Goal: Task Accomplishment & Management: Manage account settings

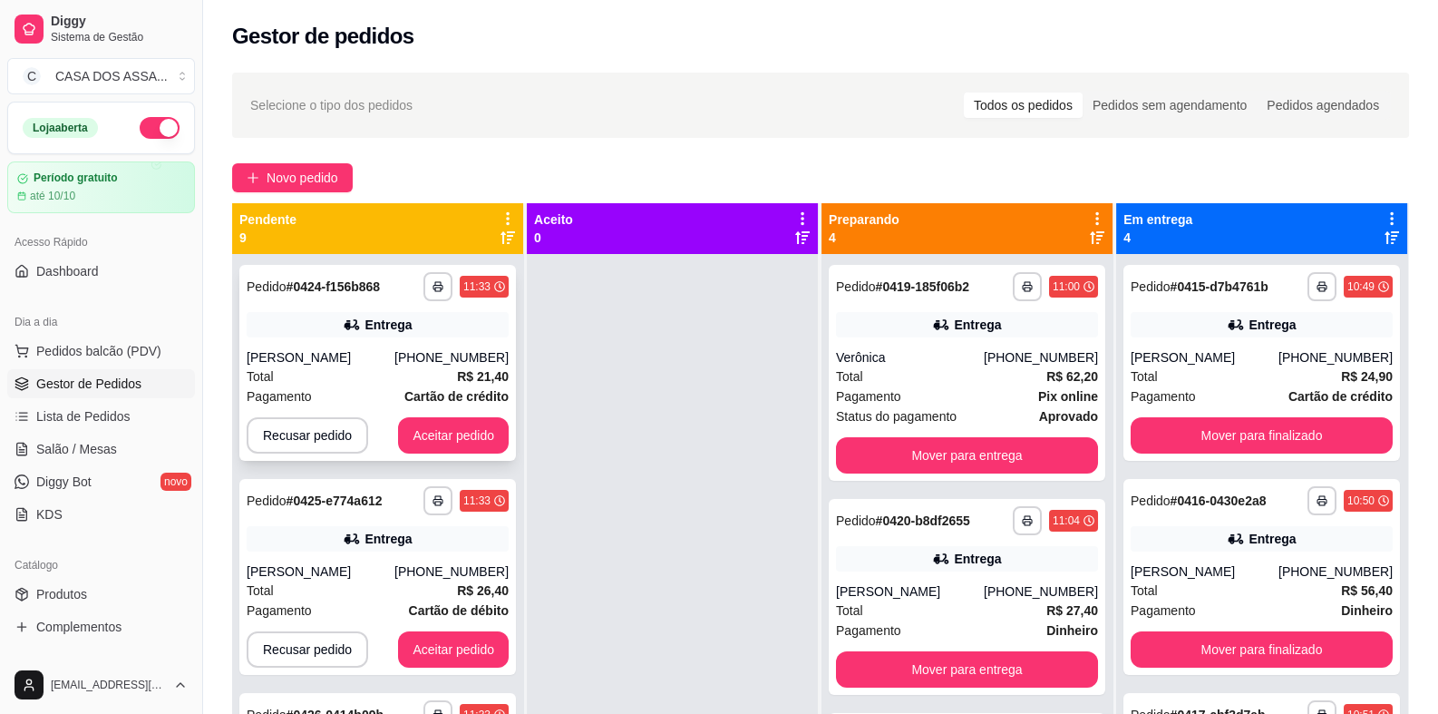
scroll to position [50, 0]
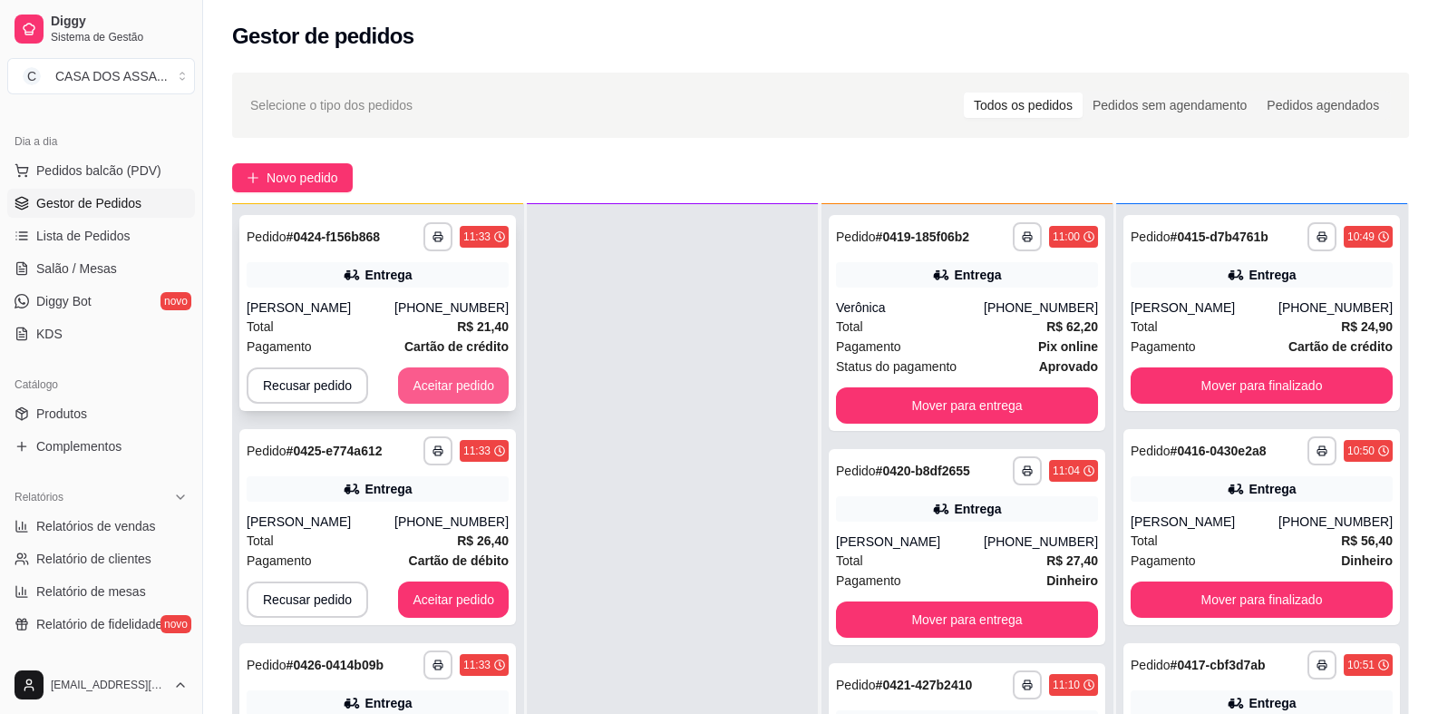
click at [430, 386] on button "Aceitar pedido" at bounding box center [453, 385] width 111 height 36
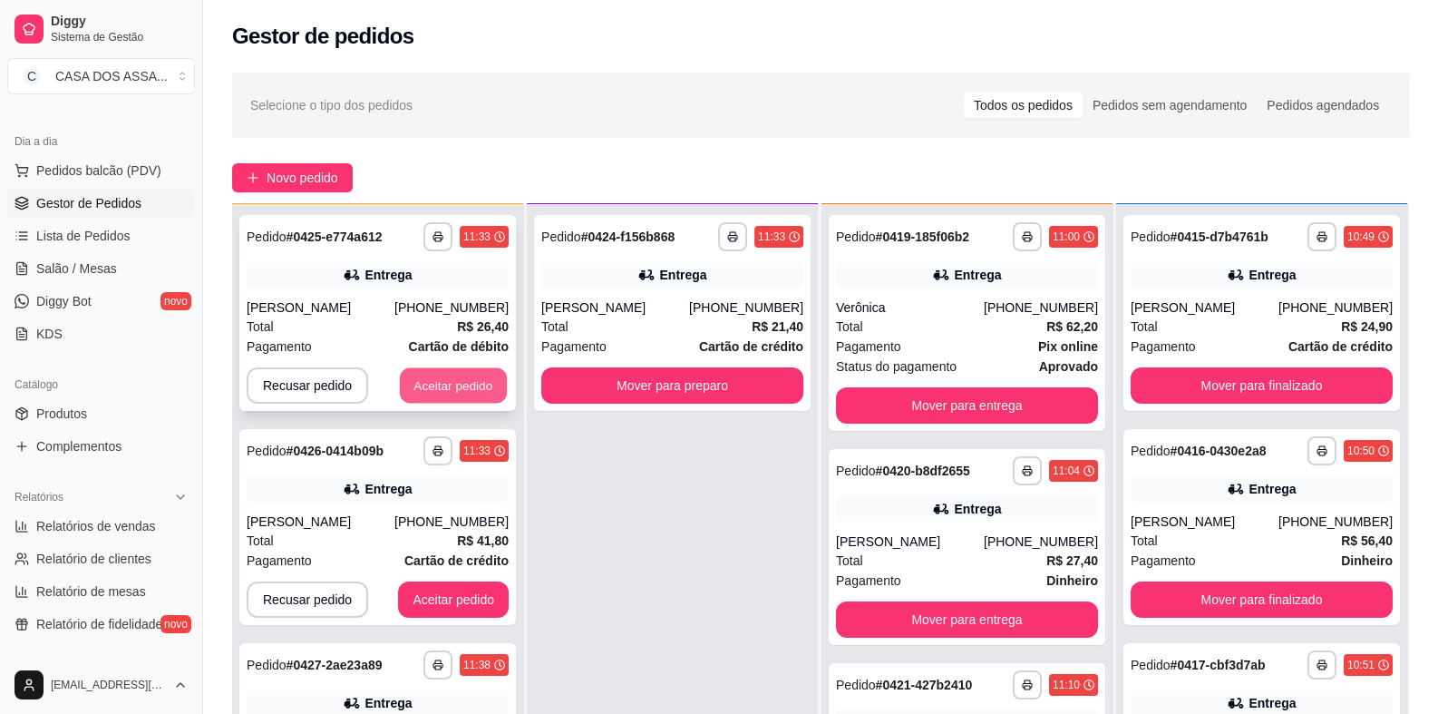
click at [442, 386] on button "Aceitar pedido" at bounding box center [453, 385] width 107 height 35
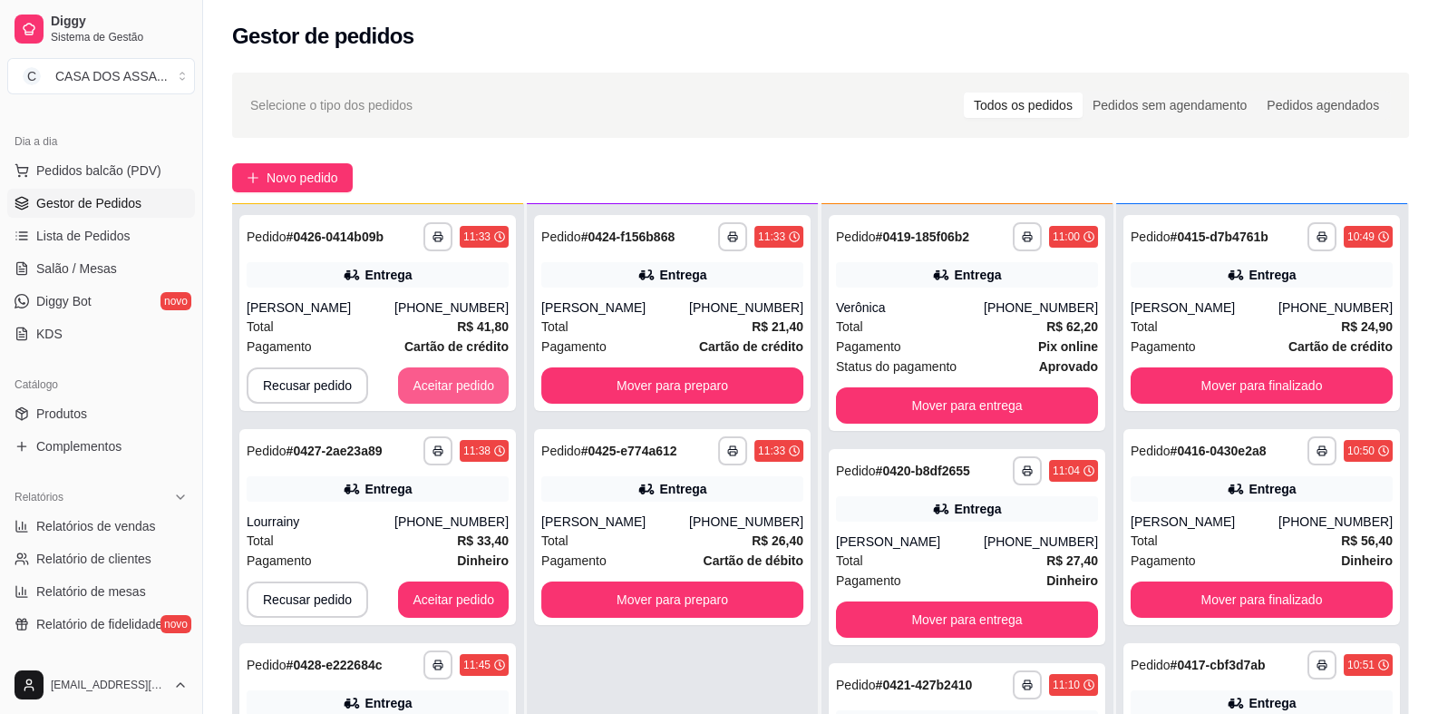
click at [442, 386] on button "Aceitar pedido" at bounding box center [453, 385] width 111 height 36
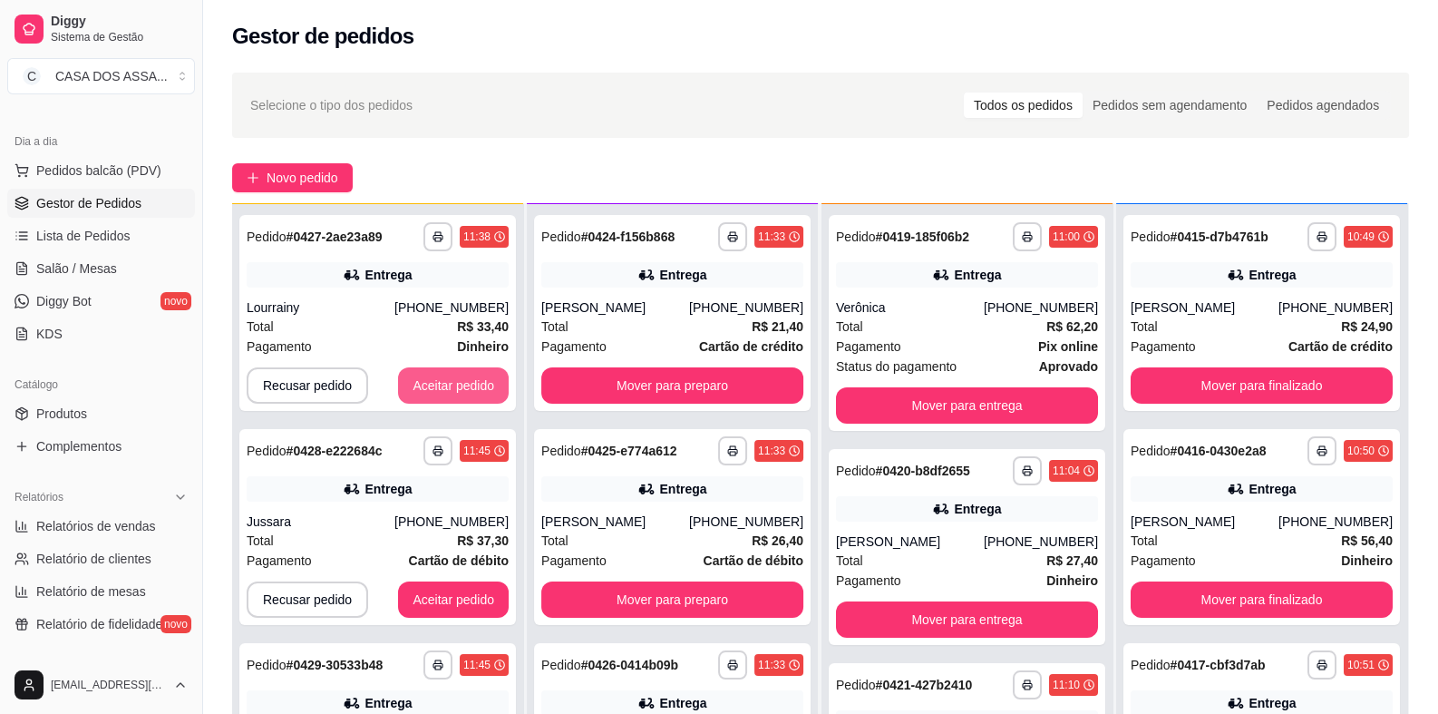
click at [442, 387] on button "Aceitar pedido" at bounding box center [453, 385] width 111 height 36
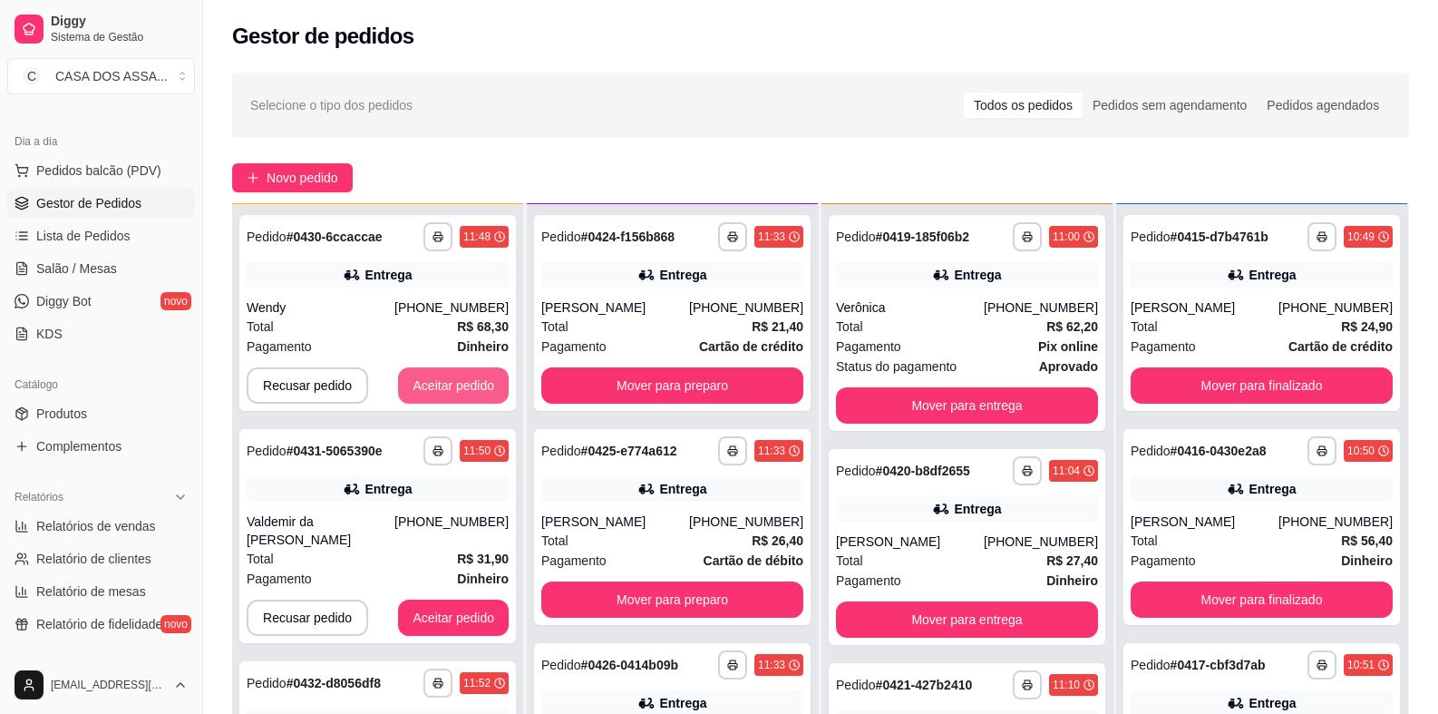
click at [442, 387] on button "Aceitar pedido" at bounding box center [453, 385] width 111 height 36
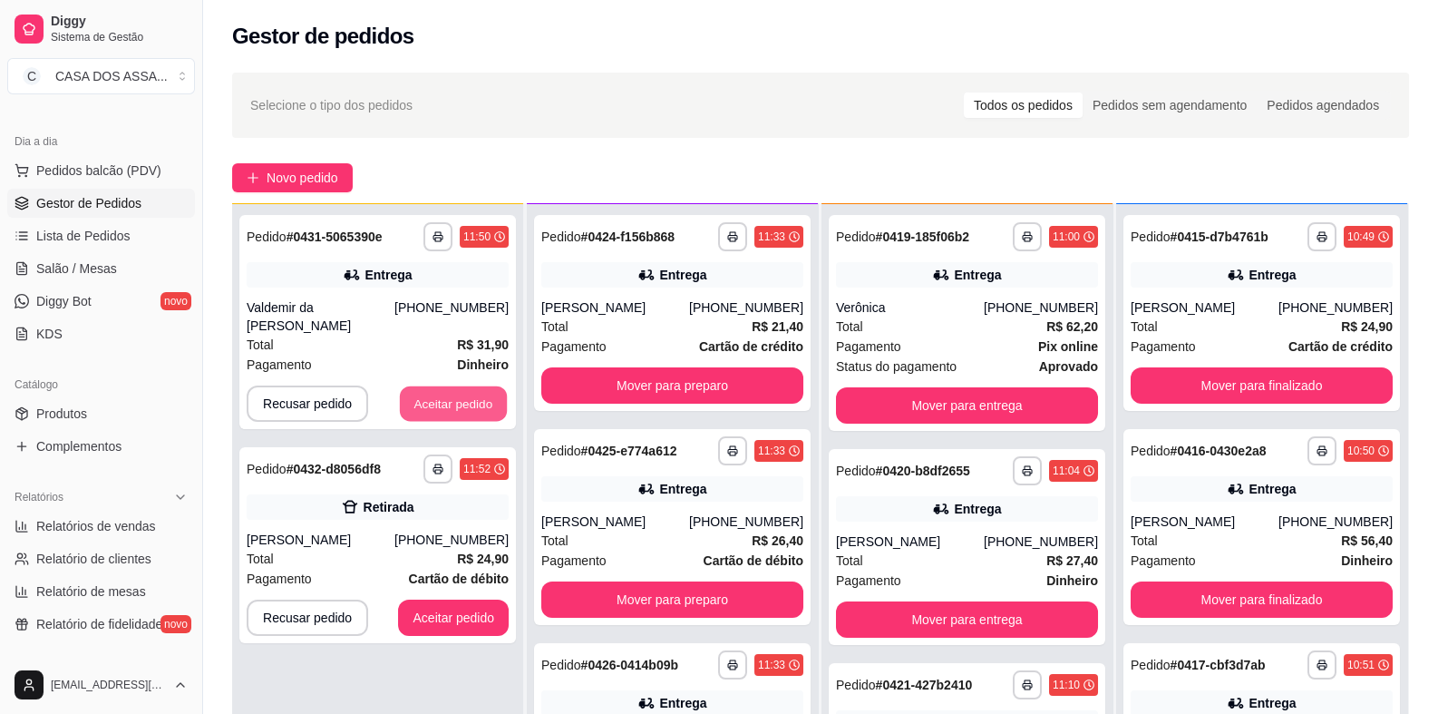
click at [442, 387] on button "Aceitar pedido" at bounding box center [453, 403] width 107 height 35
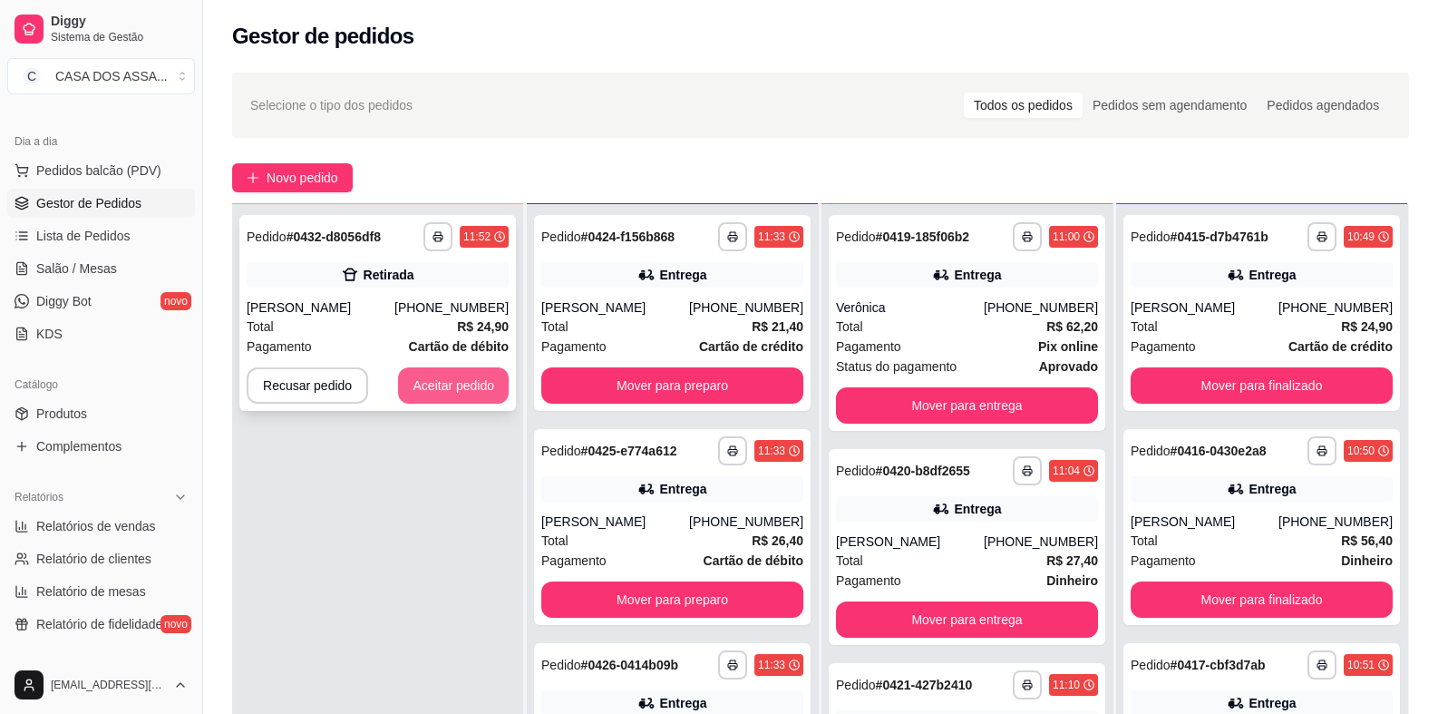
click at [448, 388] on button "Aceitar pedido" at bounding box center [453, 385] width 111 height 36
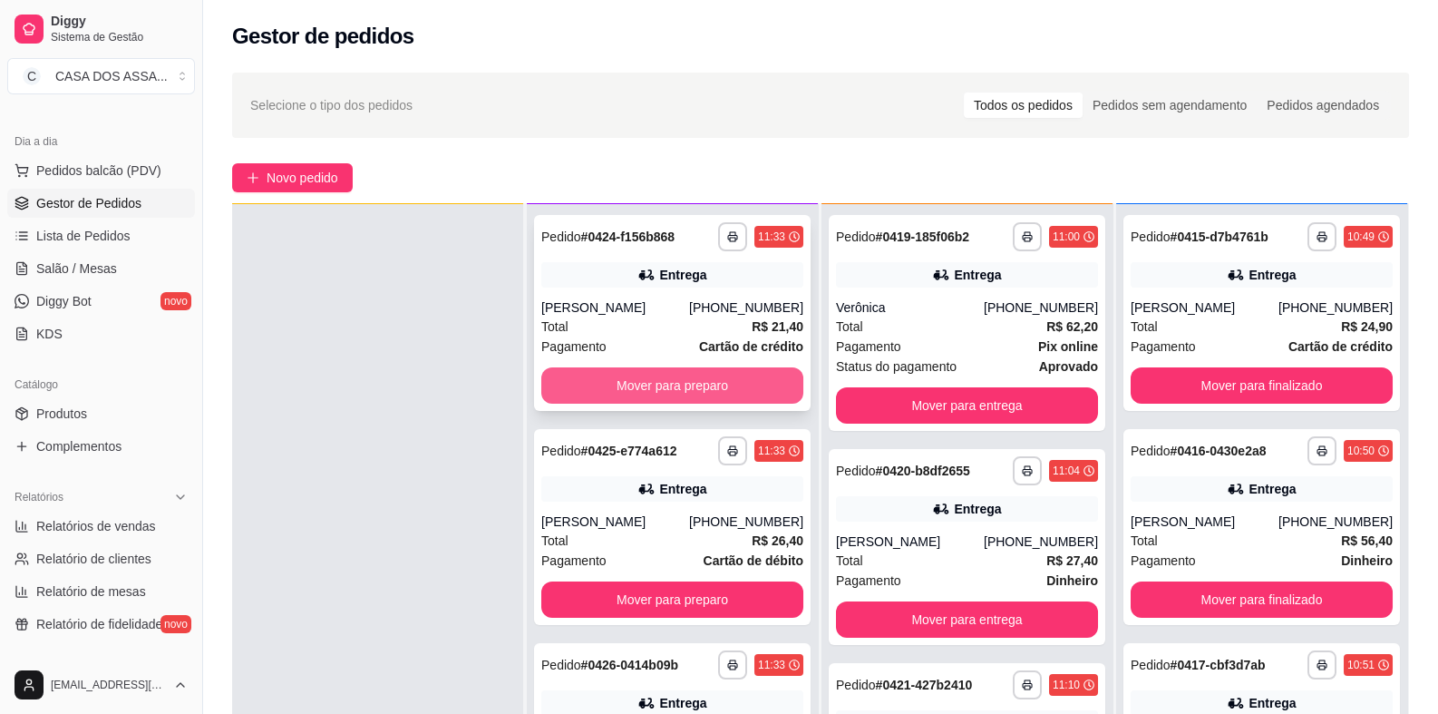
click at [703, 388] on button "Mover para preparo" at bounding box center [672, 385] width 262 height 36
click at [703, 388] on button "Mover para preparo" at bounding box center [672, 385] width 254 height 35
click at [702, 382] on button "Mover para preparo" at bounding box center [672, 385] width 262 height 36
click at [702, 382] on button "Mover para preparo" at bounding box center [672, 385] width 254 height 35
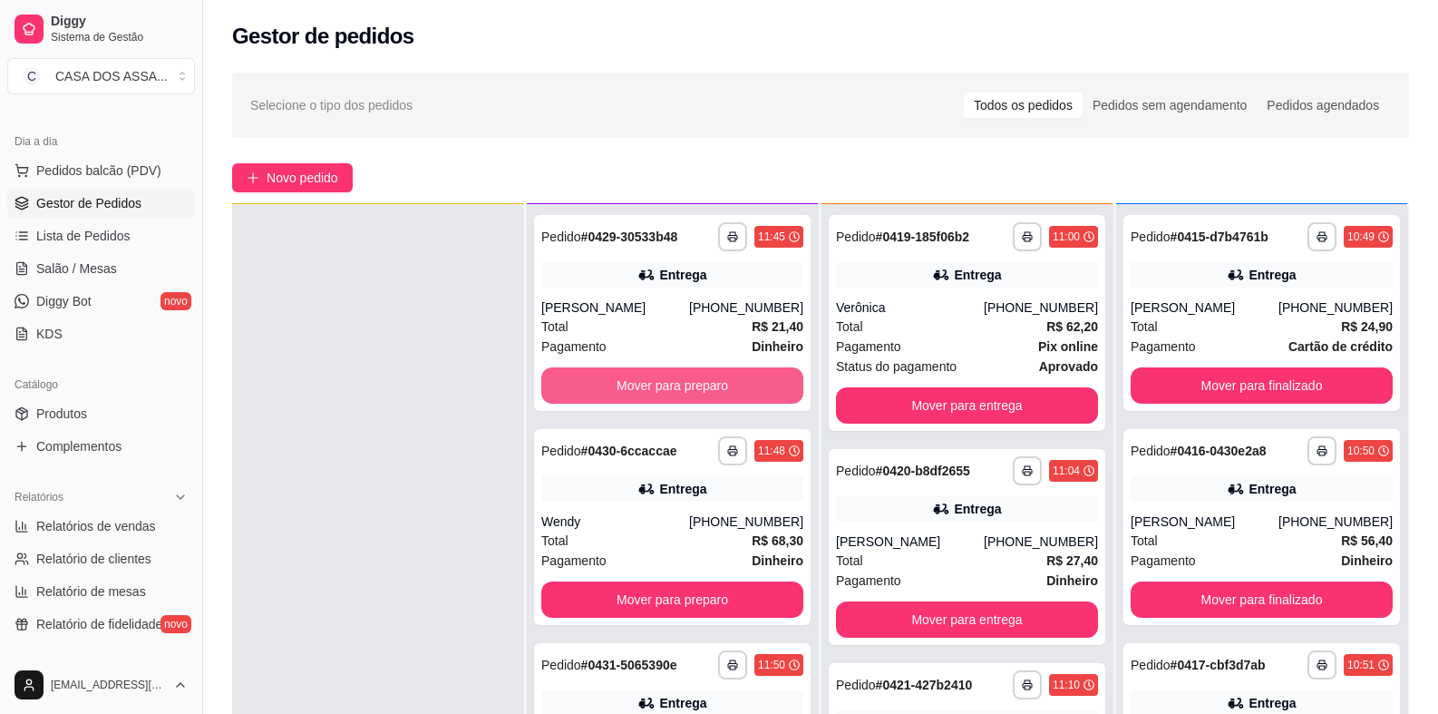
click at [702, 382] on button "Mover para preparo" at bounding box center [672, 385] width 262 height 36
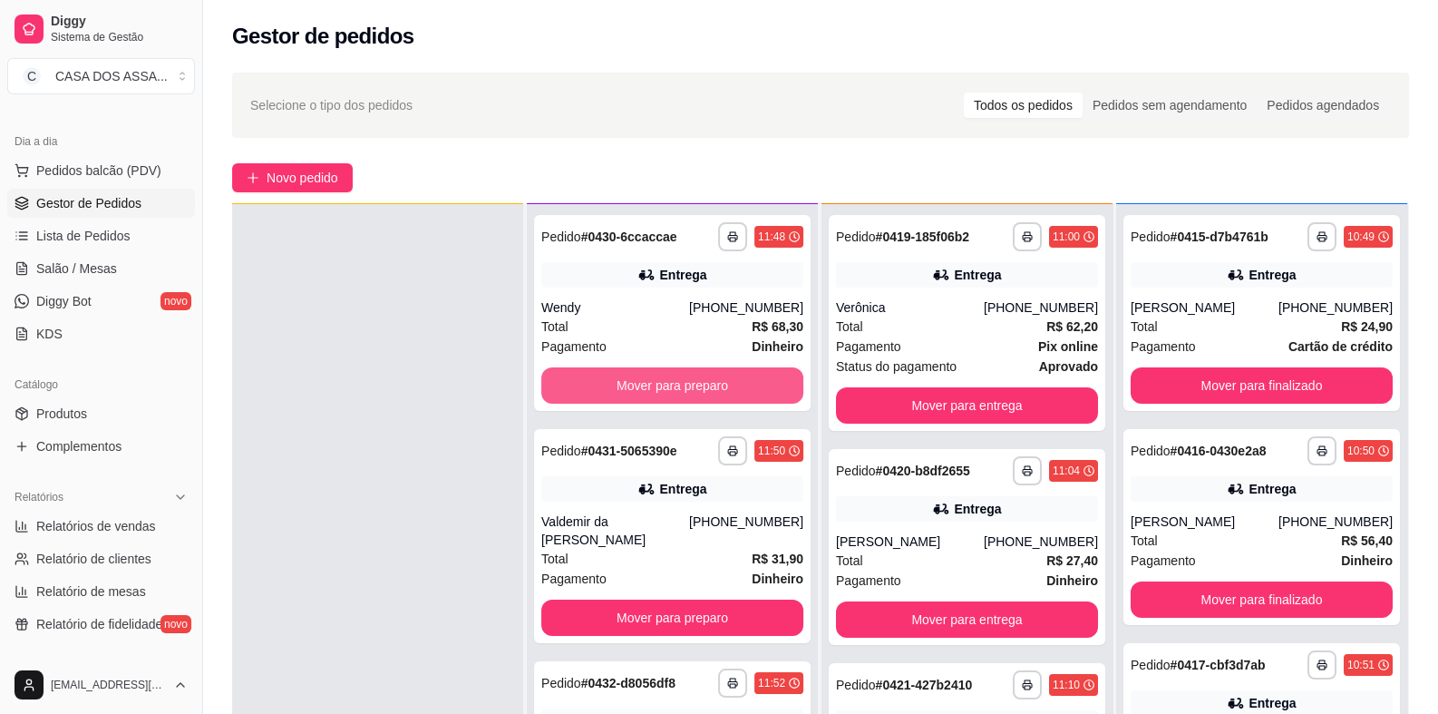
click at [702, 382] on button "Mover para preparo" at bounding box center [672, 385] width 262 height 36
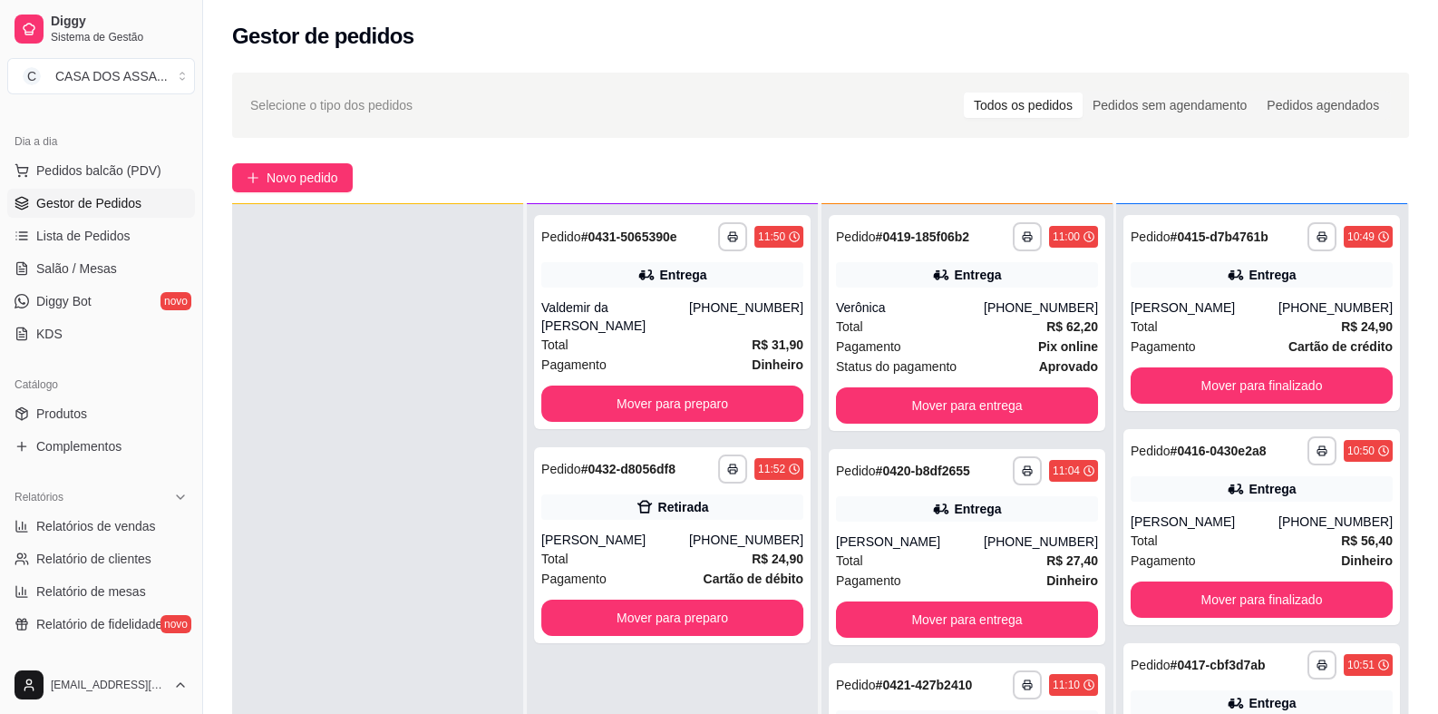
click at [702, 382] on div "**********" at bounding box center [672, 322] width 277 height 214
click at [598, 410] on button "Mover para preparo" at bounding box center [672, 403] width 262 height 36
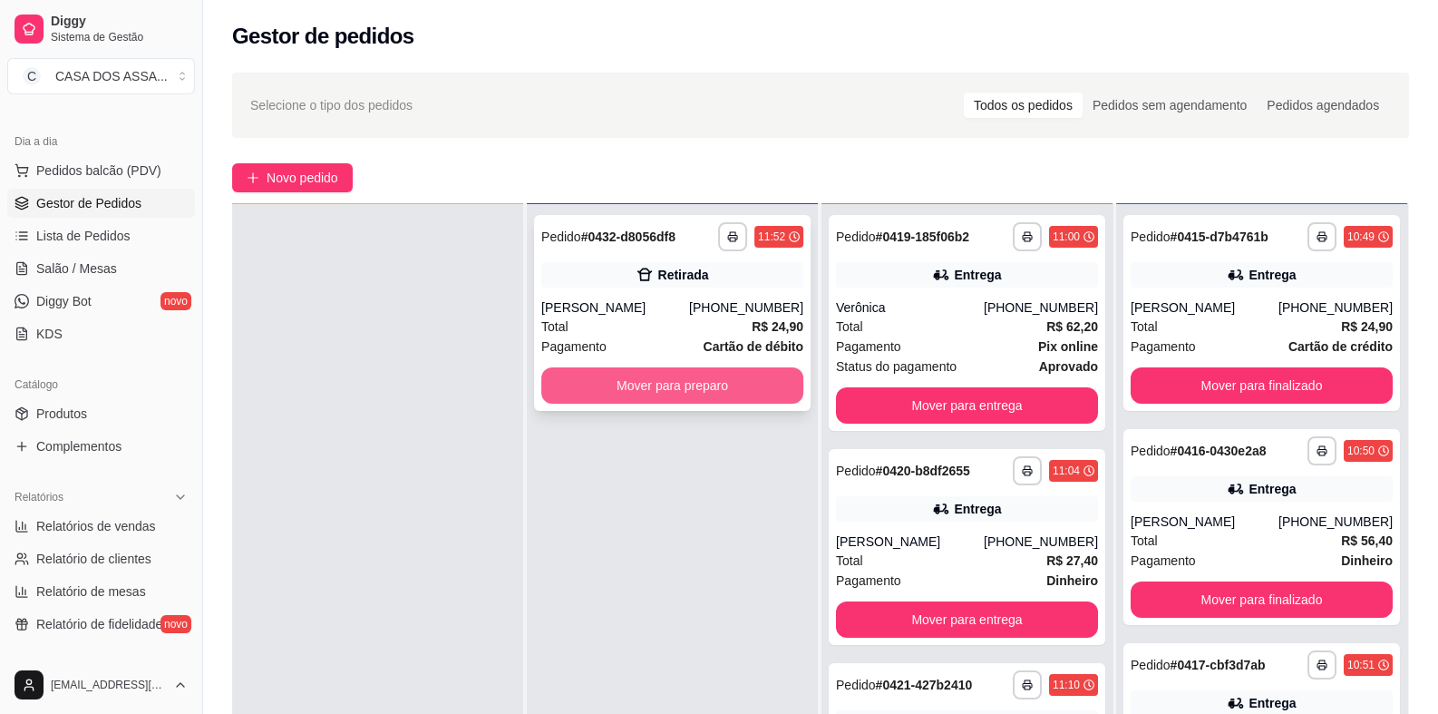
click at [685, 386] on button "Mover para preparo" at bounding box center [672, 385] width 262 height 36
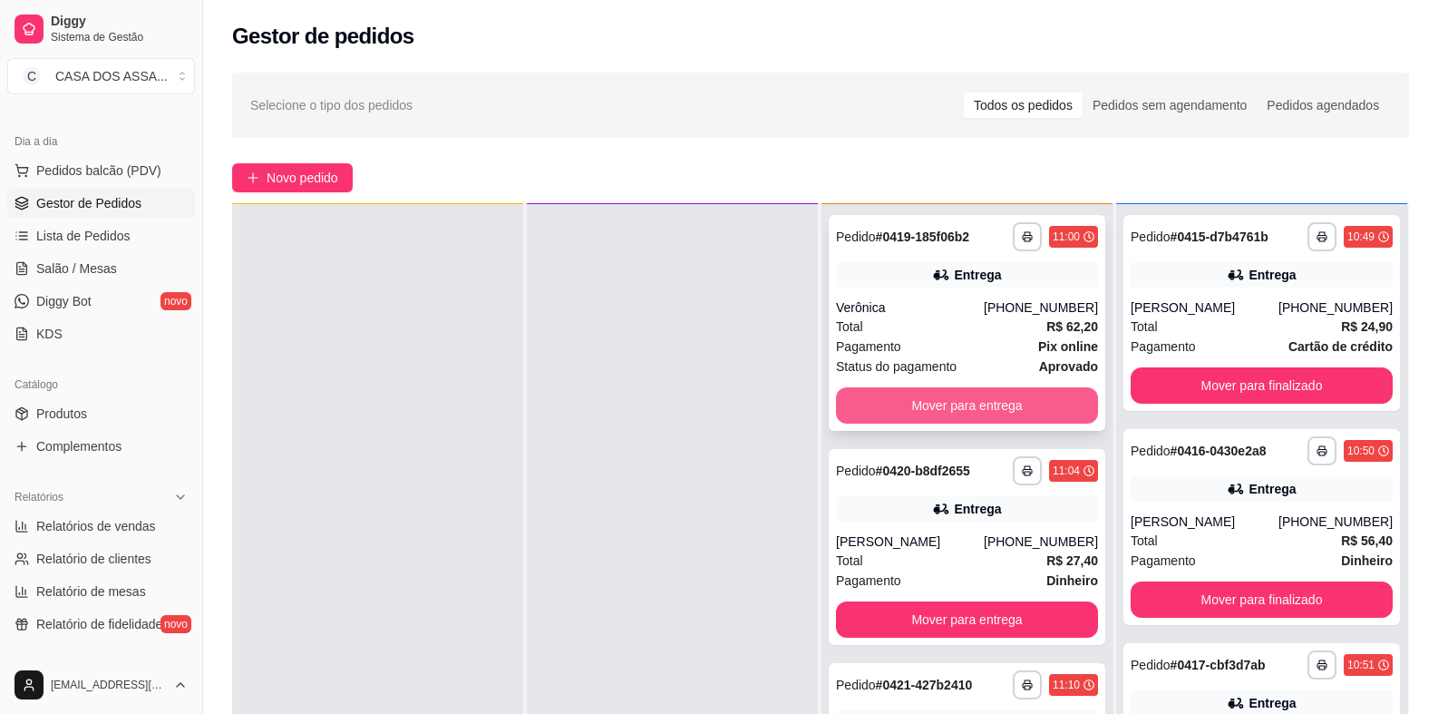
scroll to position [0, 0]
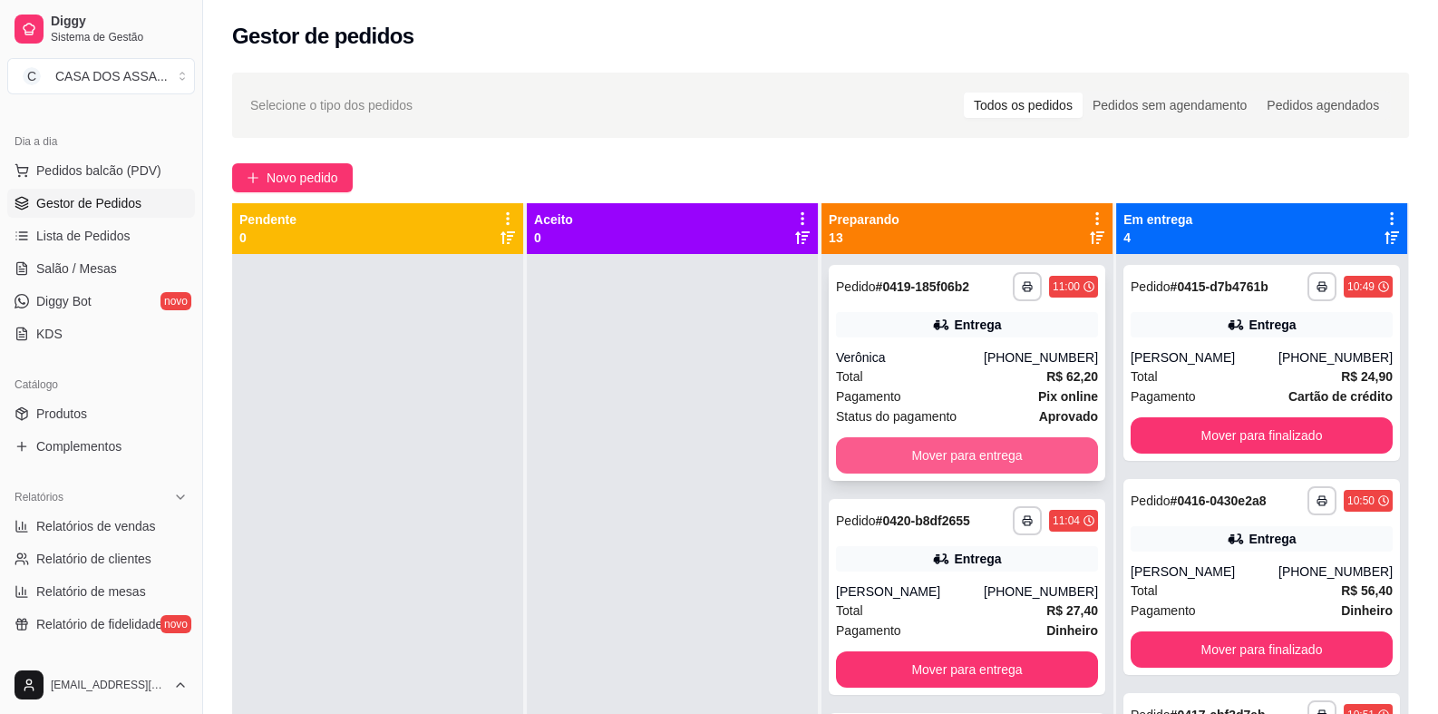
click at [945, 455] on button "Mover para entrega" at bounding box center [967, 455] width 262 height 36
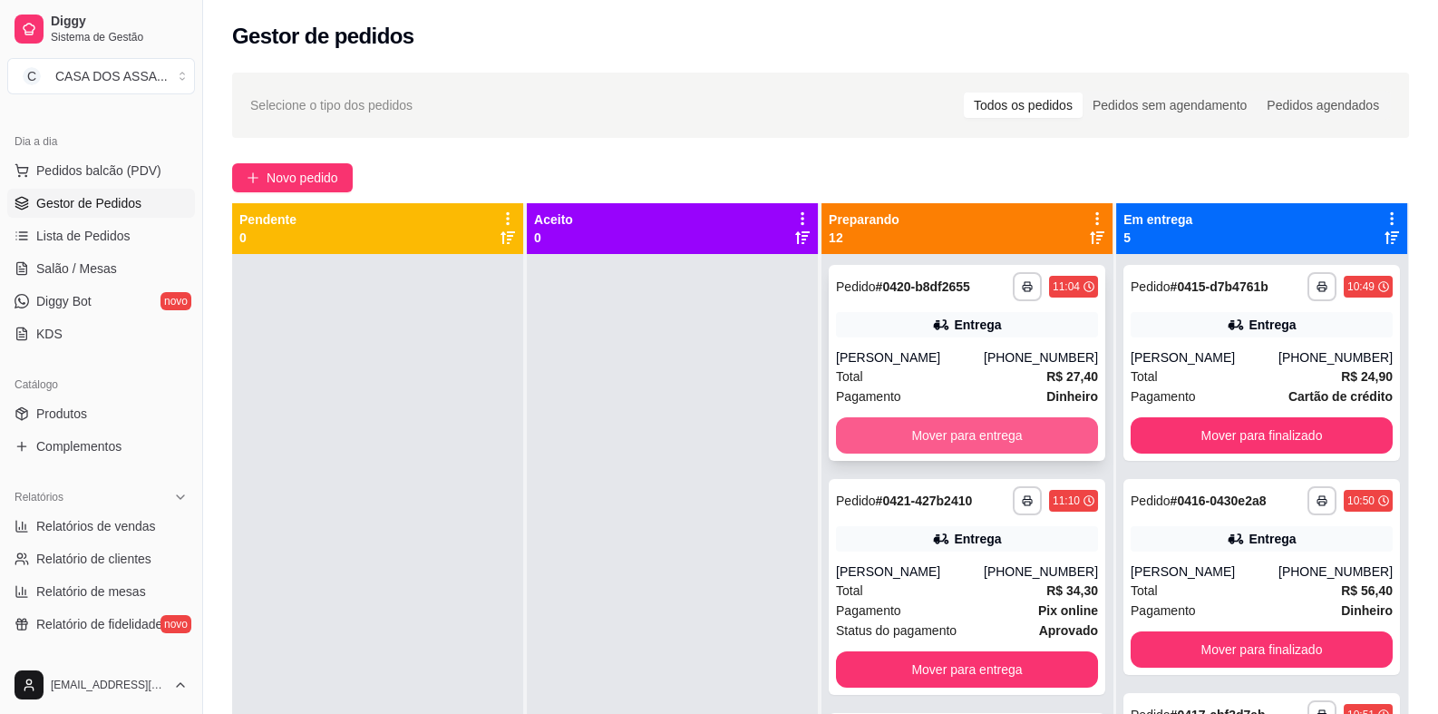
click at [948, 442] on button "Mover para entrega" at bounding box center [967, 435] width 262 height 36
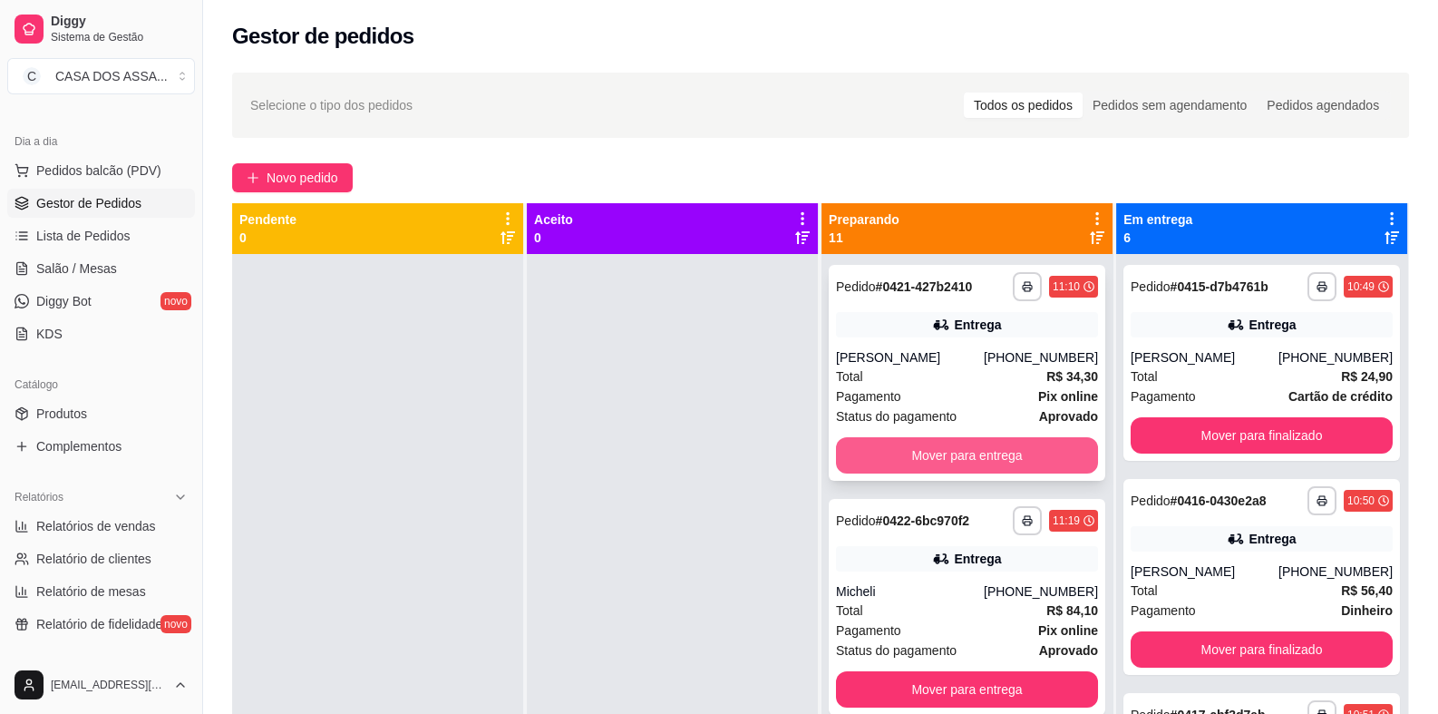
click at [948, 461] on button "Mover para entrega" at bounding box center [967, 455] width 262 height 36
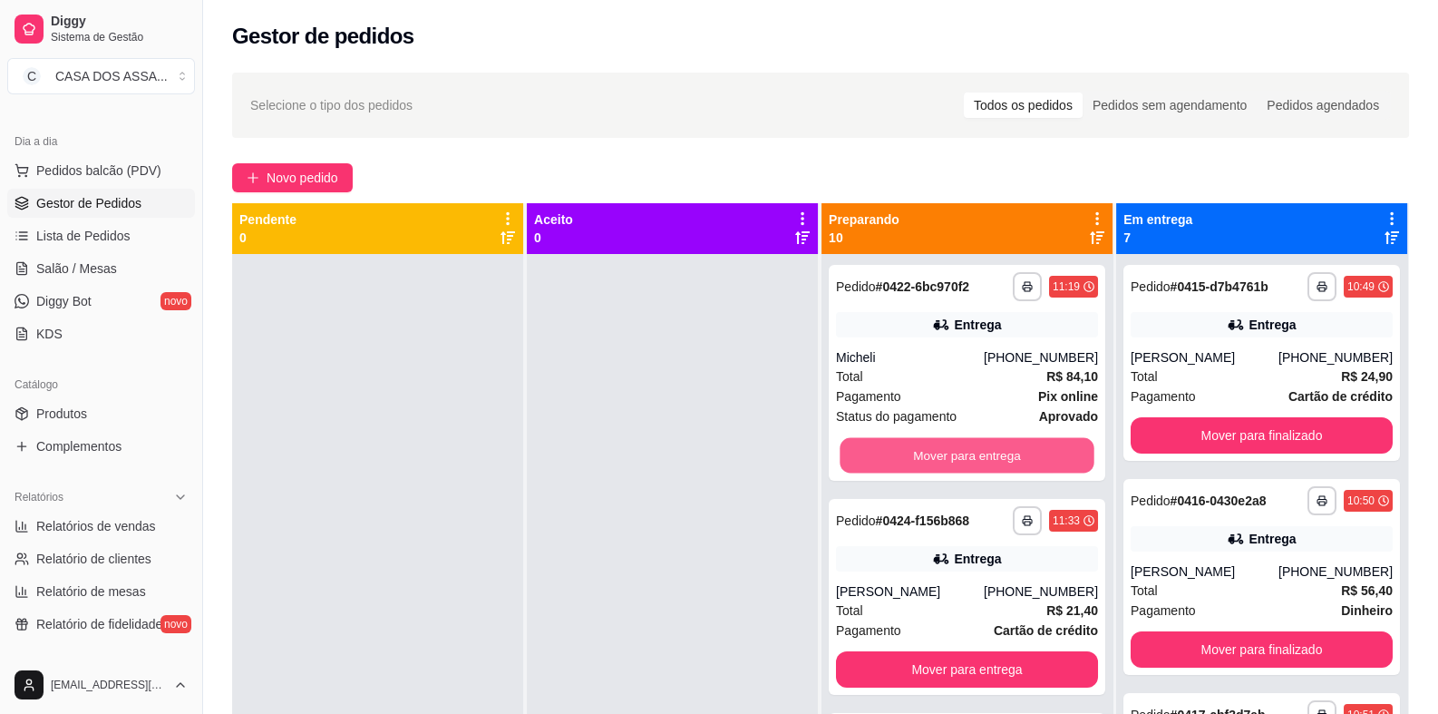
click at [948, 461] on button "Mover para entrega" at bounding box center [967, 455] width 254 height 35
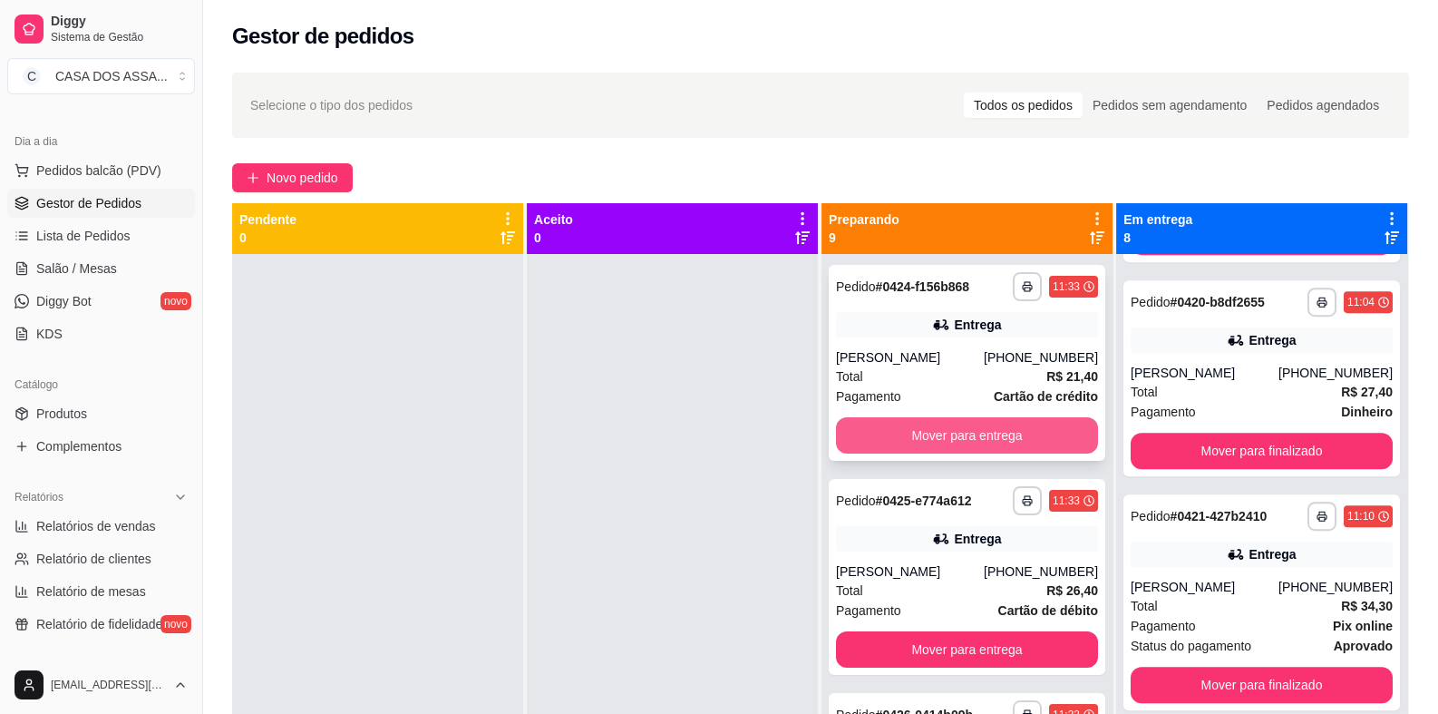
click at [932, 437] on button "Mover para entrega" at bounding box center [967, 435] width 262 height 36
click at [932, 439] on button "Mover para entrega" at bounding box center [967, 435] width 262 height 36
click at [943, 447] on button "Mover para entrega" at bounding box center [967, 435] width 262 height 36
click at [945, 444] on button "Mover para entrega" at bounding box center [967, 435] width 262 height 36
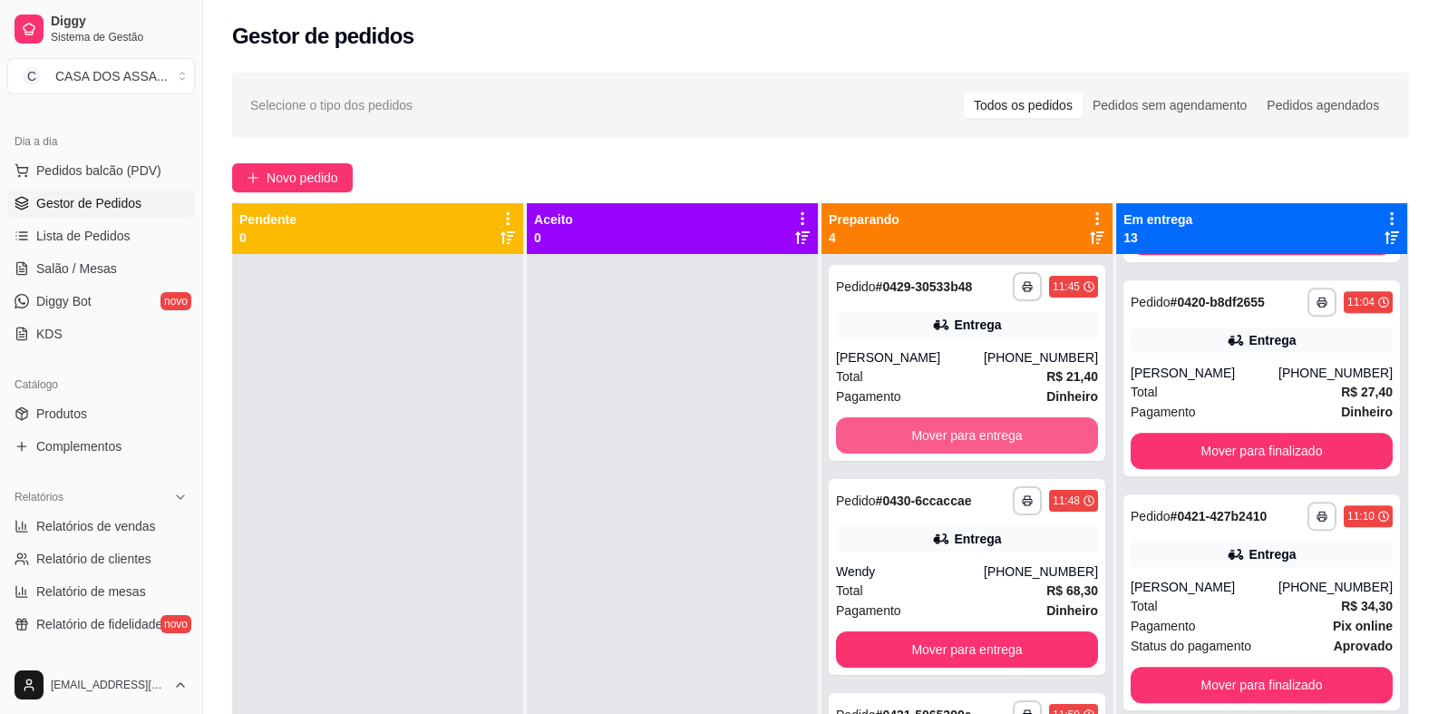
click at [945, 444] on button "Mover para entrega" at bounding box center [967, 435] width 262 height 36
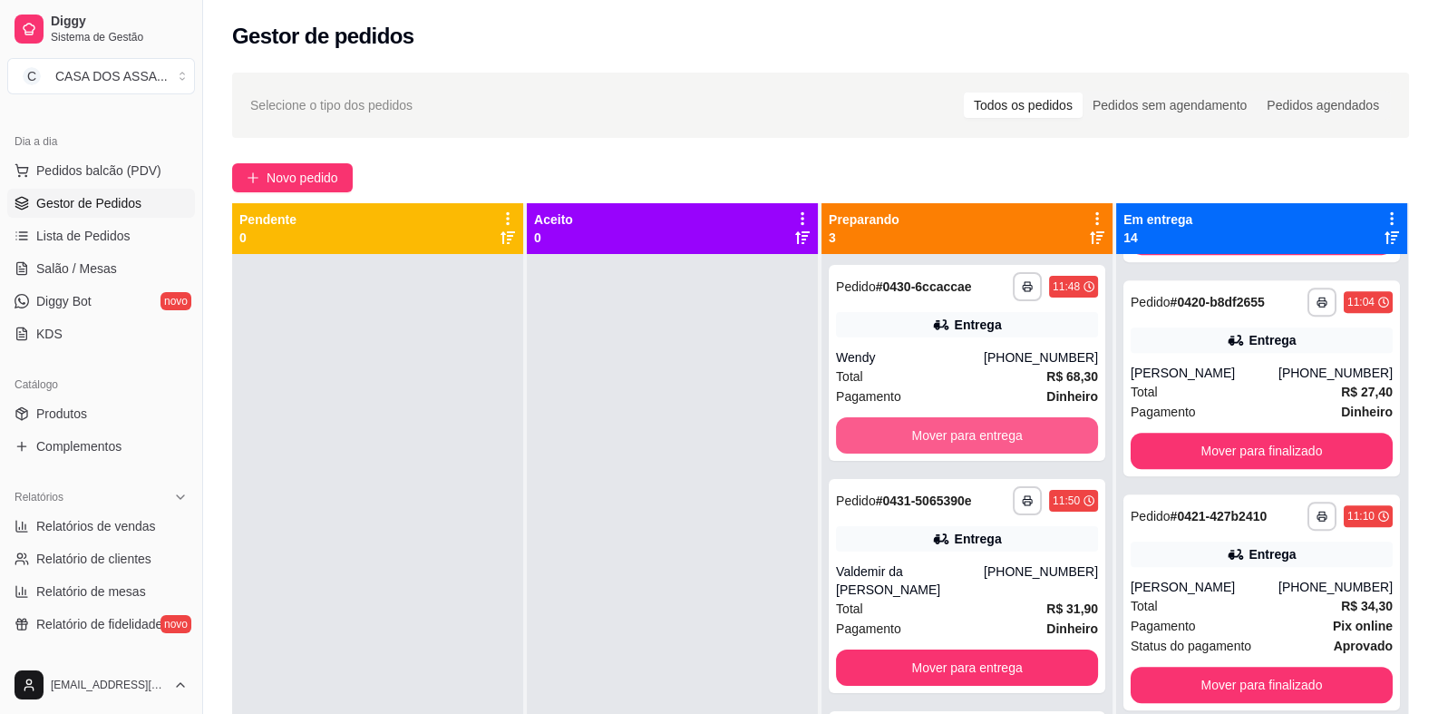
click at [945, 444] on button "Mover para entrega" at bounding box center [967, 435] width 262 height 36
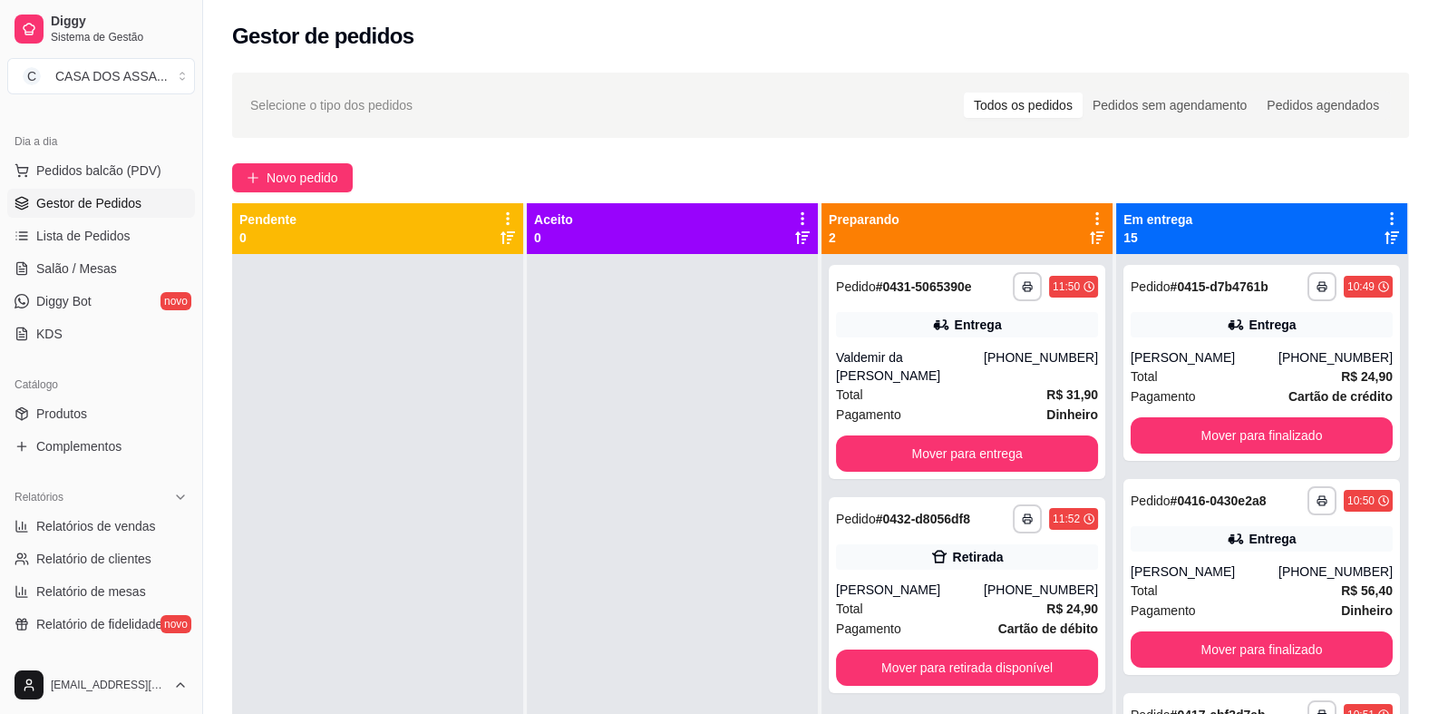
click at [635, 179] on div "Novo pedido" at bounding box center [820, 177] width 1177 height 29
drag, startPoint x: 659, startPoint y: 431, endPoint x: 683, endPoint y: 436, distance: 24.2
click at [659, 431] on div at bounding box center [672, 611] width 291 height 714
click at [902, 657] on button "Mover para retirada disponível" at bounding box center [967, 667] width 262 height 36
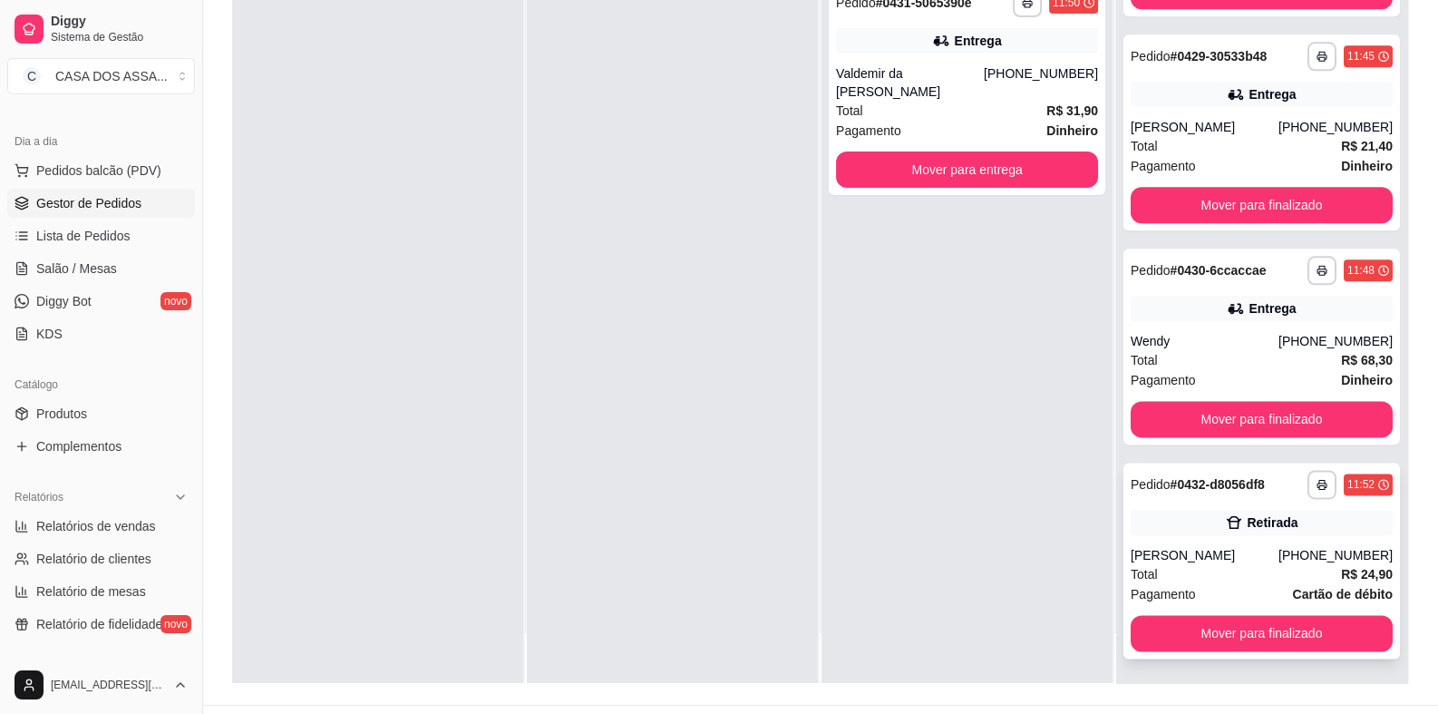
scroll to position [277, 0]
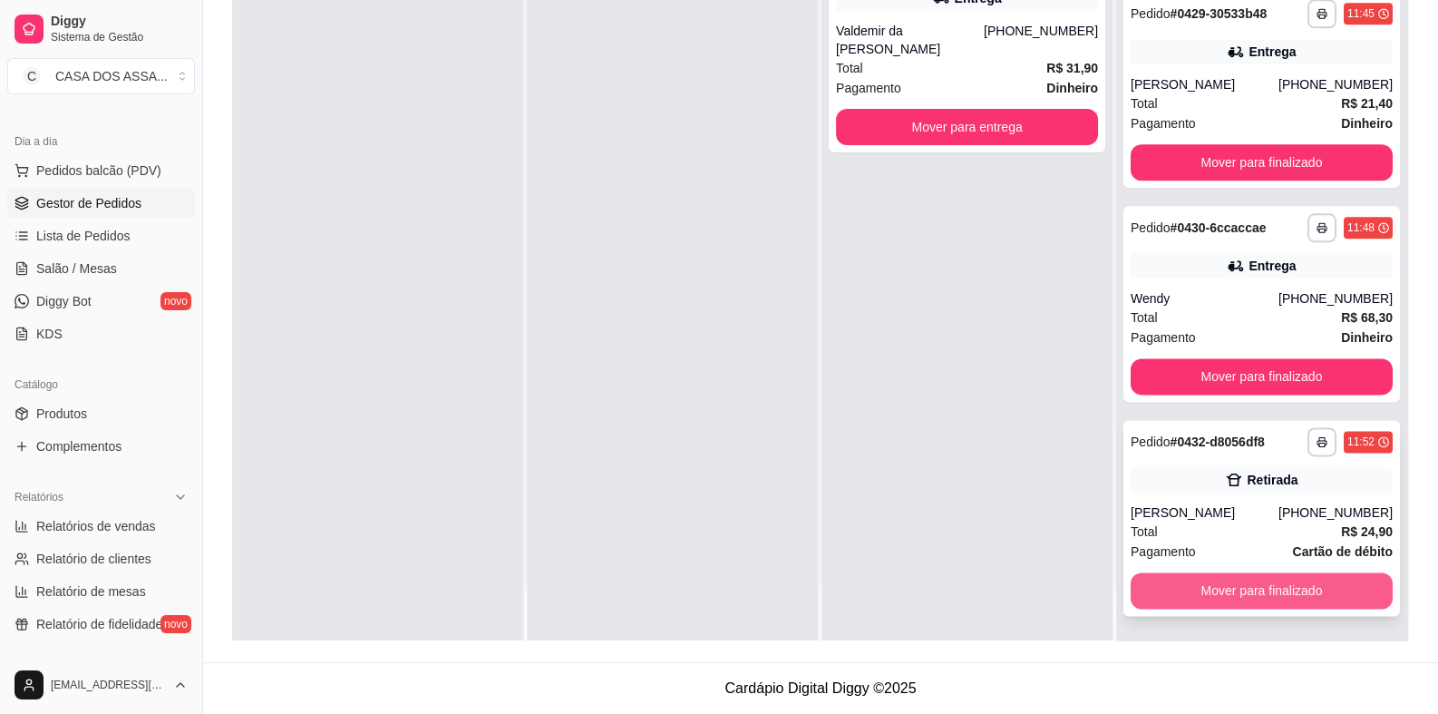
click at [1254, 596] on button "Mover para finalizado" at bounding box center [1262, 590] width 262 height 36
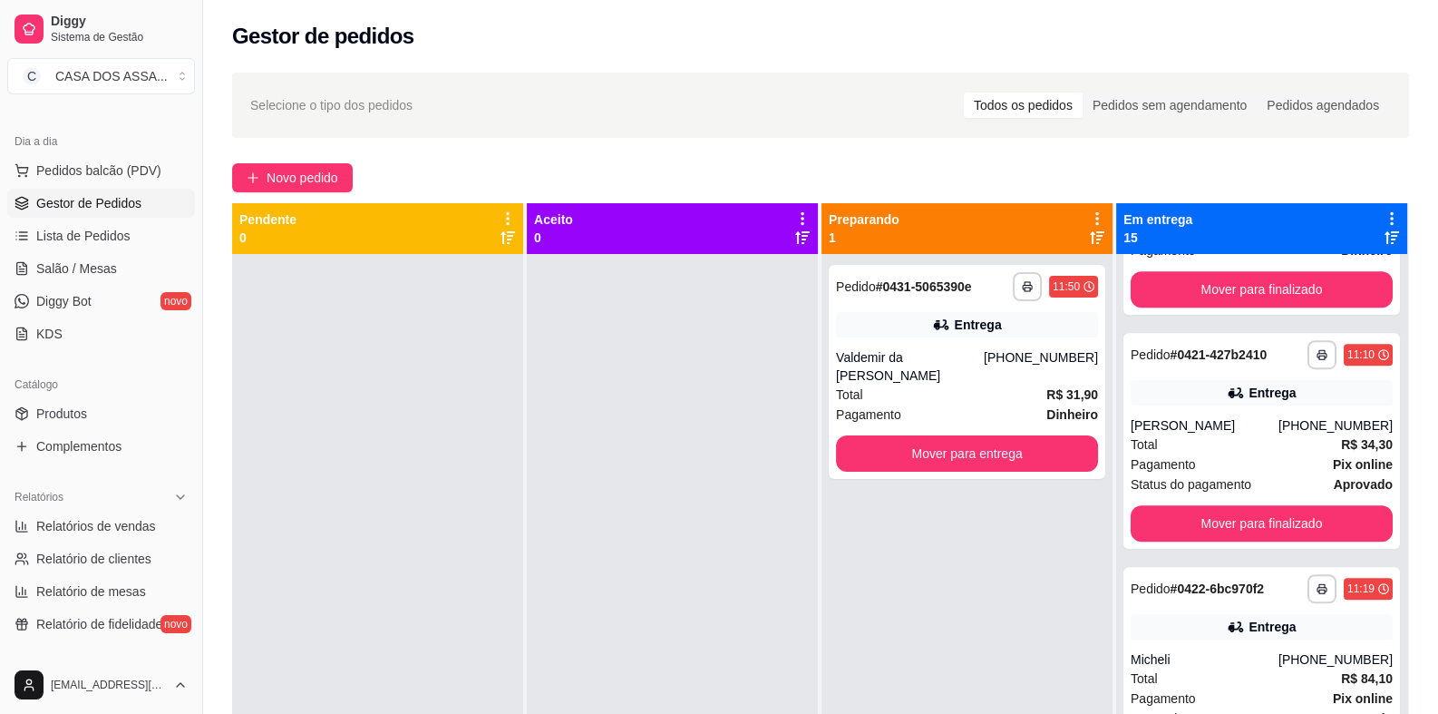
scroll to position [1269, 0]
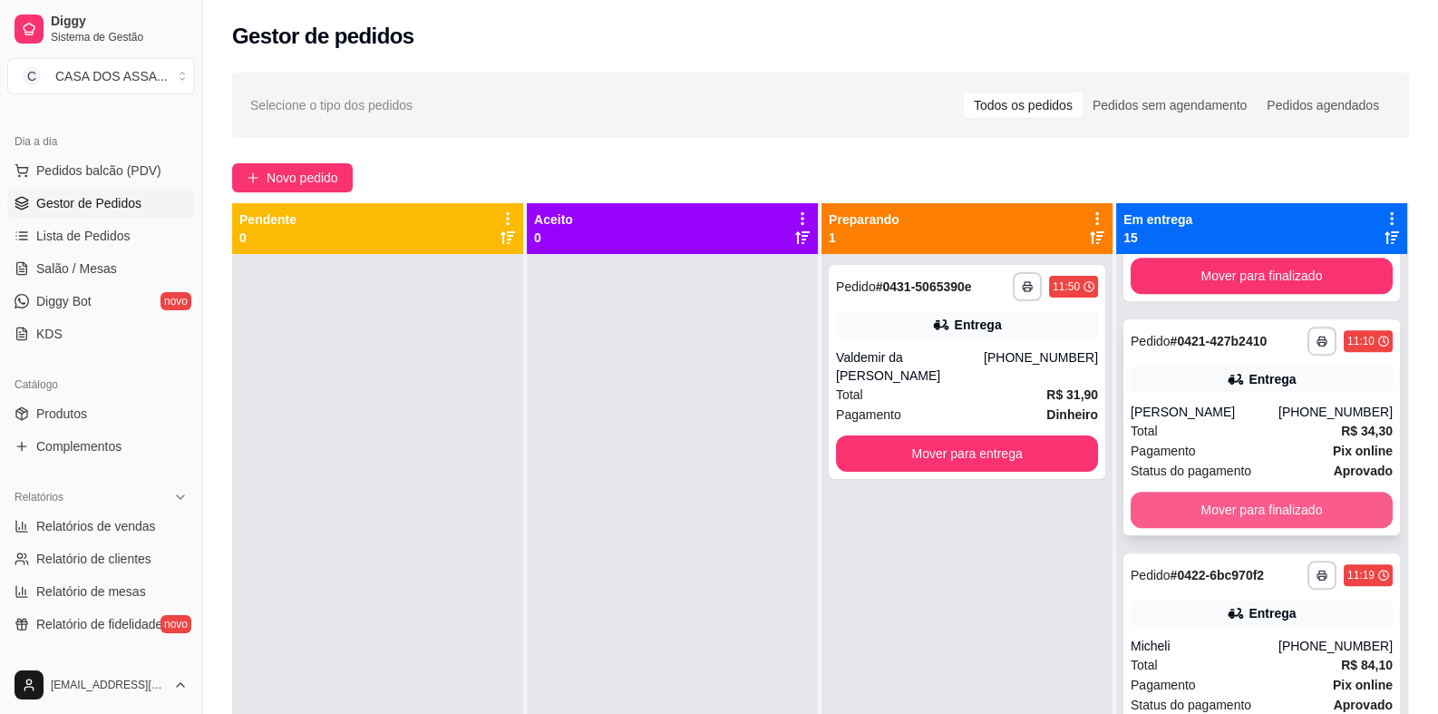
click at [1257, 511] on button "Mover para finalizado" at bounding box center [1262, 509] width 262 height 36
click at [1254, 513] on button "Mover para finalizado" at bounding box center [1262, 509] width 262 height 36
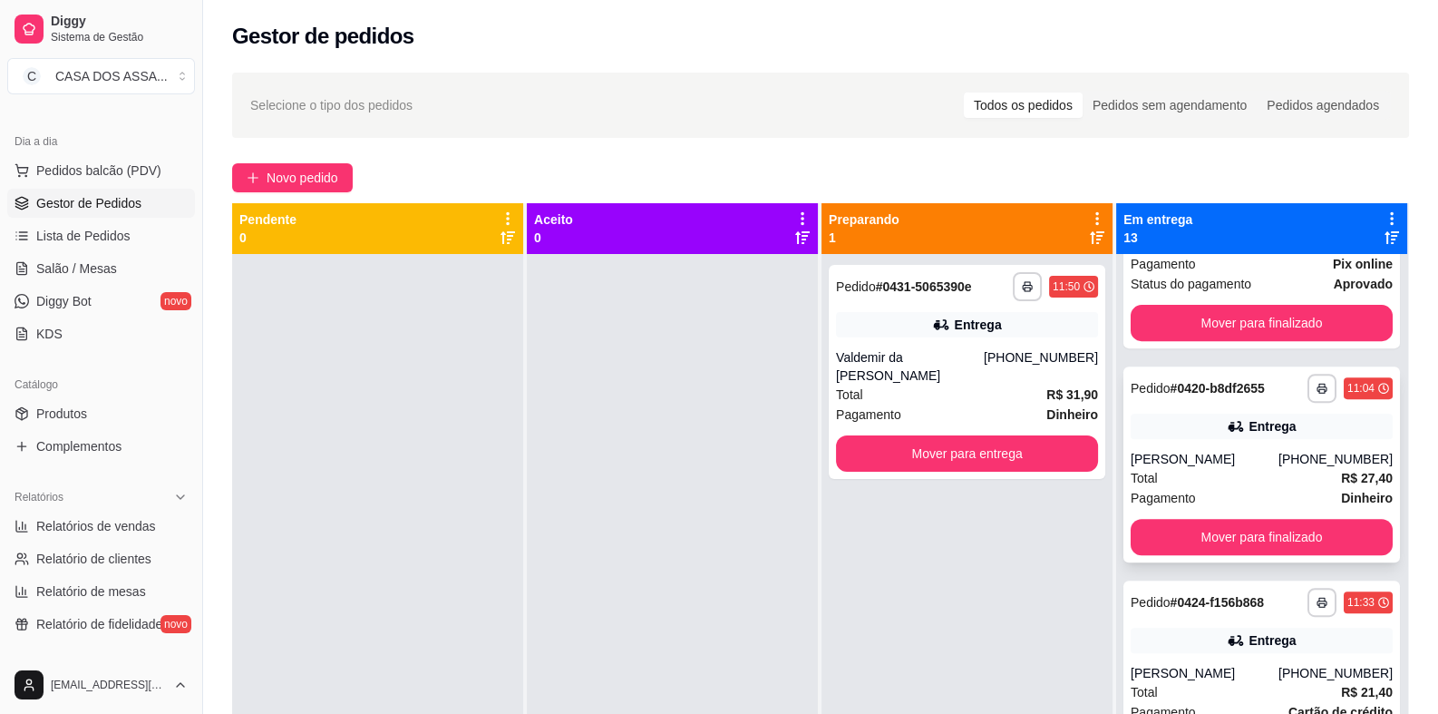
scroll to position [997, 0]
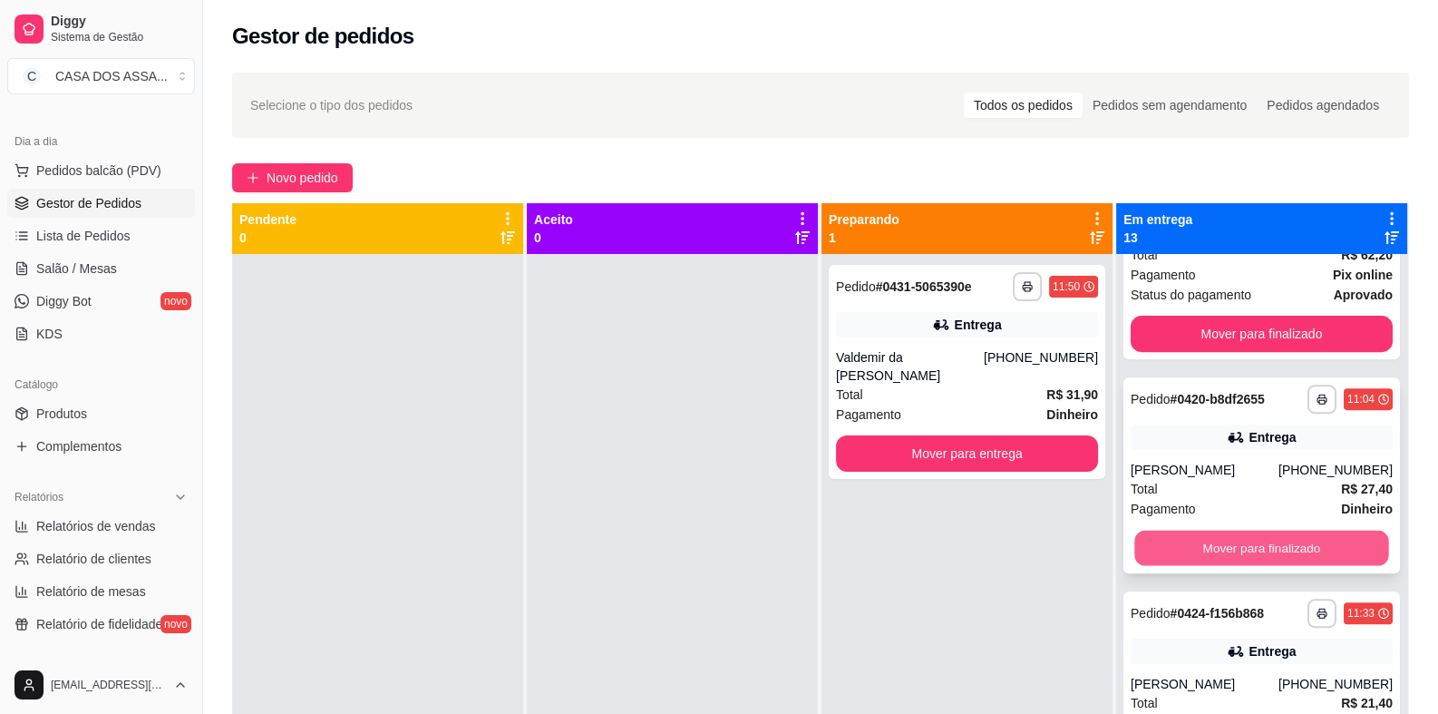
click at [1247, 554] on button "Mover para finalizado" at bounding box center [1261, 547] width 254 height 35
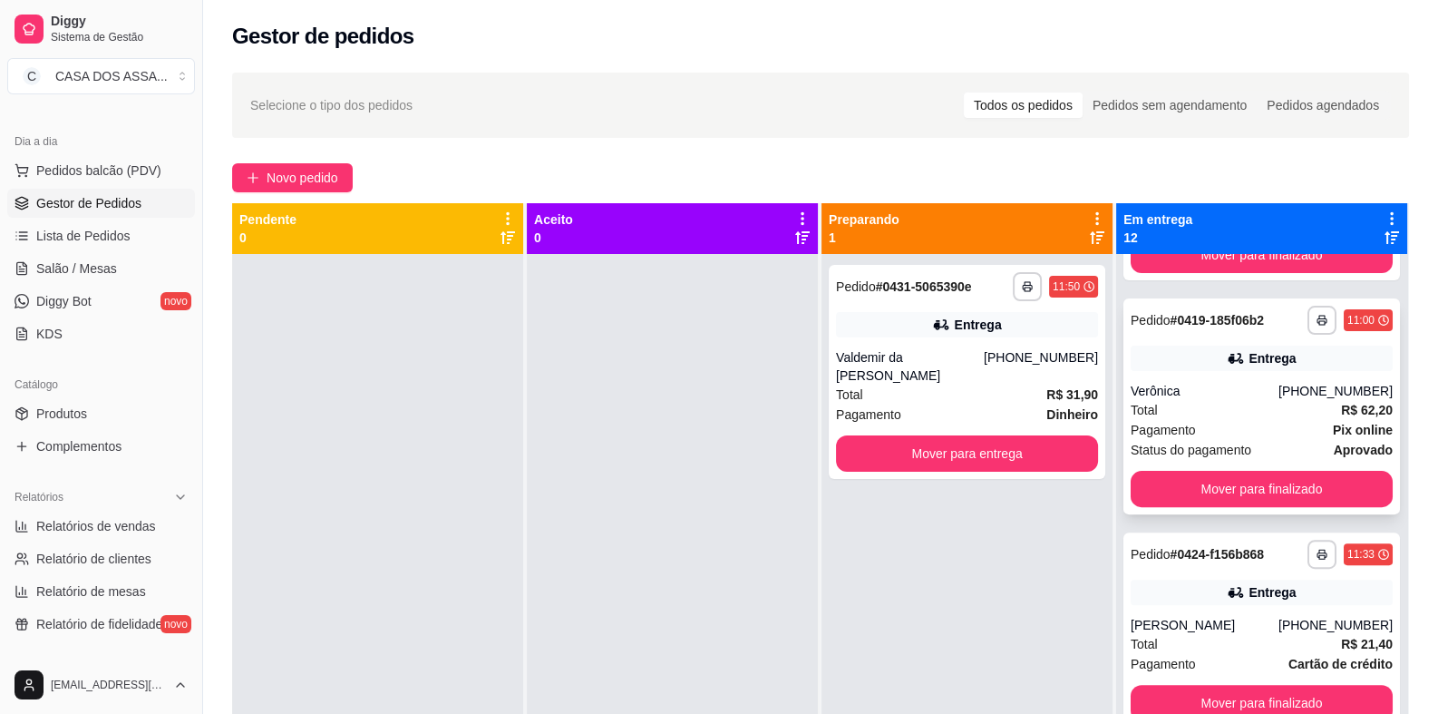
scroll to position [815, 0]
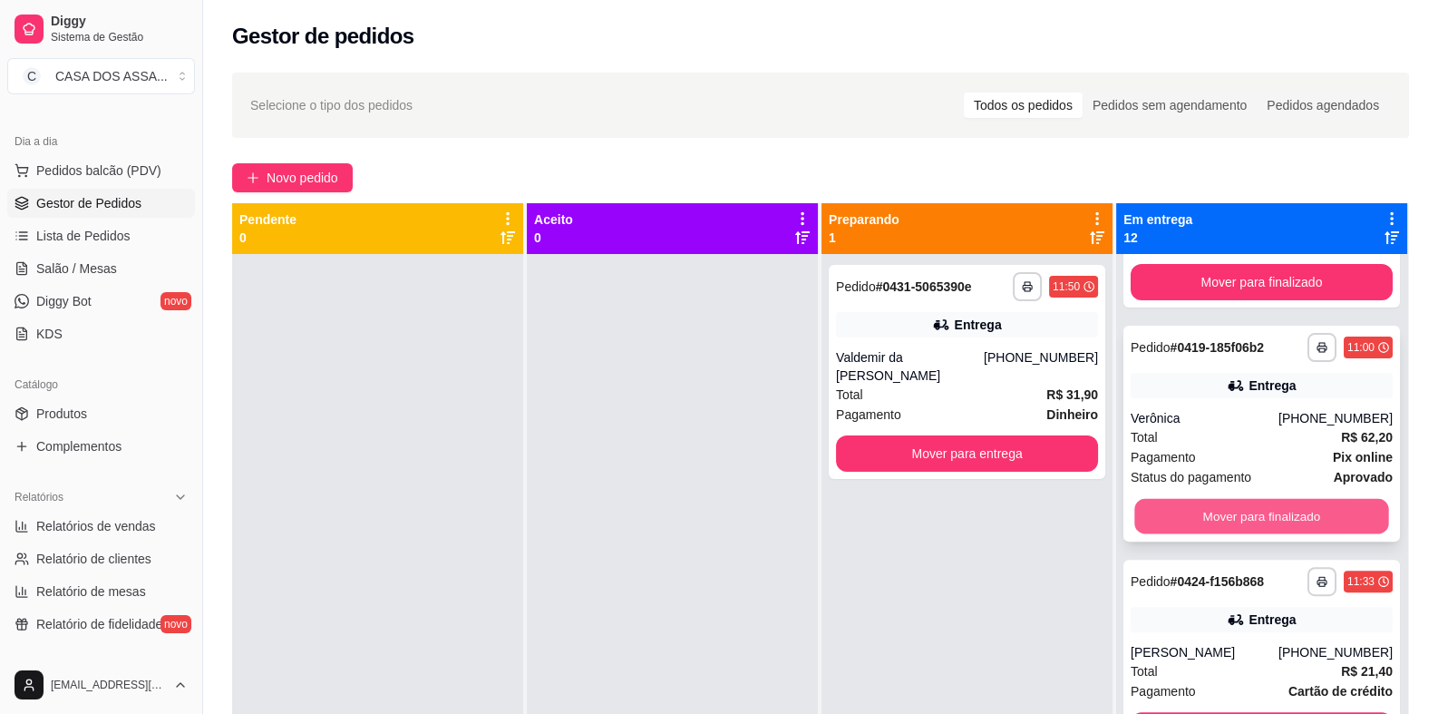
click at [1262, 514] on button "Mover para finalizado" at bounding box center [1261, 516] width 254 height 35
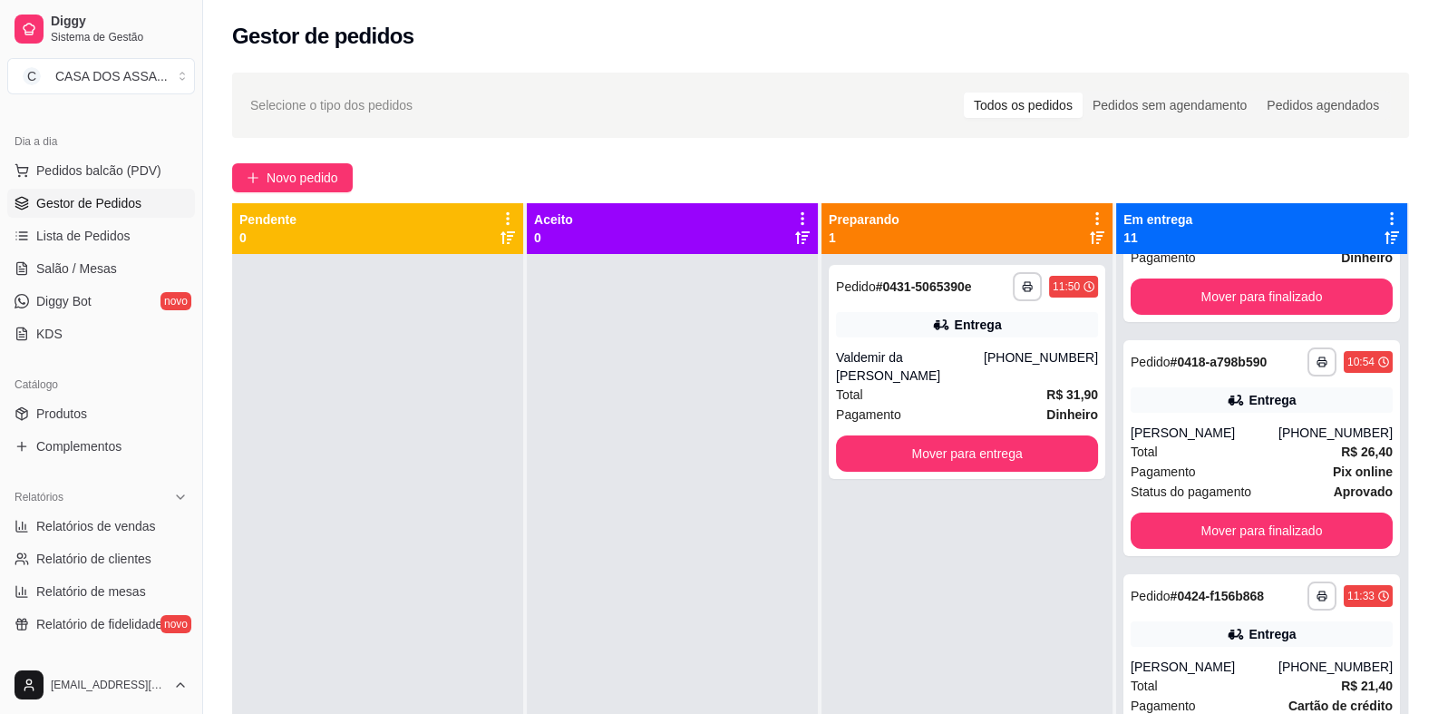
scroll to position [452, 0]
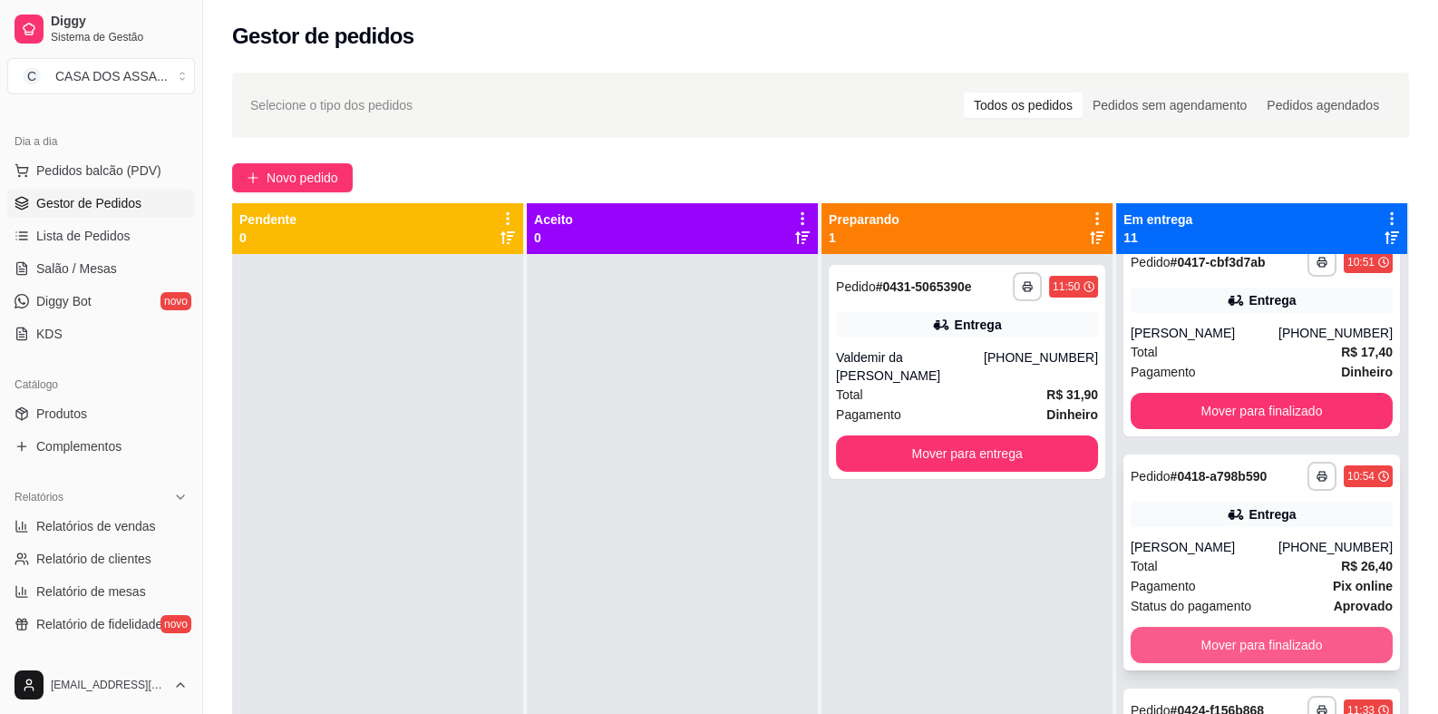
click at [1244, 639] on button "Mover para finalizado" at bounding box center [1262, 645] width 262 height 36
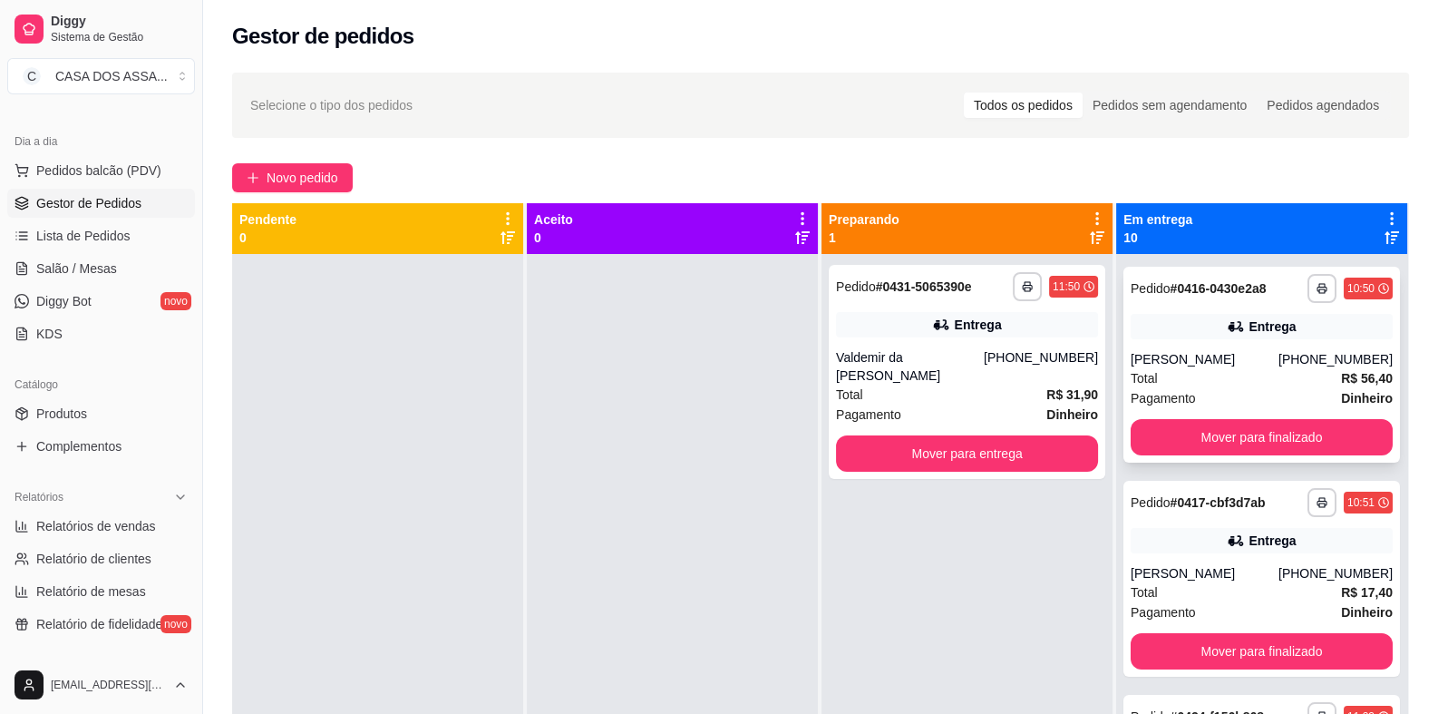
scroll to position [180, 0]
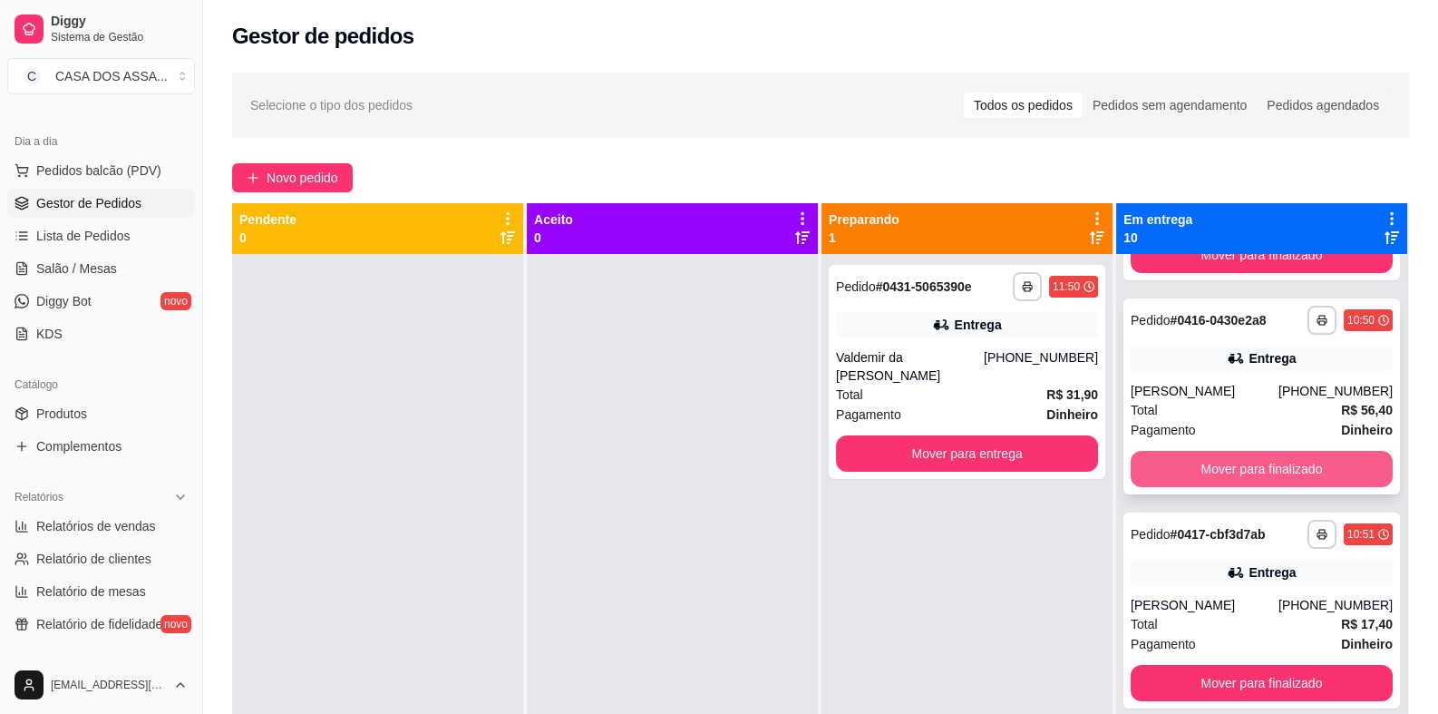
click at [1260, 469] on button "Mover para finalizado" at bounding box center [1262, 469] width 262 height 36
click at [1272, 469] on button "Mover para finalizado" at bounding box center [1262, 469] width 262 height 36
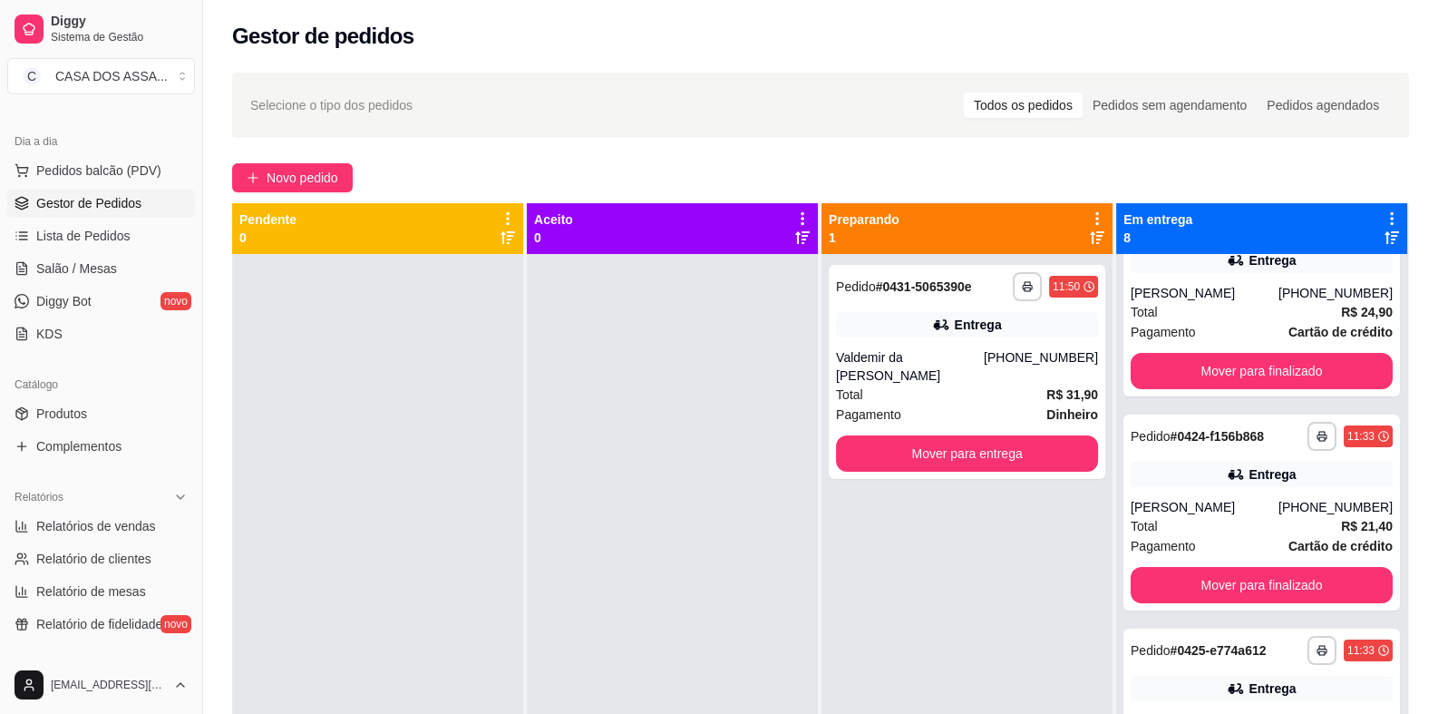
scroll to position [0, 0]
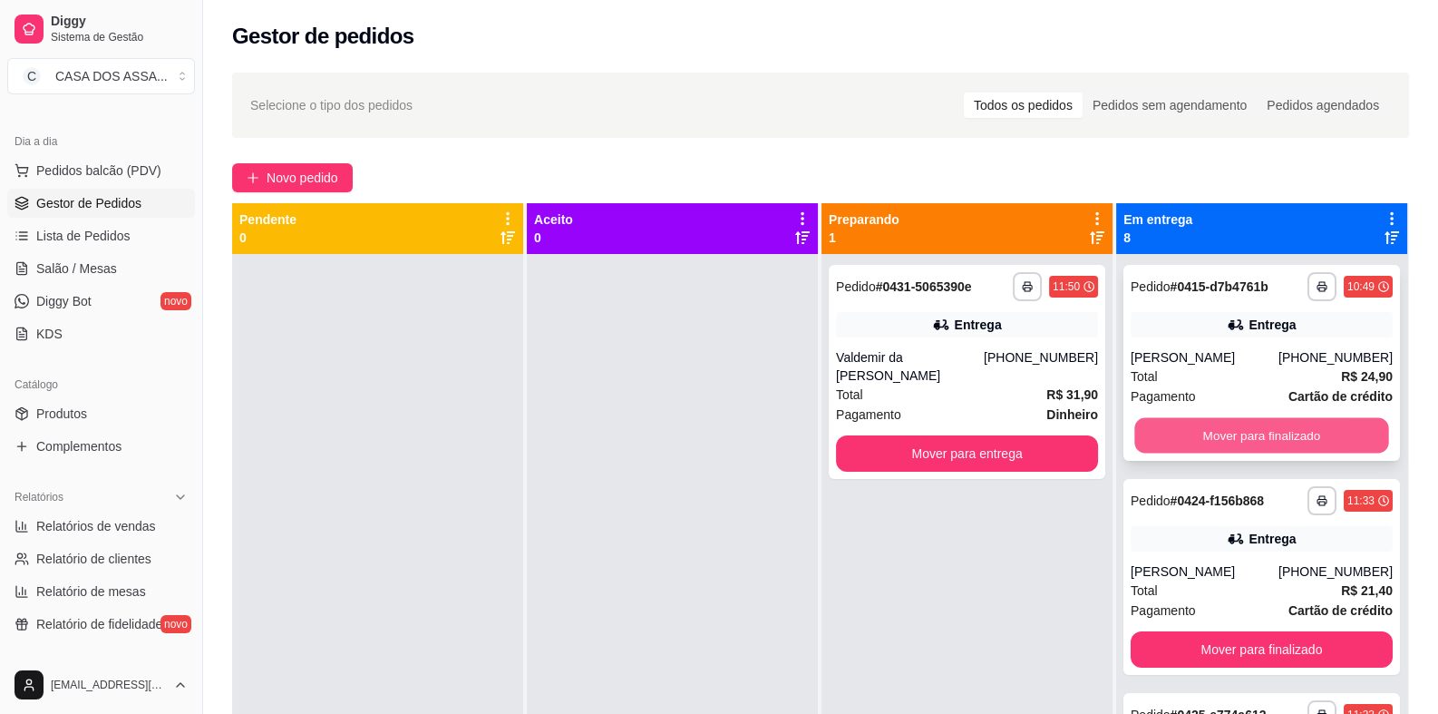
click at [1242, 435] on button "Mover para finalizado" at bounding box center [1261, 435] width 254 height 35
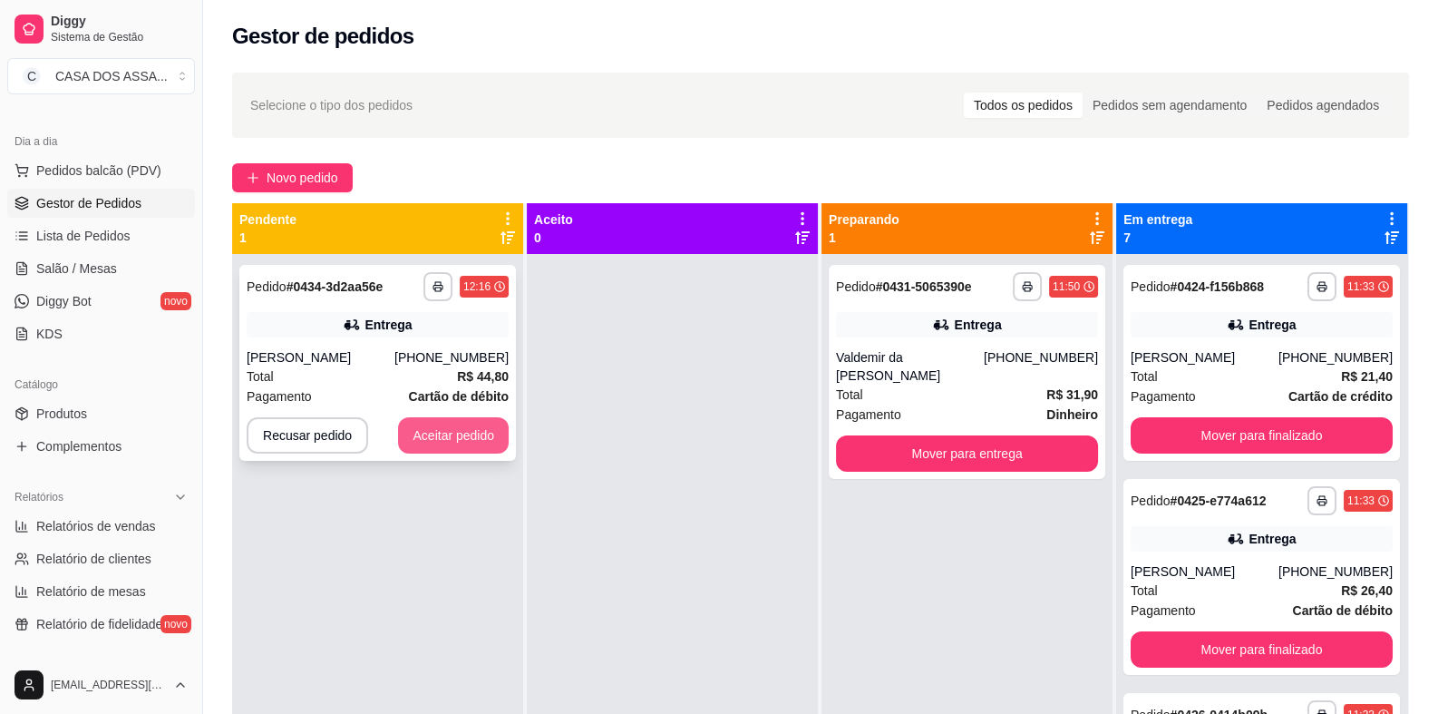
click at [492, 433] on button "Aceitar pedido" at bounding box center [453, 435] width 111 height 36
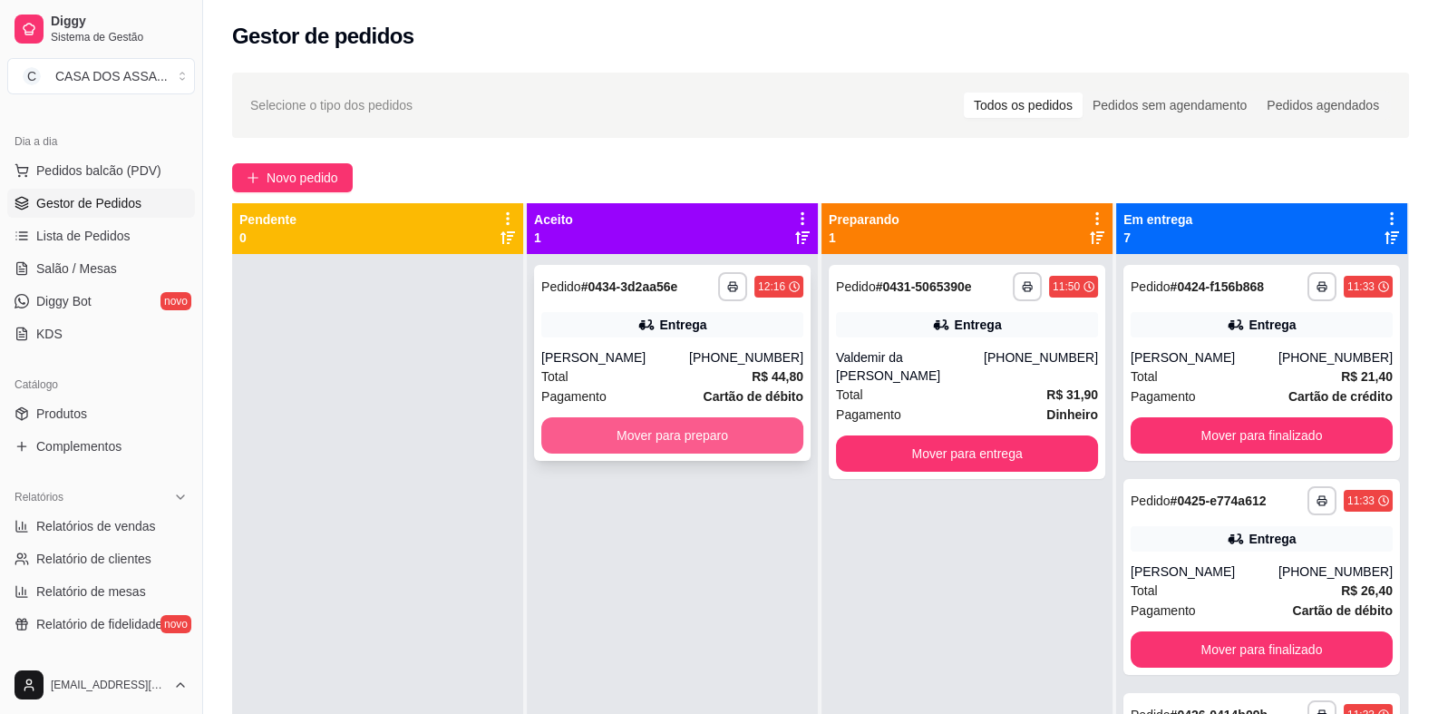
click at [681, 435] on button "Mover para preparo" at bounding box center [672, 435] width 262 height 36
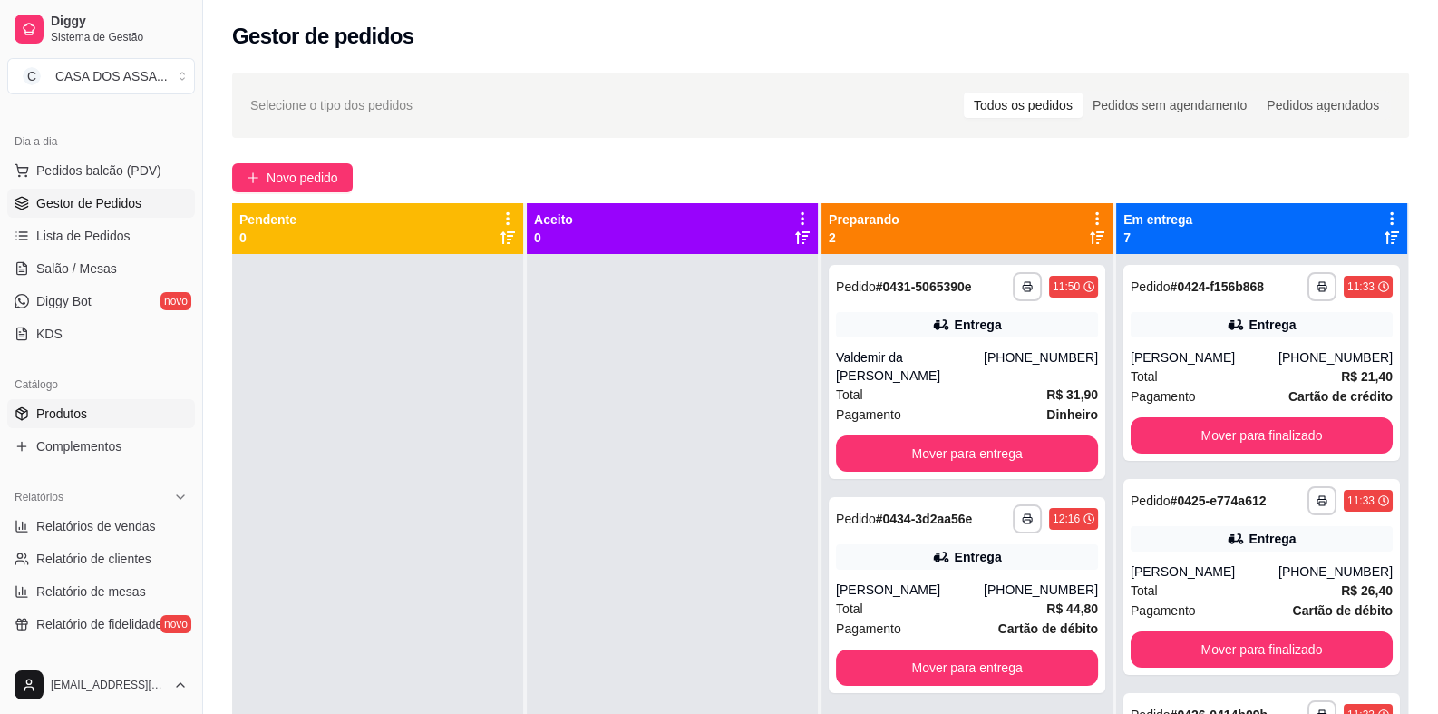
click at [77, 415] on span "Produtos" at bounding box center [61, 413] width 51 height 18
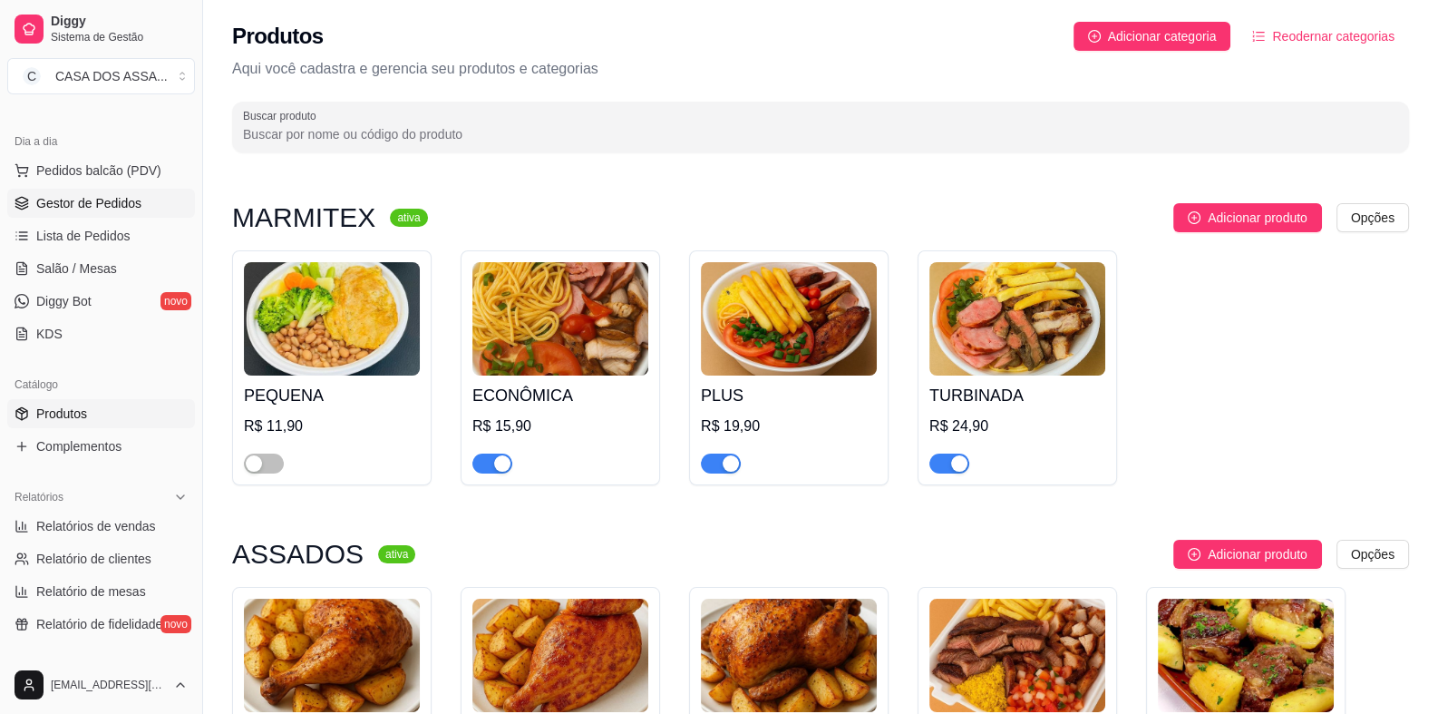
click at [106, 198] on span "Gestor de Pedidos" at bounding box center [88, 203] width 105 height 18
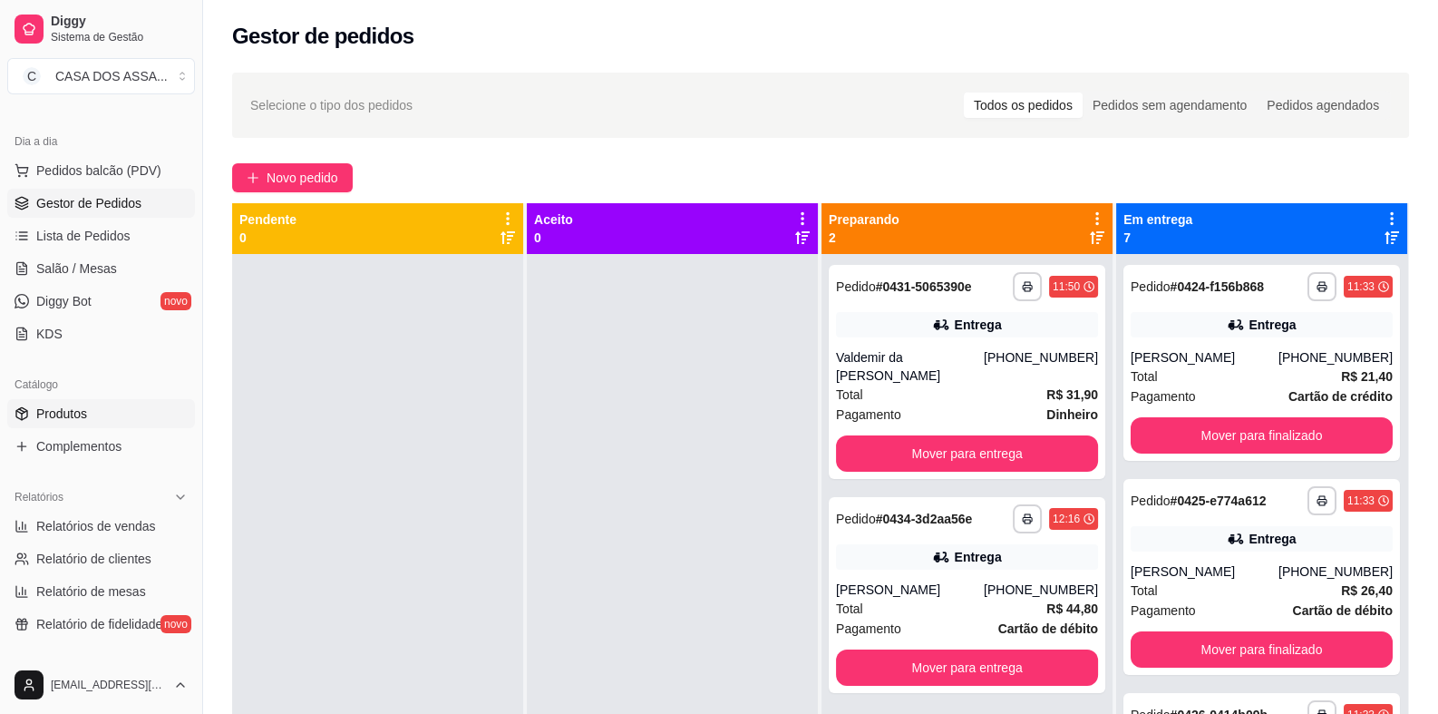
click at [89, 417] on link "Produtos" at bounding box center [101, 413] width 188 height 29
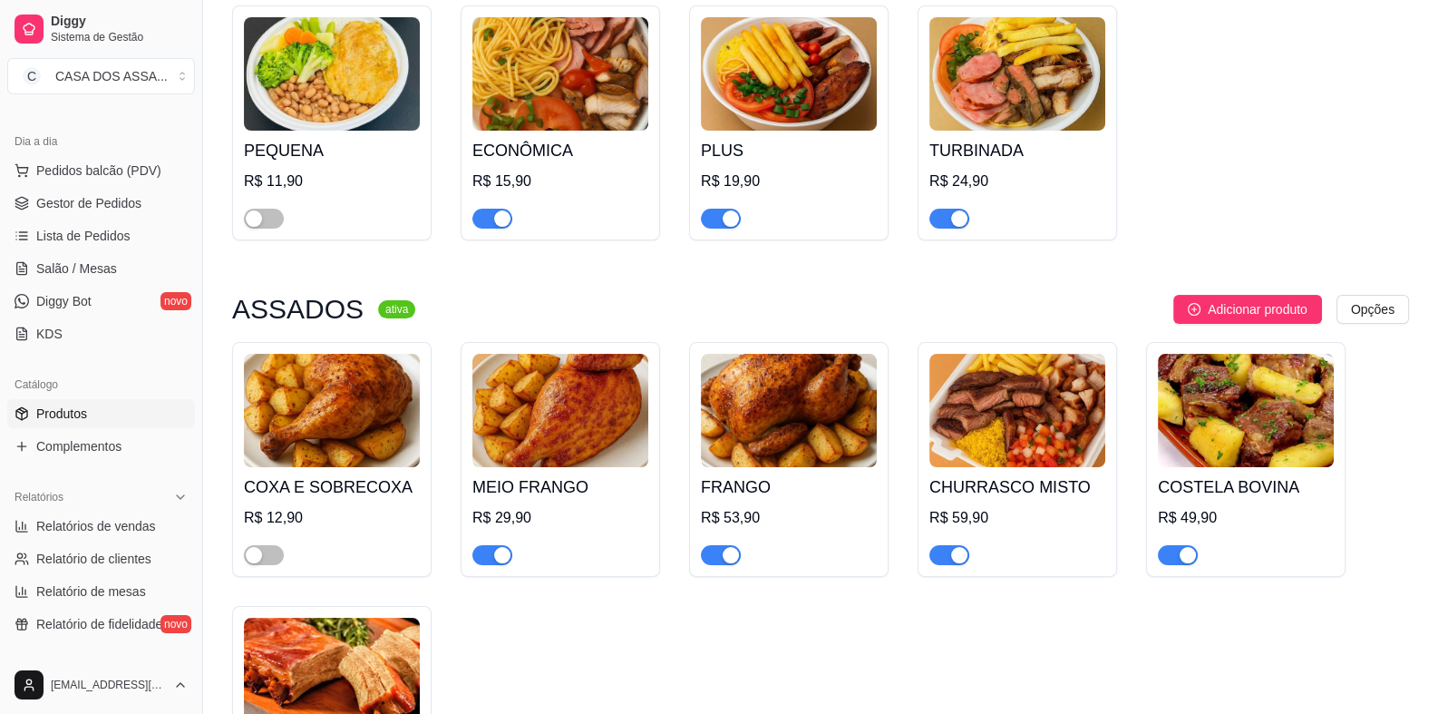
scroll to position [272, 0]
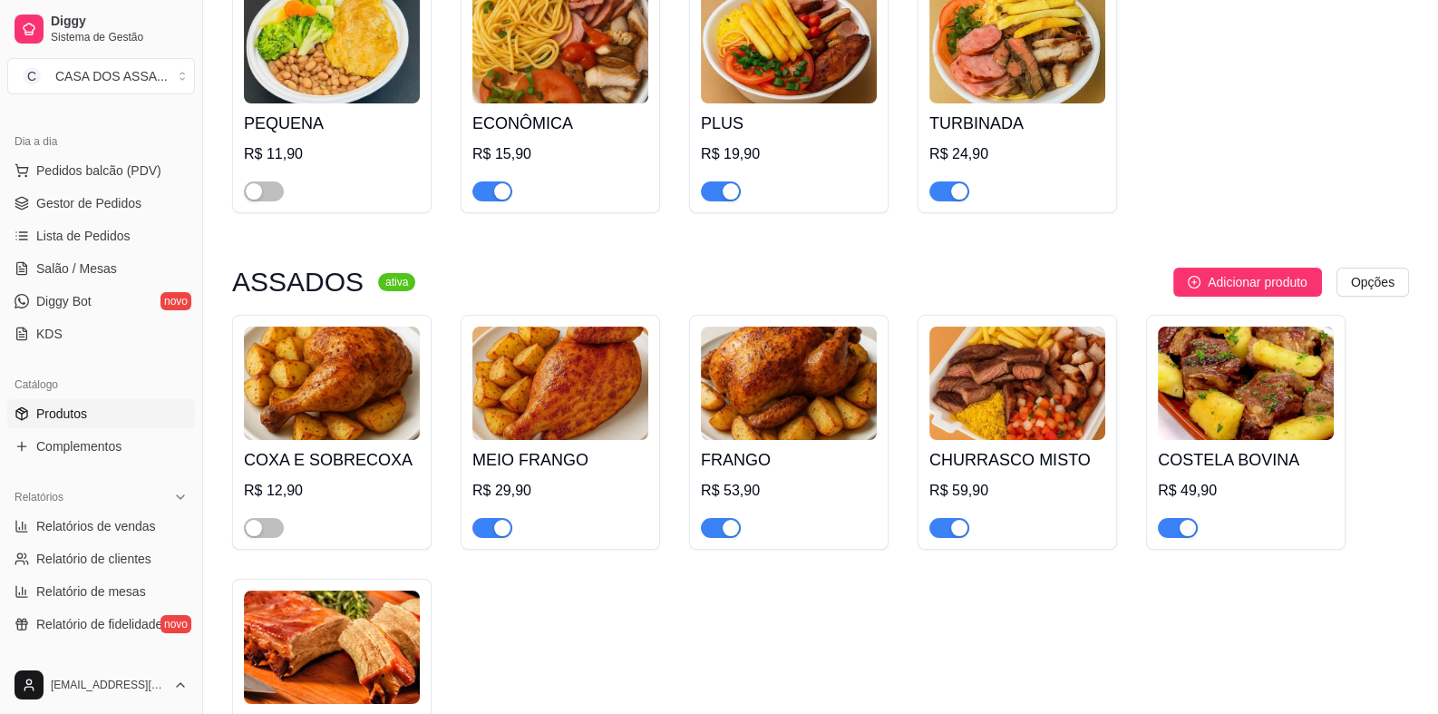
click at [724, 533] on div "button" at bounding box center [731, 528] width 16 height 16
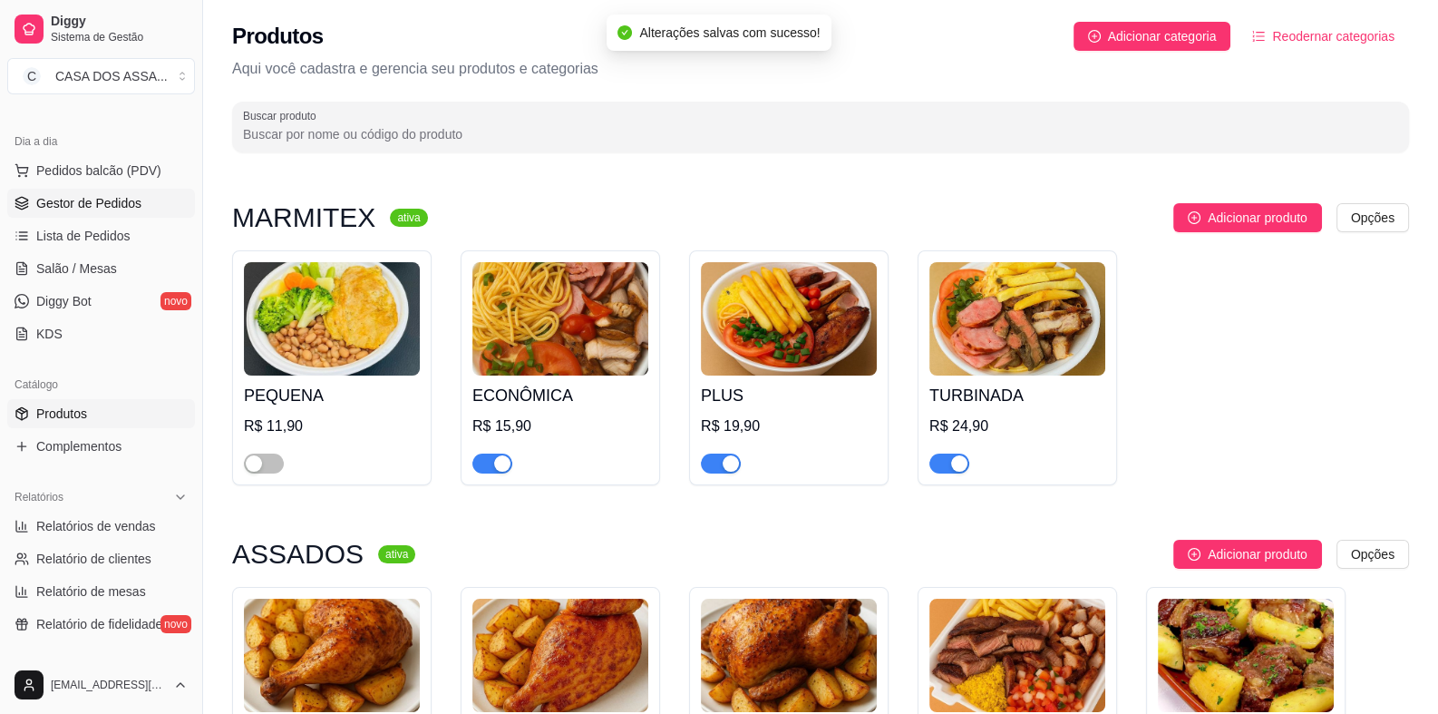
click at [71, 212] on link "Gestor de Pedidos" at bounding box center [101, 203] width 188 height 29
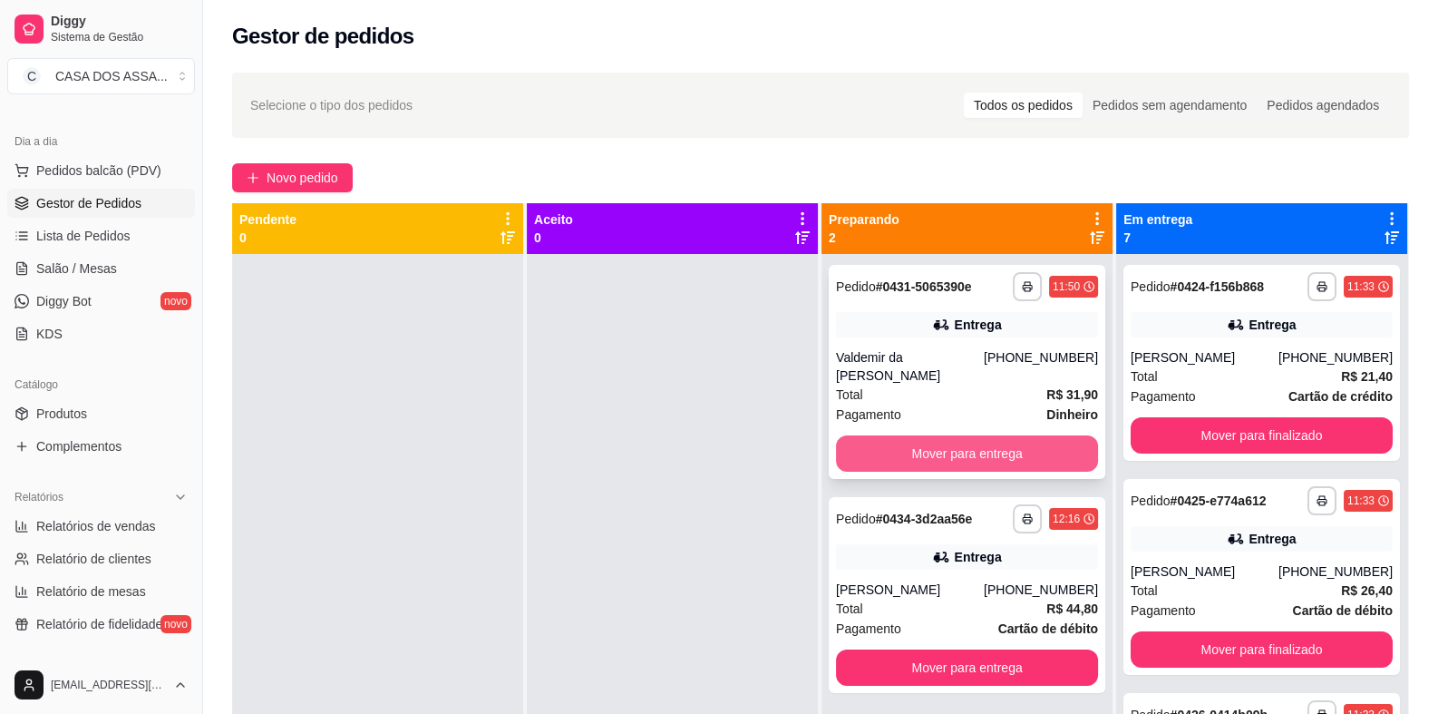
click at [958, 452] on button "Mover para entrega" at bounding box center [967, 453] width 262 height 36
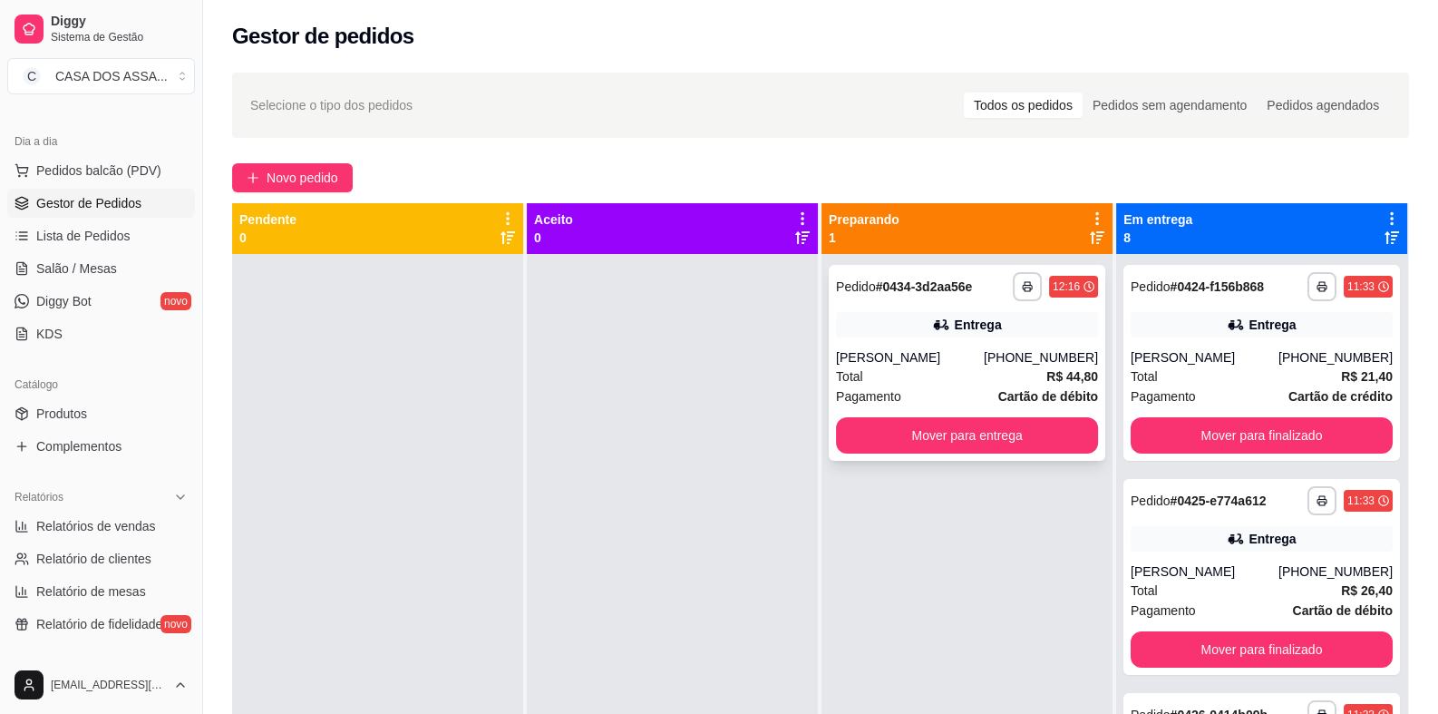
click at [898, 279] on strong "# 0434-3d2aa56e" at bounding box center [924, 286] width 97 height 15
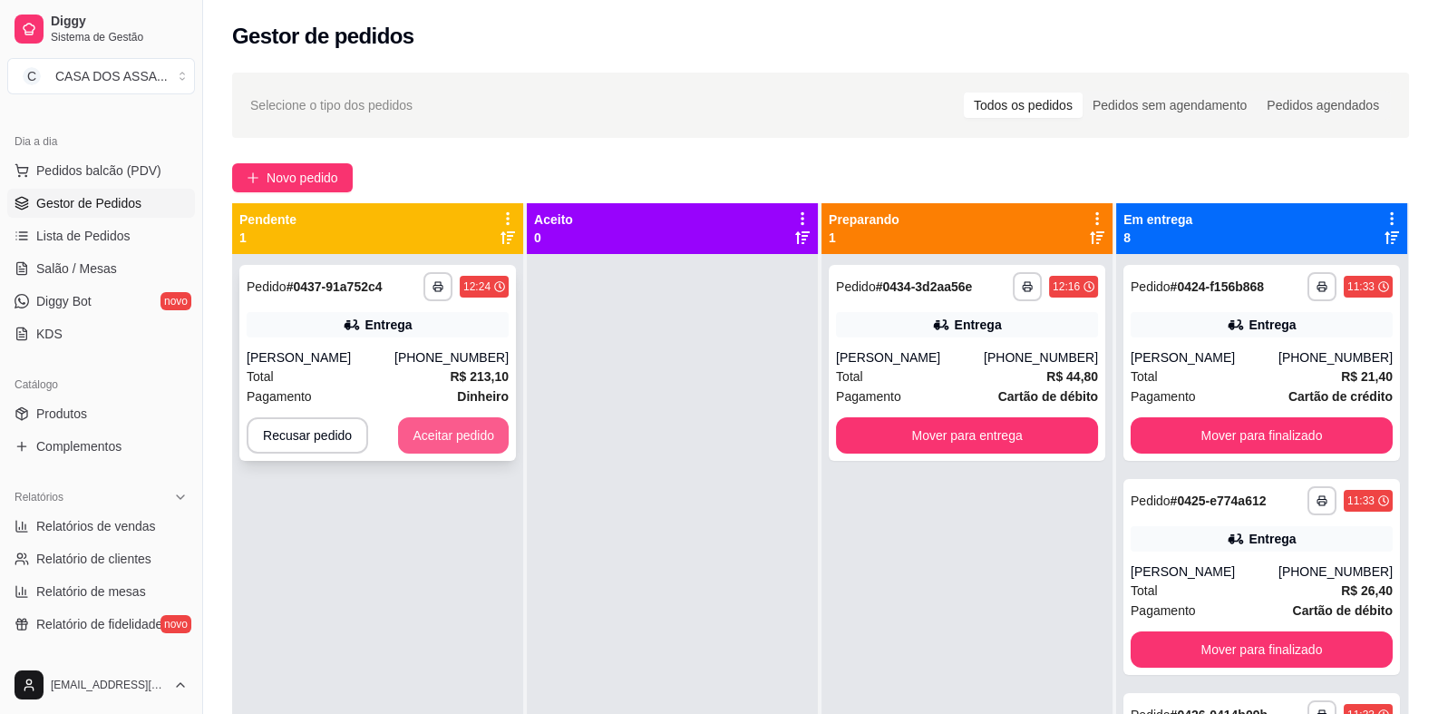
click at [438, 442] on button "Aceitar pedido" at bounding box center [453, 435] width 111 height 36
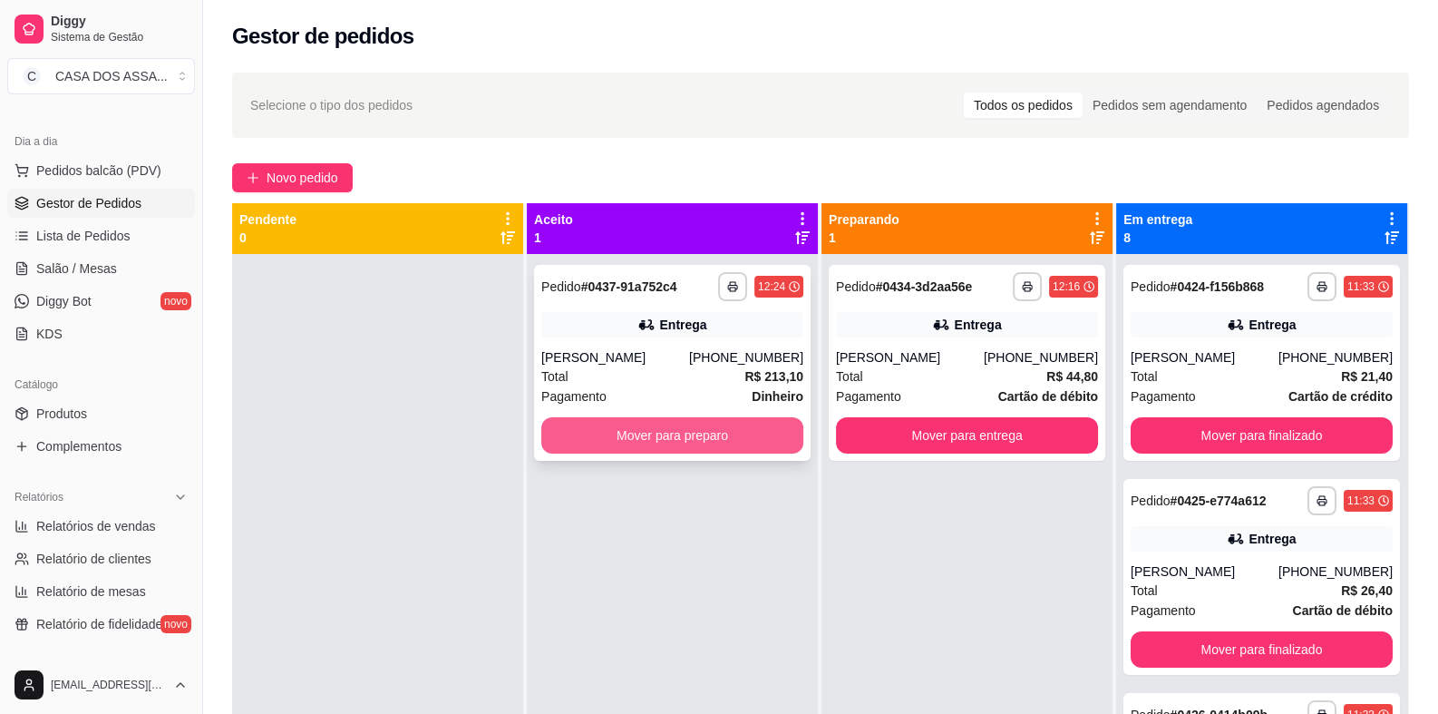
click at [662, 438] on button "Mover para preparo" at bounding box center [672, 435] width 262 height 36
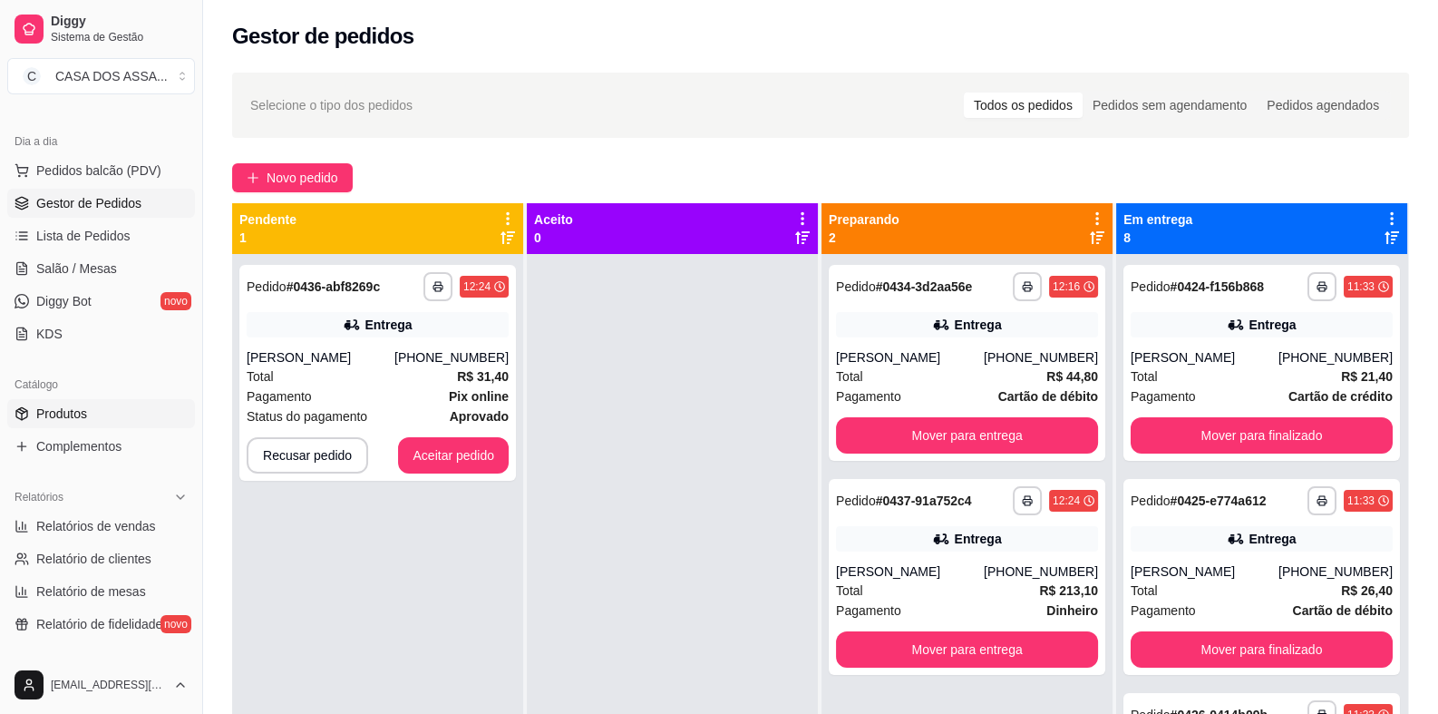
click at [88, 406] on link "Produtos" at bounding box center [101, 413] width 188 height 29
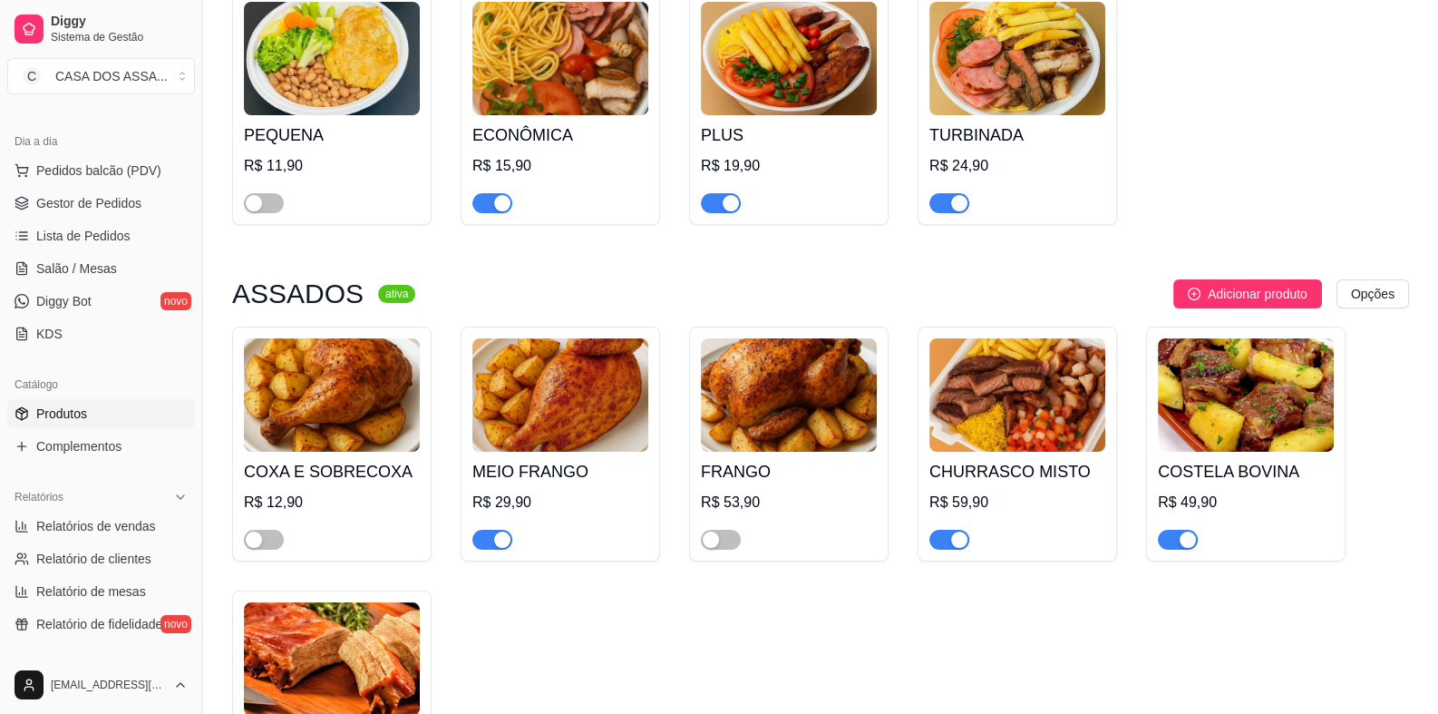
scroll to position [362, 0]
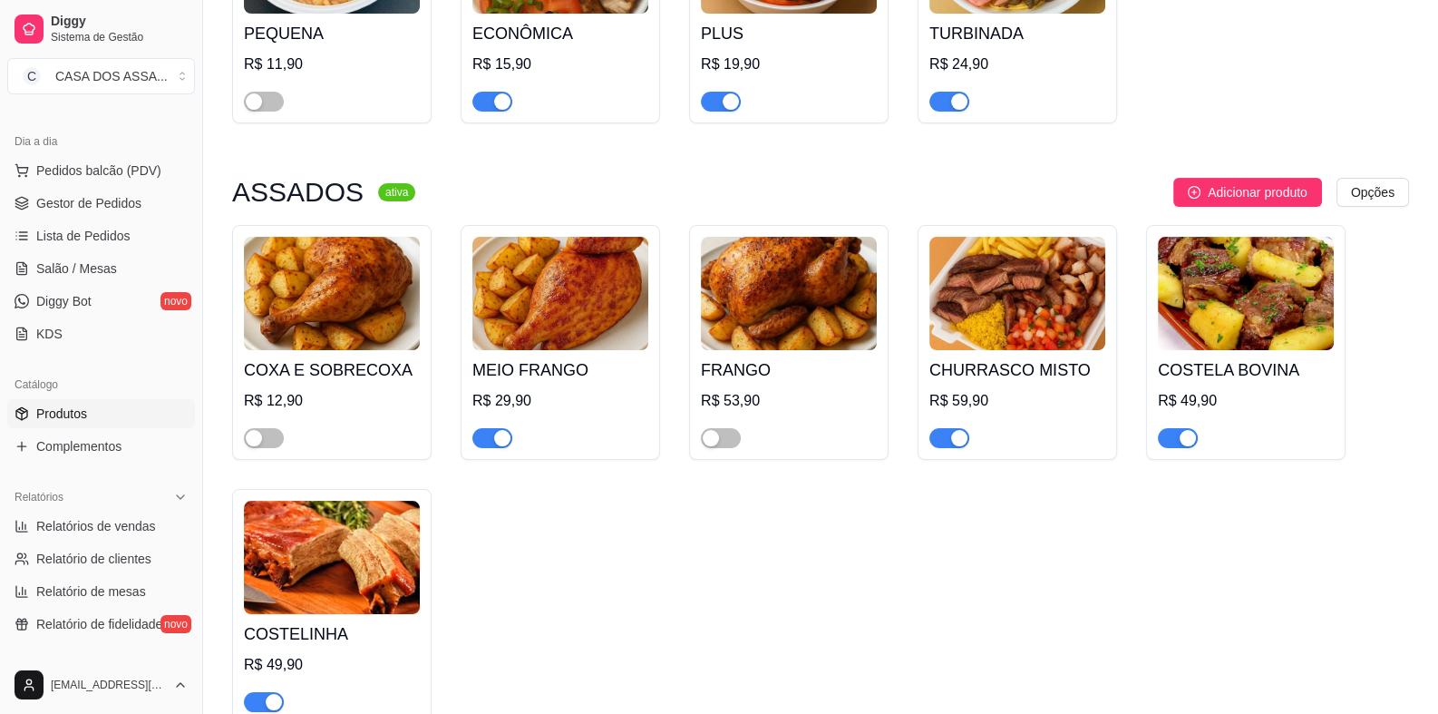
click at [491, 438] on span "button" at bounding box center [492, 438] width 40 height 20
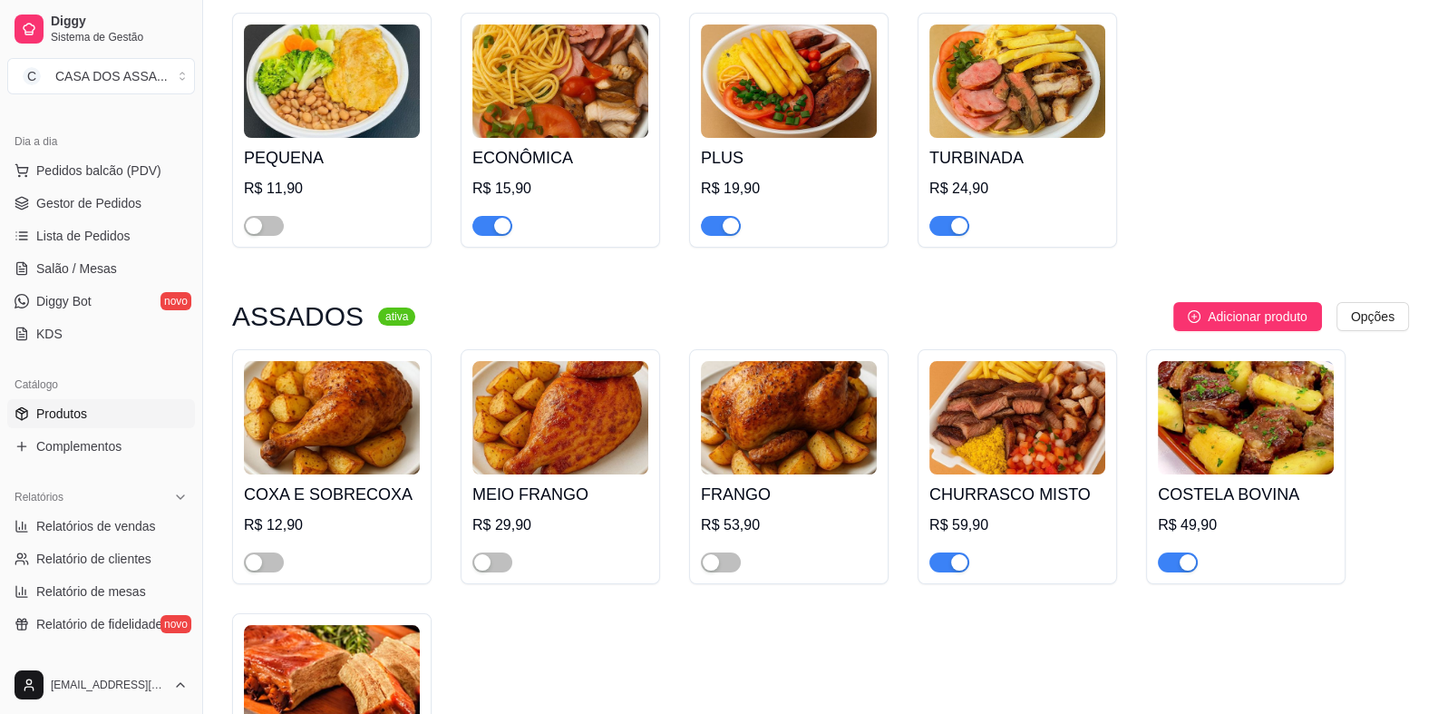
scroll to position [0, 0]
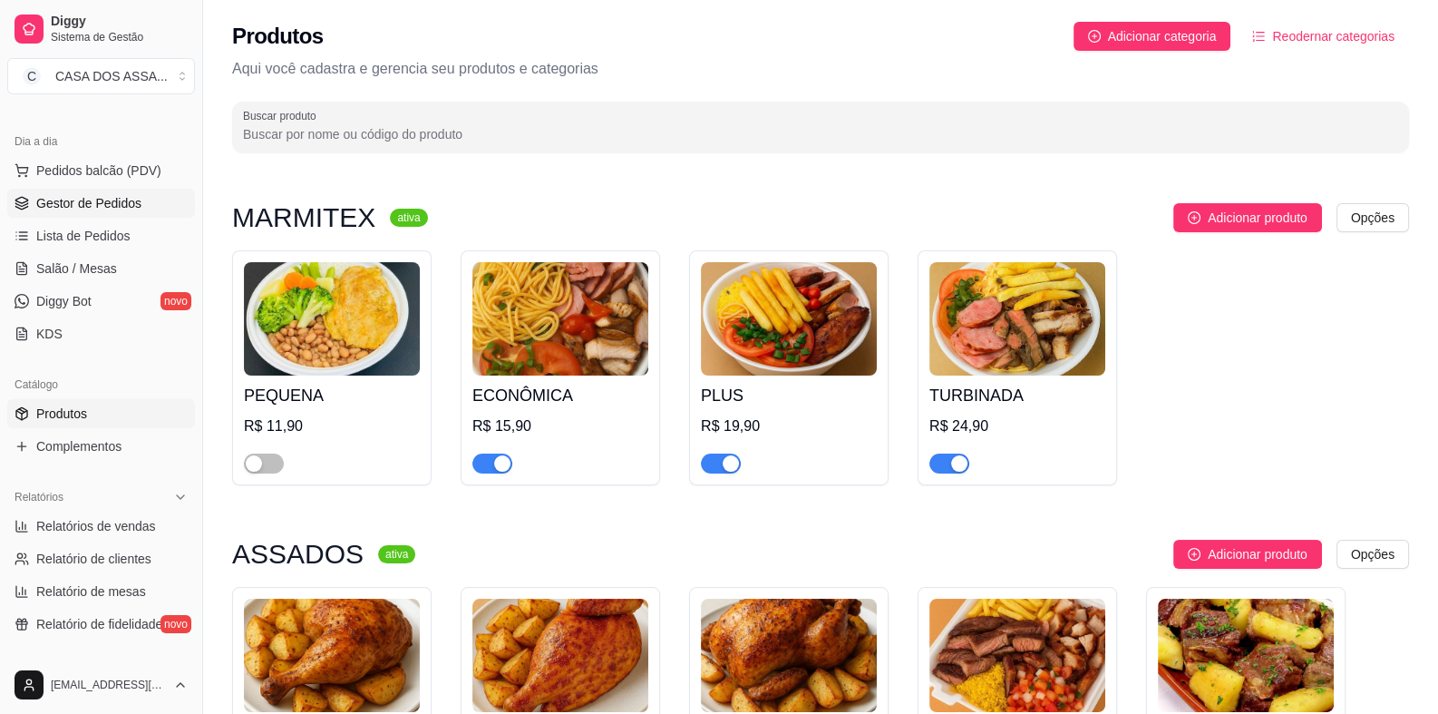
click at [99, 198] on span "Gestor de Pedidos" at bounding box center [88, 203] width 105 height 18
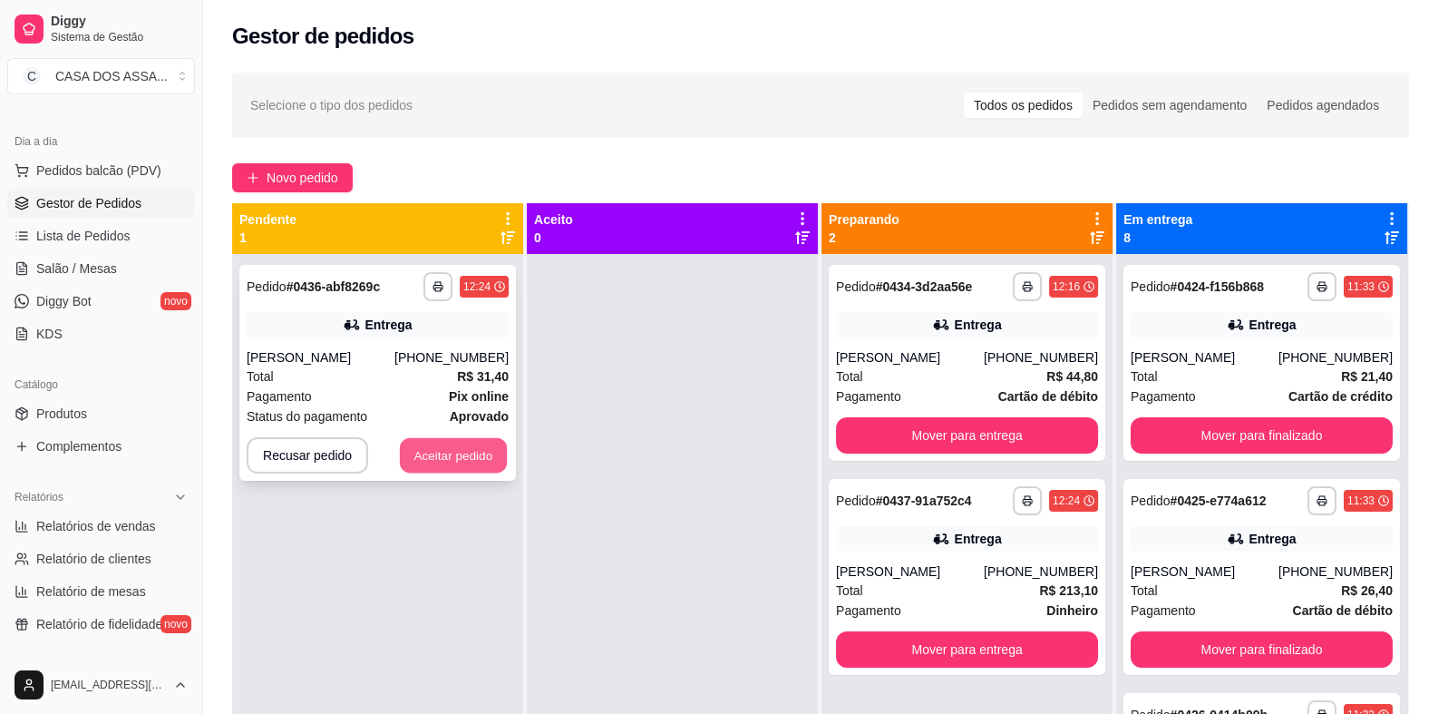
click at [445, 460] on button "Aceitar pedido" at bounding box center [453, 455] width 107 height 35
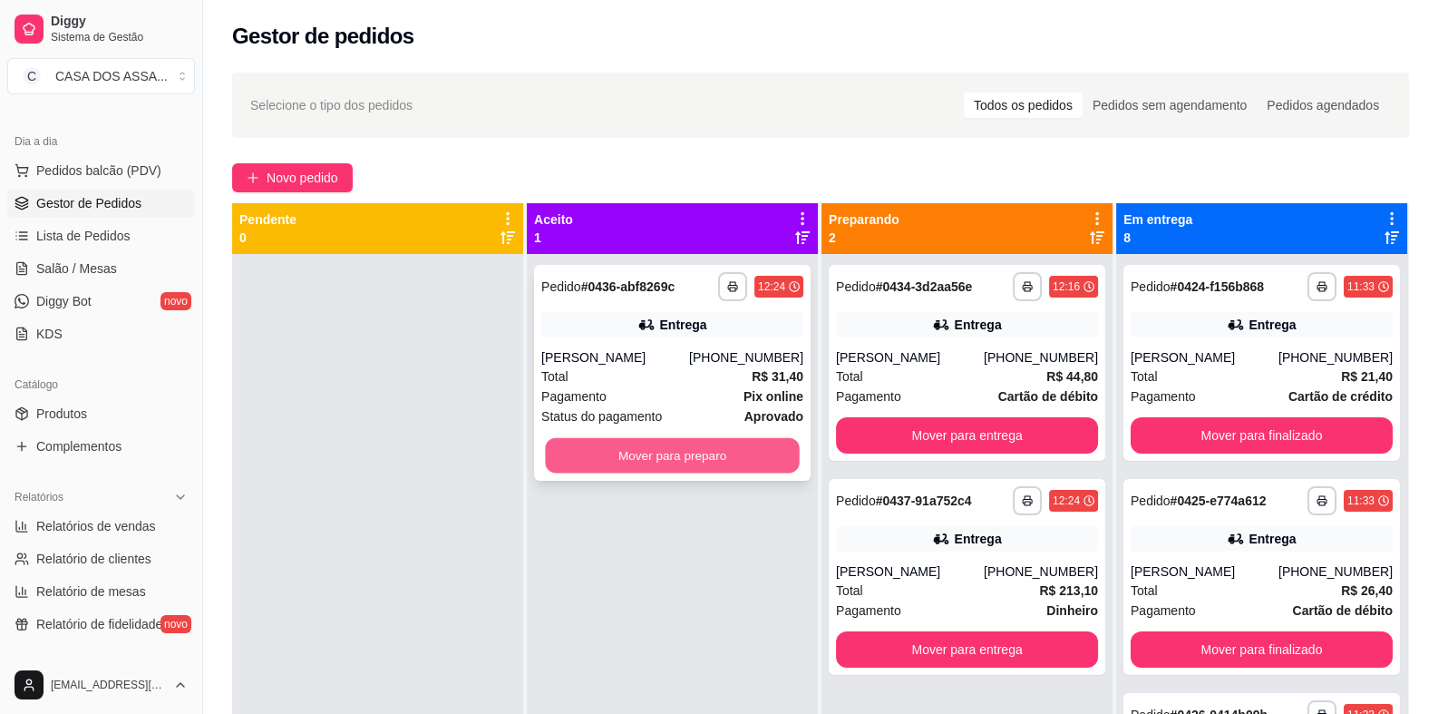
click at [606, 450] on button "Mover para preparo" at bounding box center [672, 455] width 254 height 35
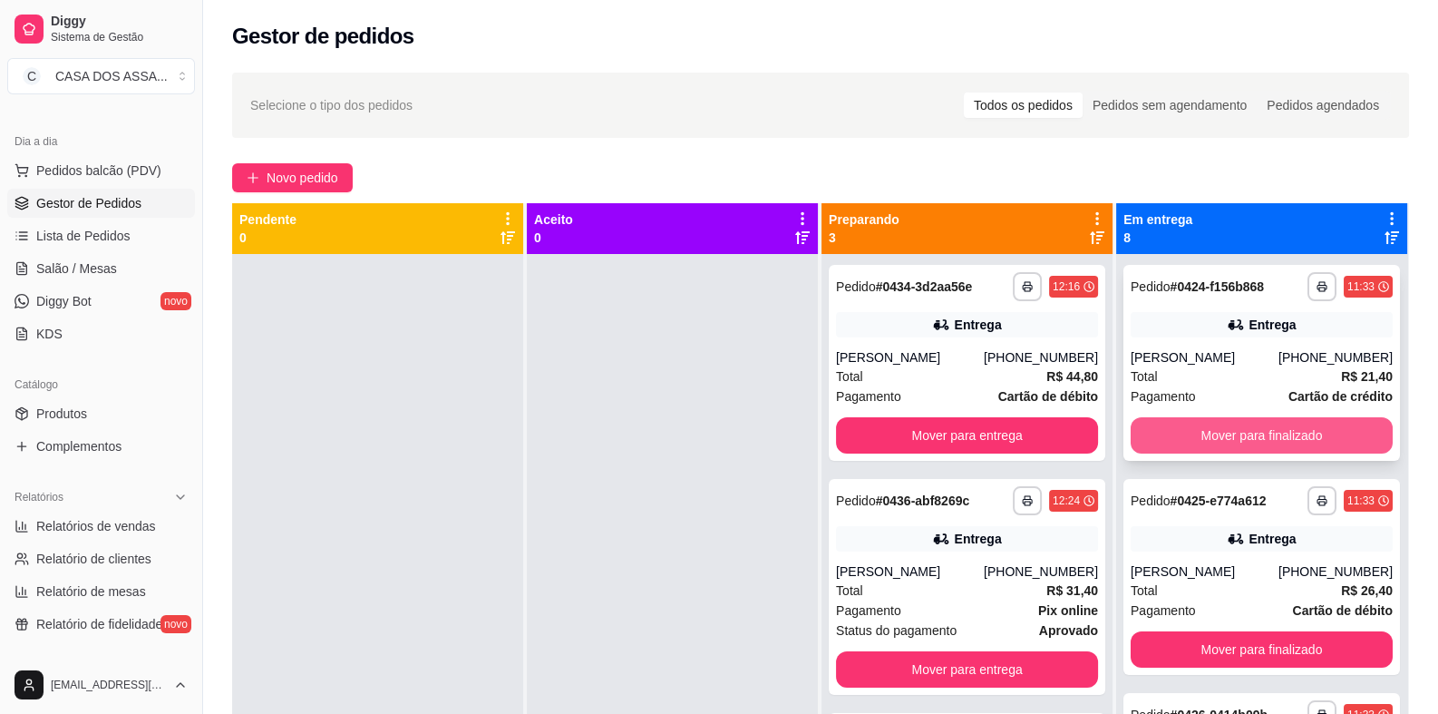
click at [1220, 435] on button "Mover para finalizado" at bounding box center [1262, 435] width 262 height 36
click at [1242, 438] on button "Mover para finalizado" at bounding box center [1262, 435] width 262 height 36
click at [1266, 445] on button "Mover para finalizado" at bounding box center [1262, 435] width 262 height 36
click at [1266, 446] on button "Mover para finalizado" at bounding box center [1262, 435] width 262 height 36
click at [1269, 447] on button "Mover para finalizado" at bounding box center [1261, 435] width 254 height 35
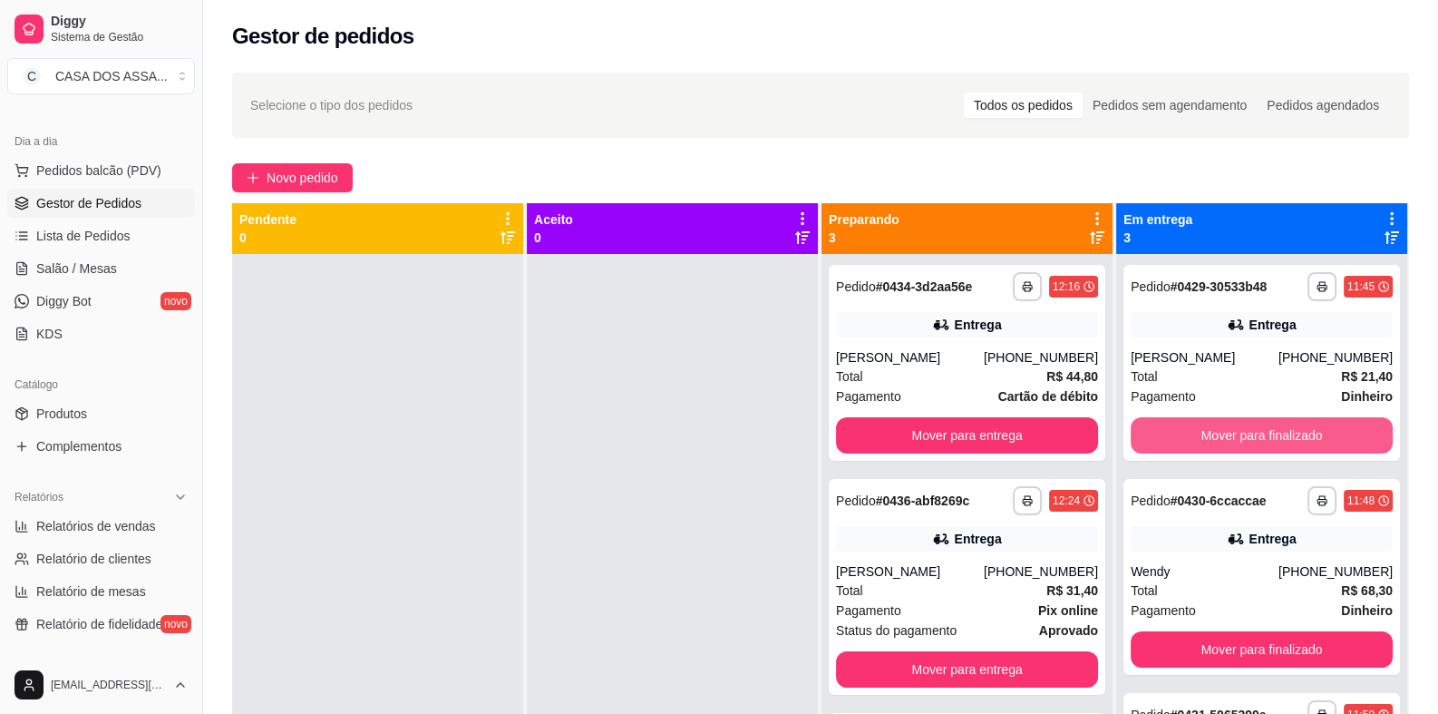
click at [1269, 447] on button "Mover para finalizado" at bounding box center [1262, 435] width 262 height 36
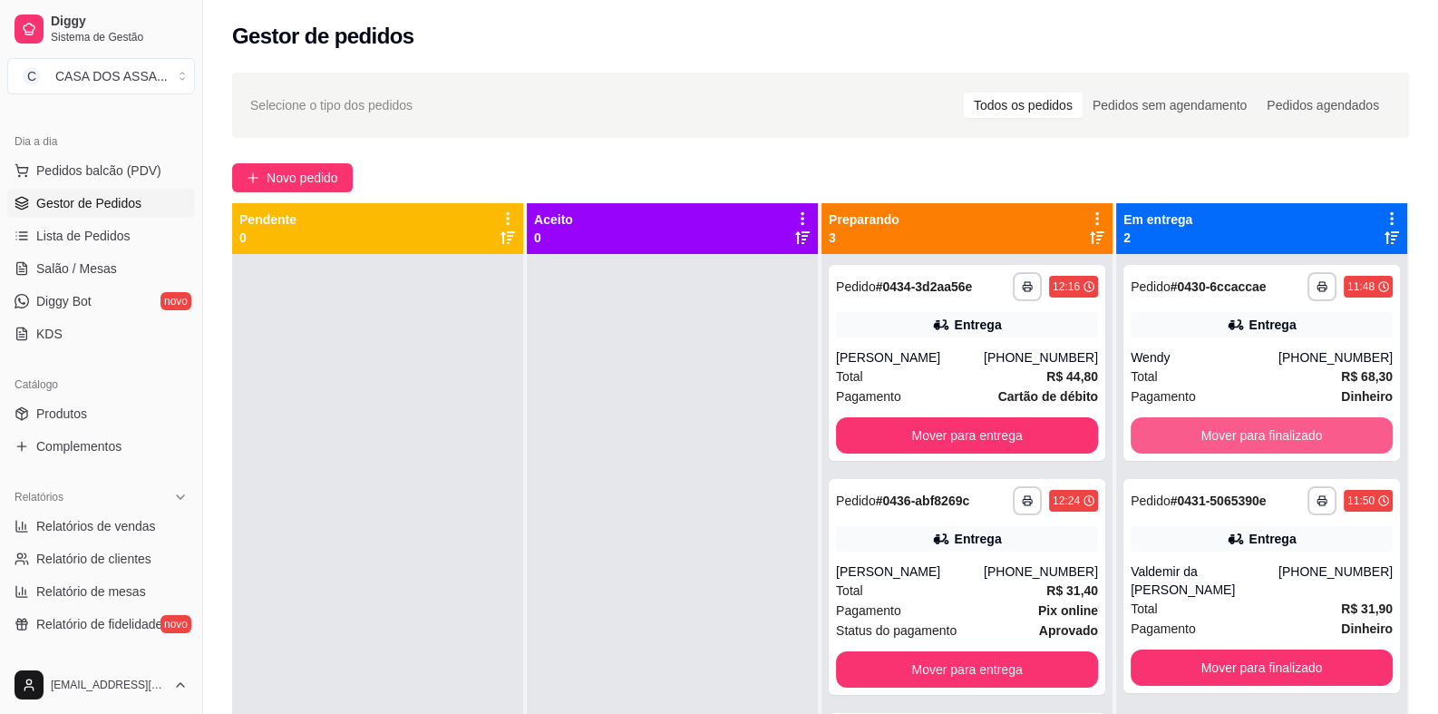
click at [1269, 447] on button "Mover para finalizado" at bounding box center [1262, 435] width 262 height 36
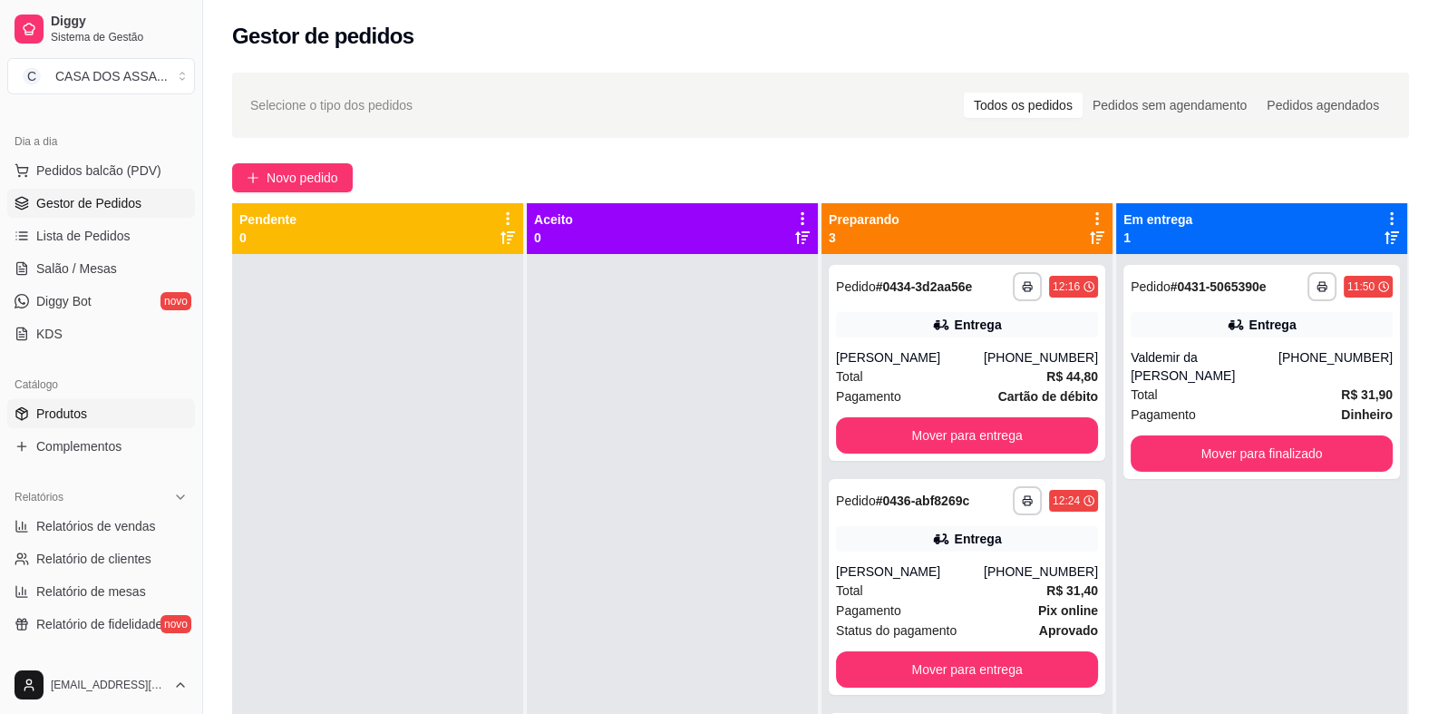
click at [79, 407] on span "Produtos" at bounding box center [61, 413] width 51 height 18
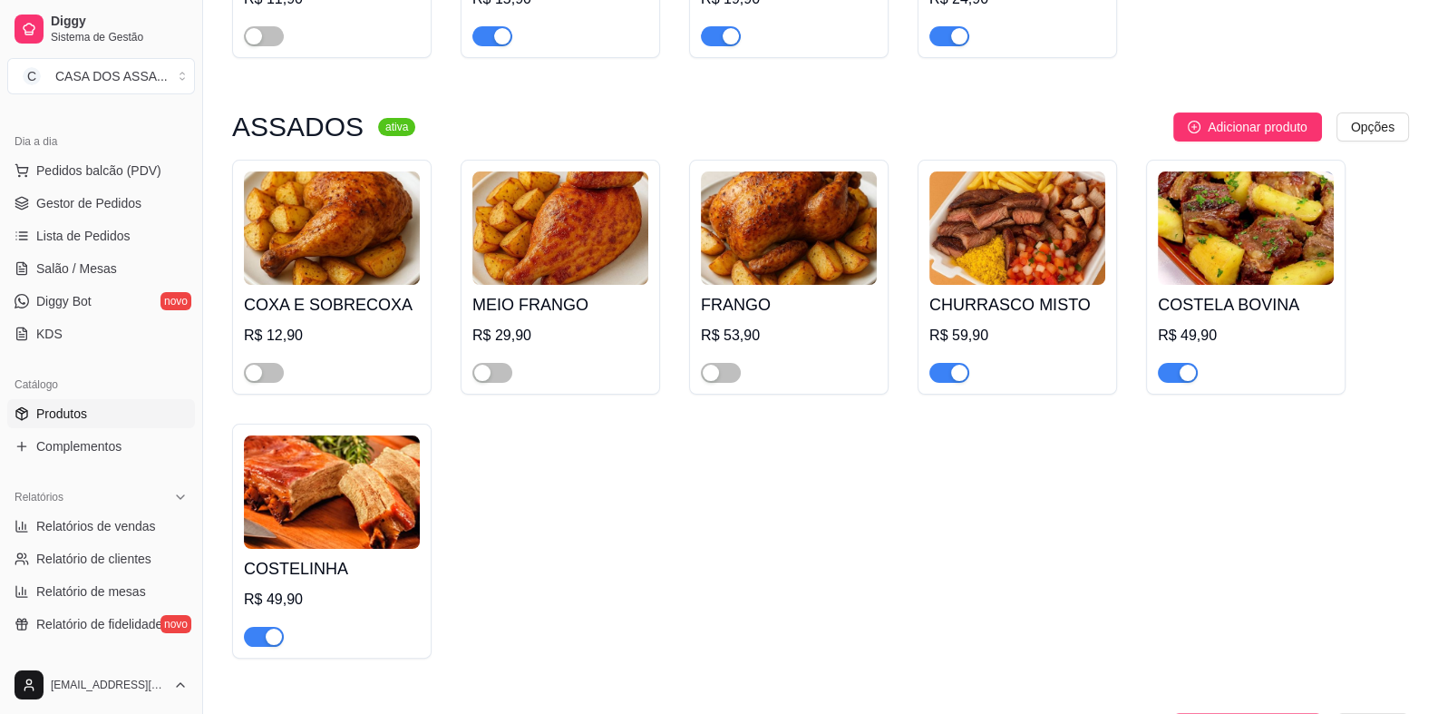
scroll to position [544, 0]
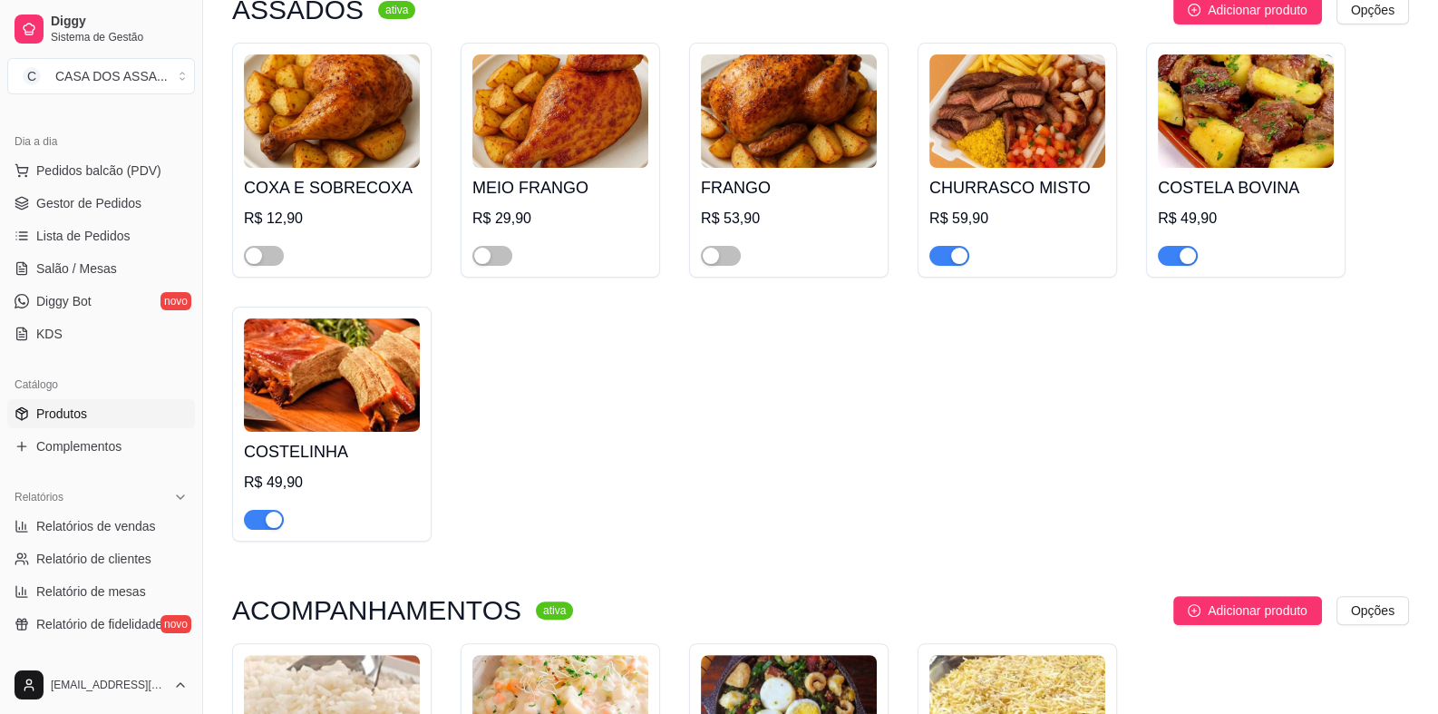
click at [943, 255] on span "button" at bounding box center [949, 256] width 40 height 20
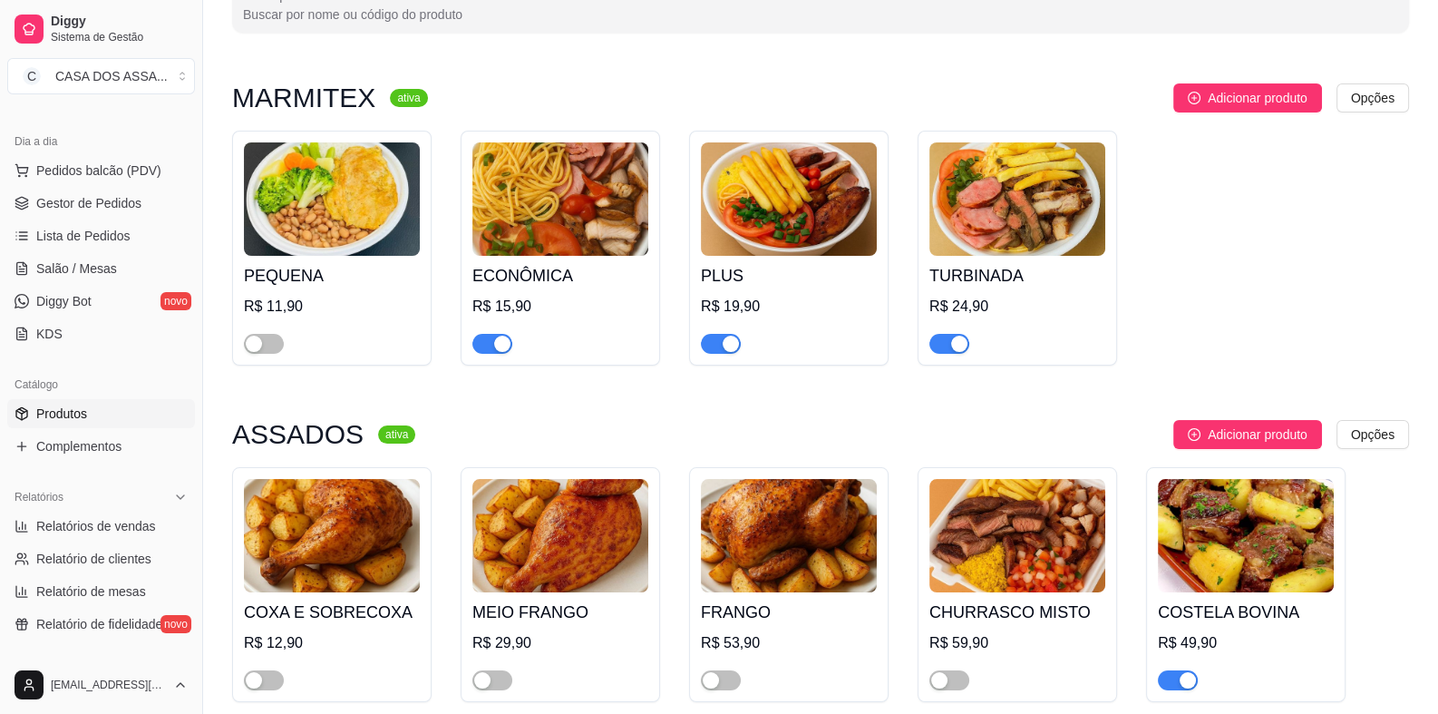
scroll to position [0, 0]
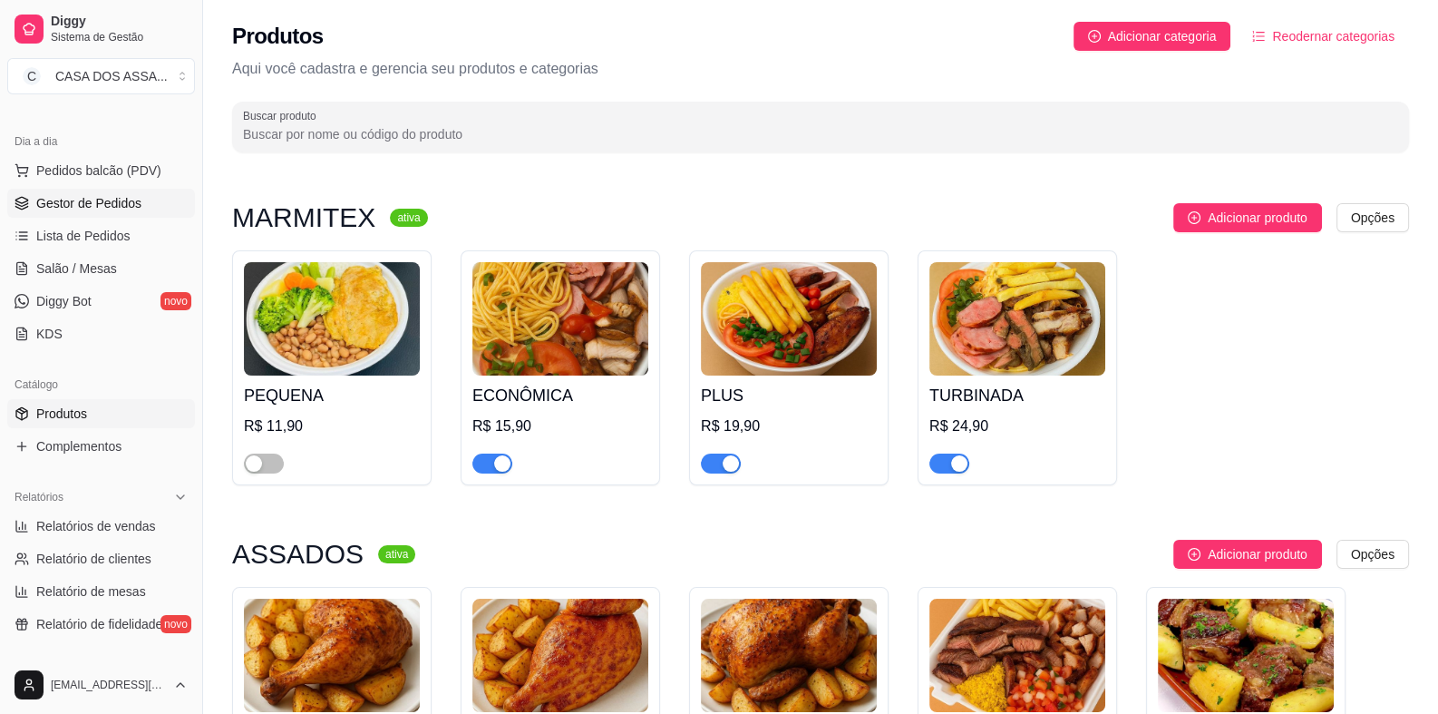
click at [105, 207] on span "Gestor de Pedidos" at bounding box center [88, 203] width 105 height 18
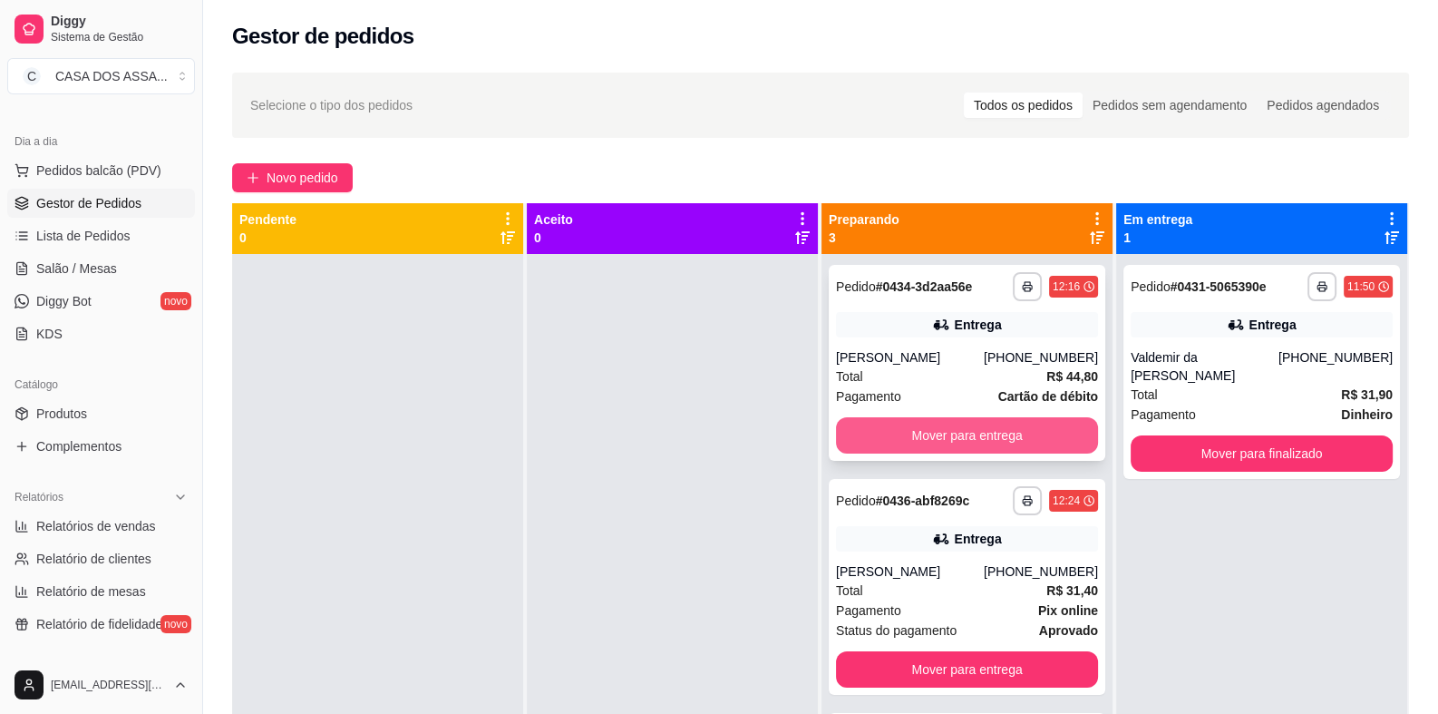
click at [953, 437] on button "Mover para entrega" at bounding box center [967, 435] width 262 height 36
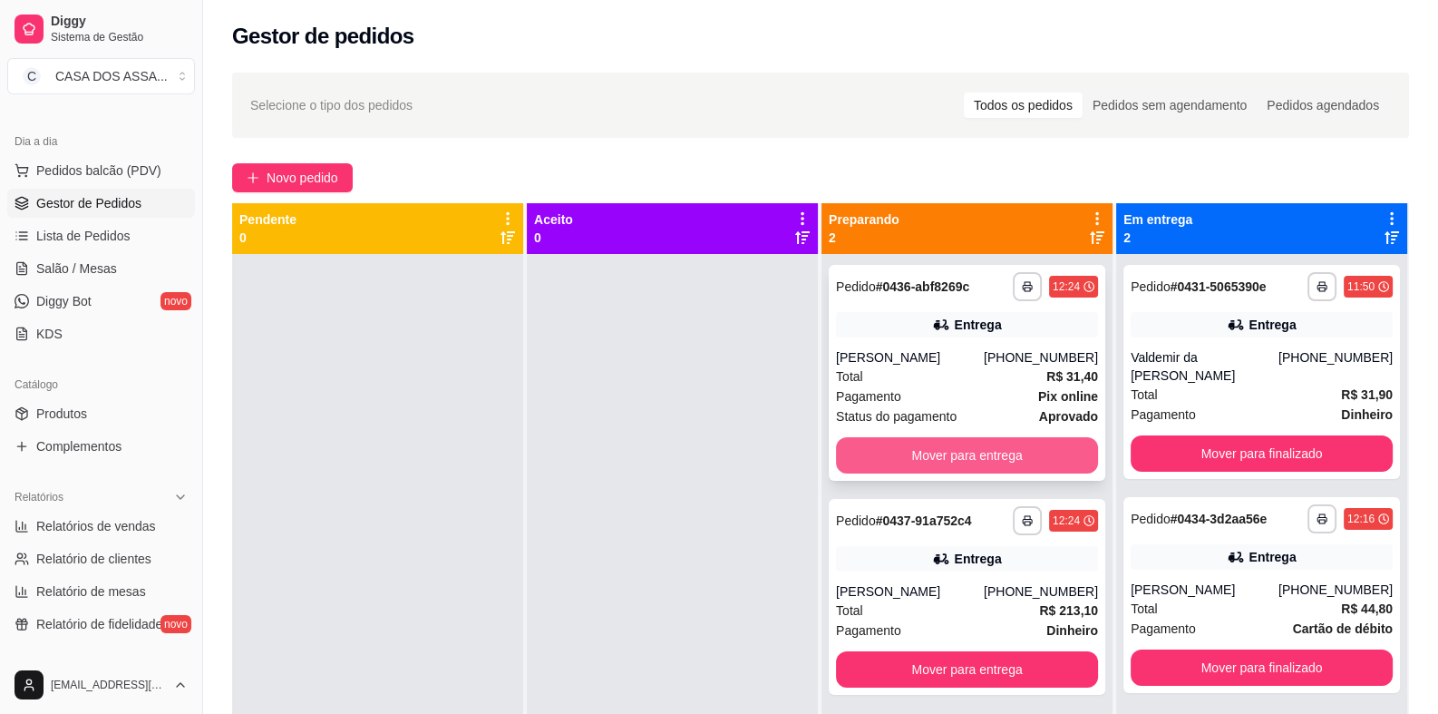
click at [975, 461] on button "Mover para entrega" at bounding box center [967, 455] width 262 height 36
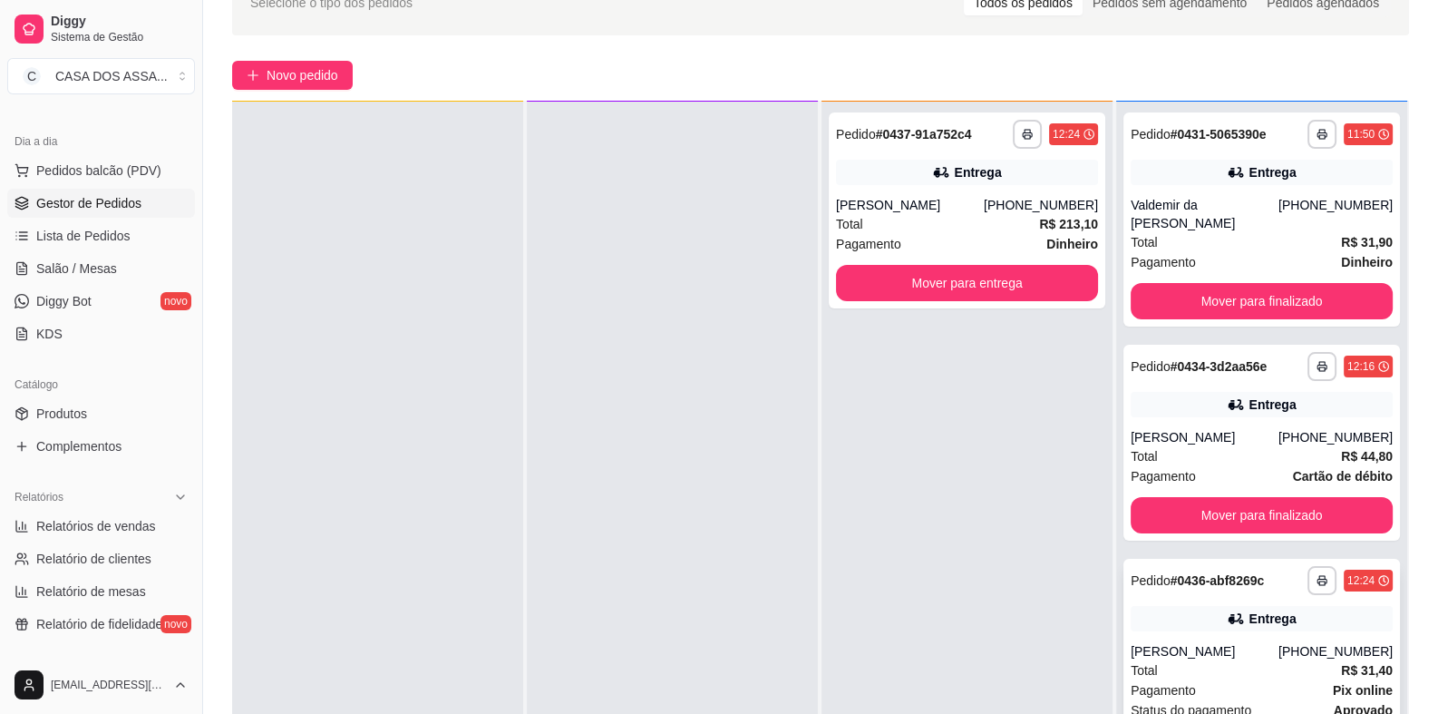
scroll to position [277, 0]
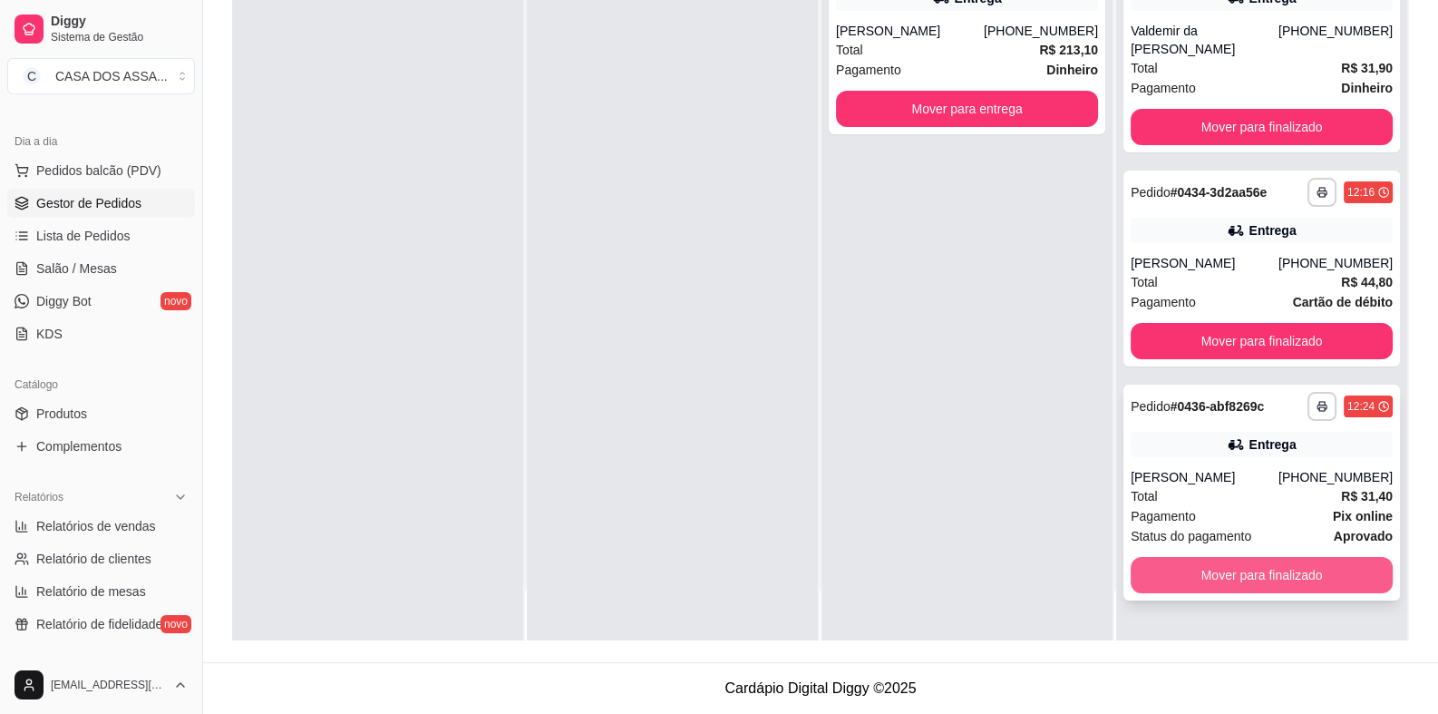
click at [1222, 578] on button "Mover para finalizado" at bounding box center [1262, 575] width 262 height 36
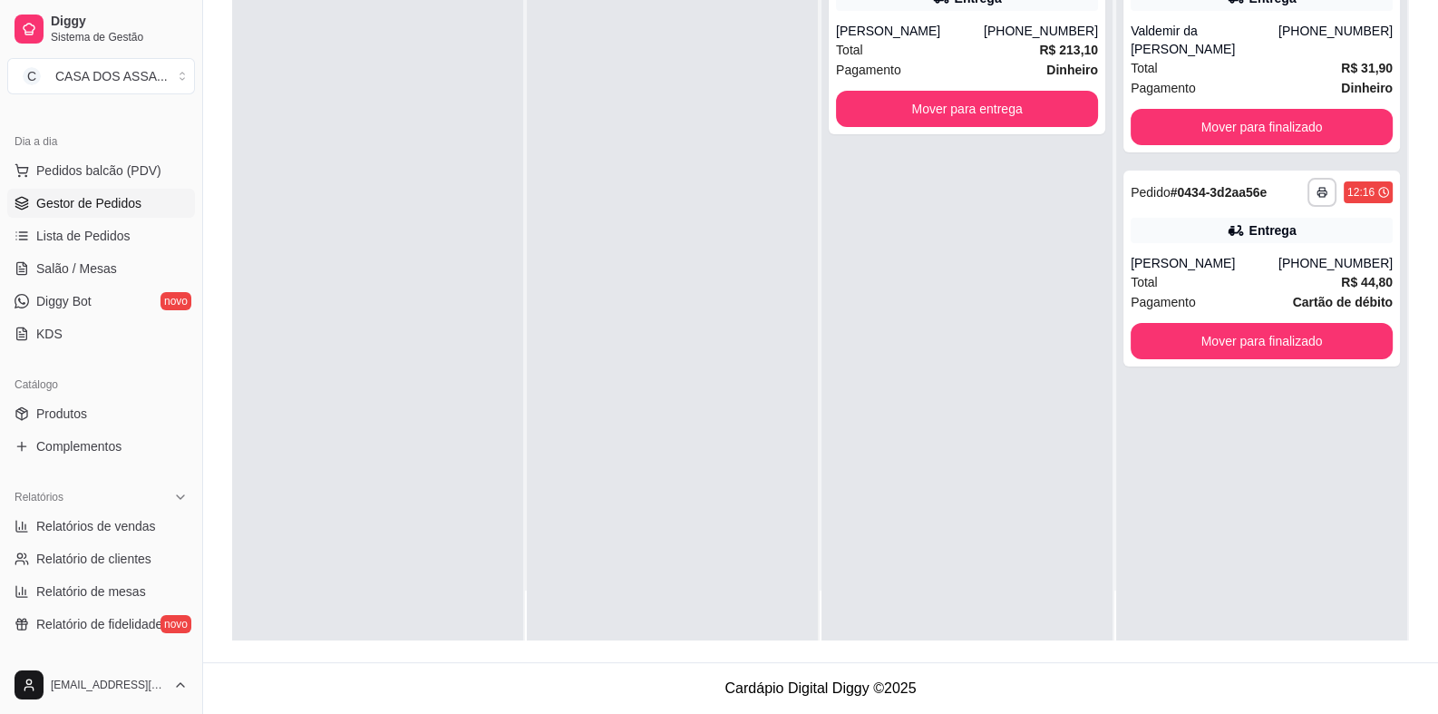
scroll to position [0, 0]
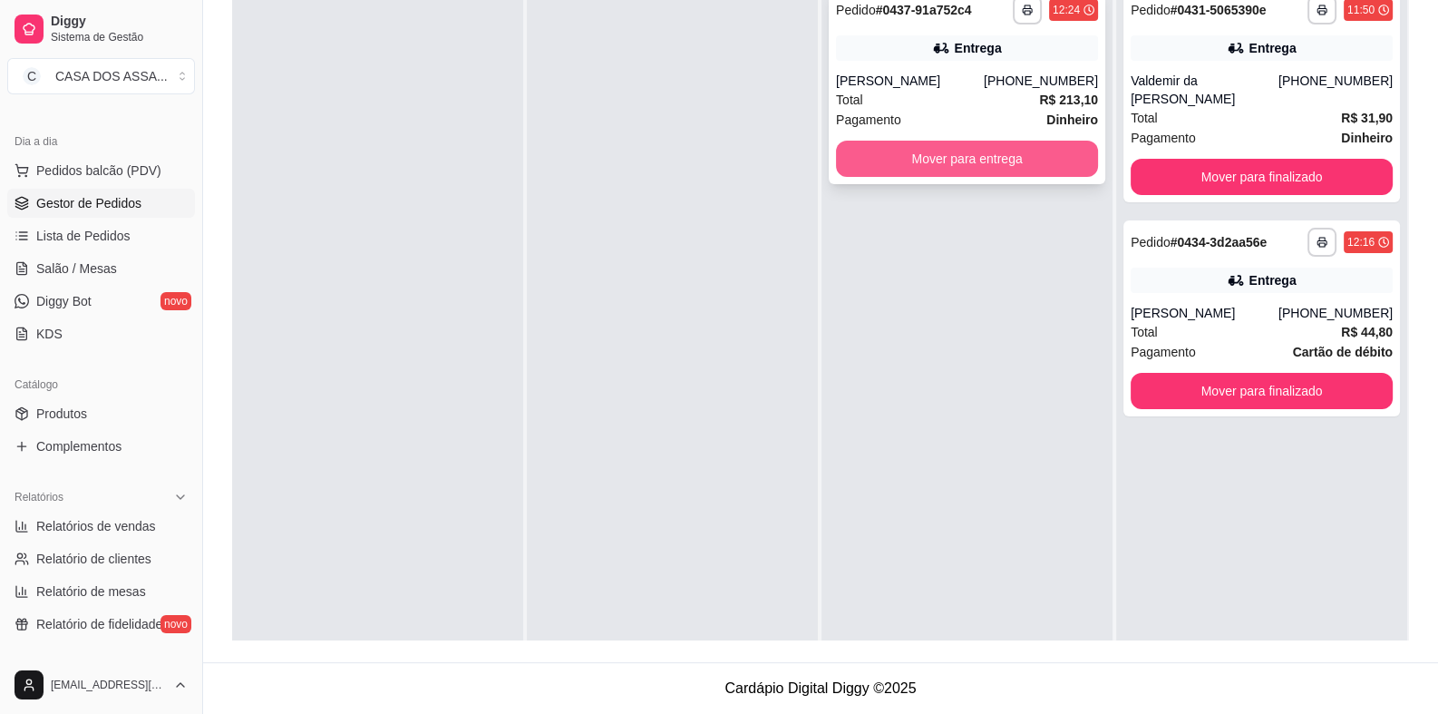
click at [930, 158] on button "Mover para entrega" at bounding box center [967, 159] width 262 height 36
